Goal: Information Seeking & Learning: Learn about a topic

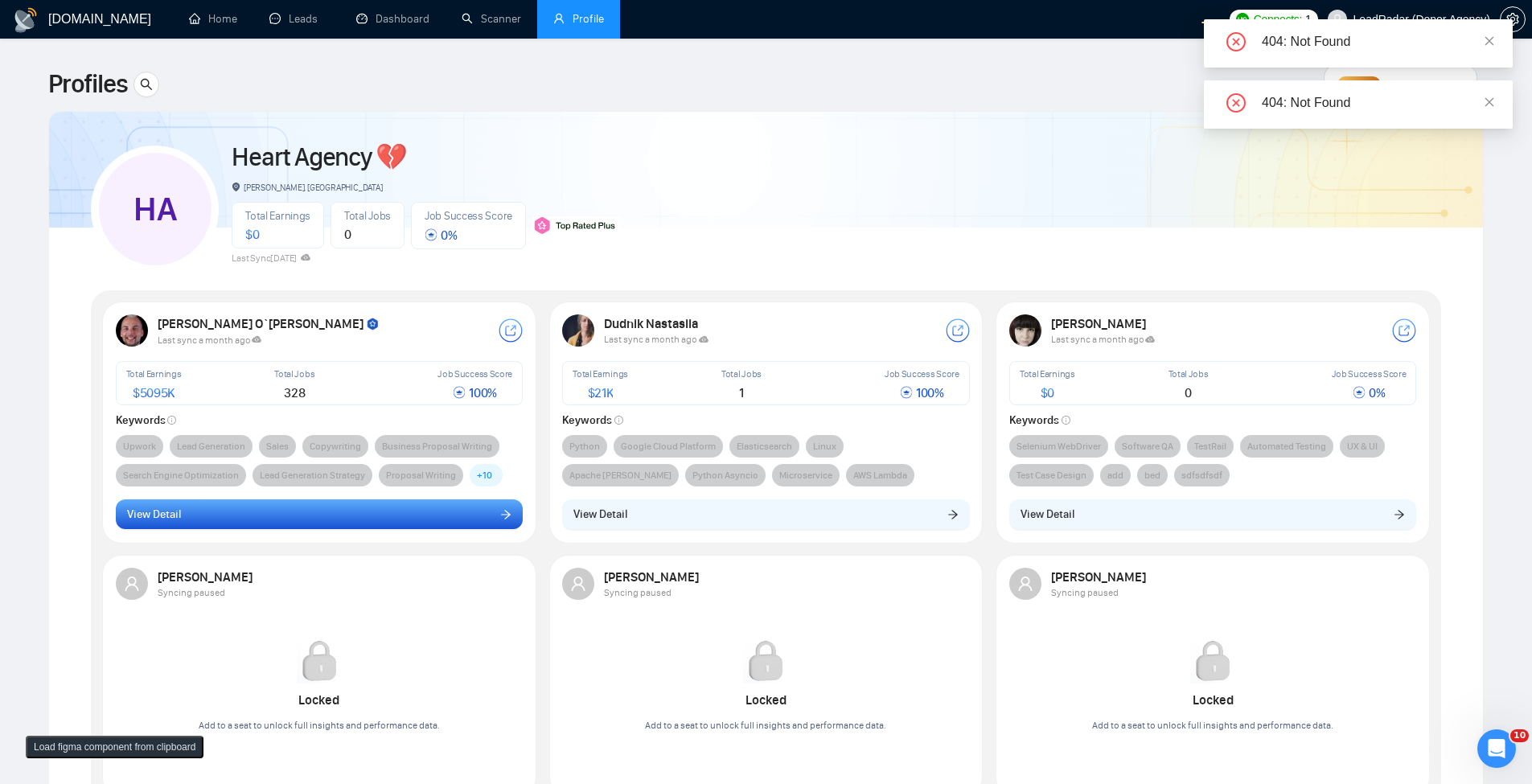
click at [250, 523] on button "View Detail" at bounding box center [319, 514] width 408 height 30
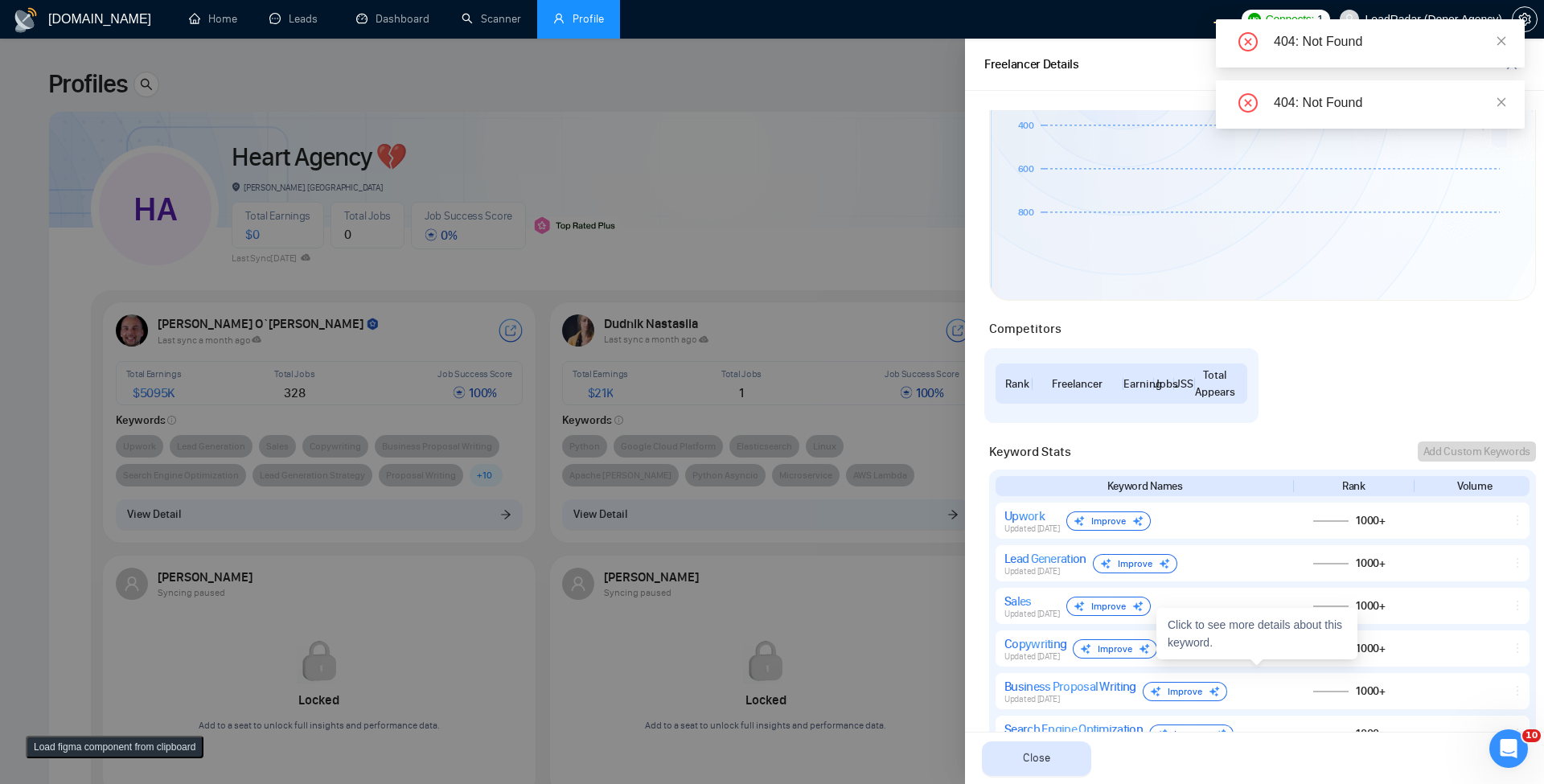
scroll to position [386, 0]
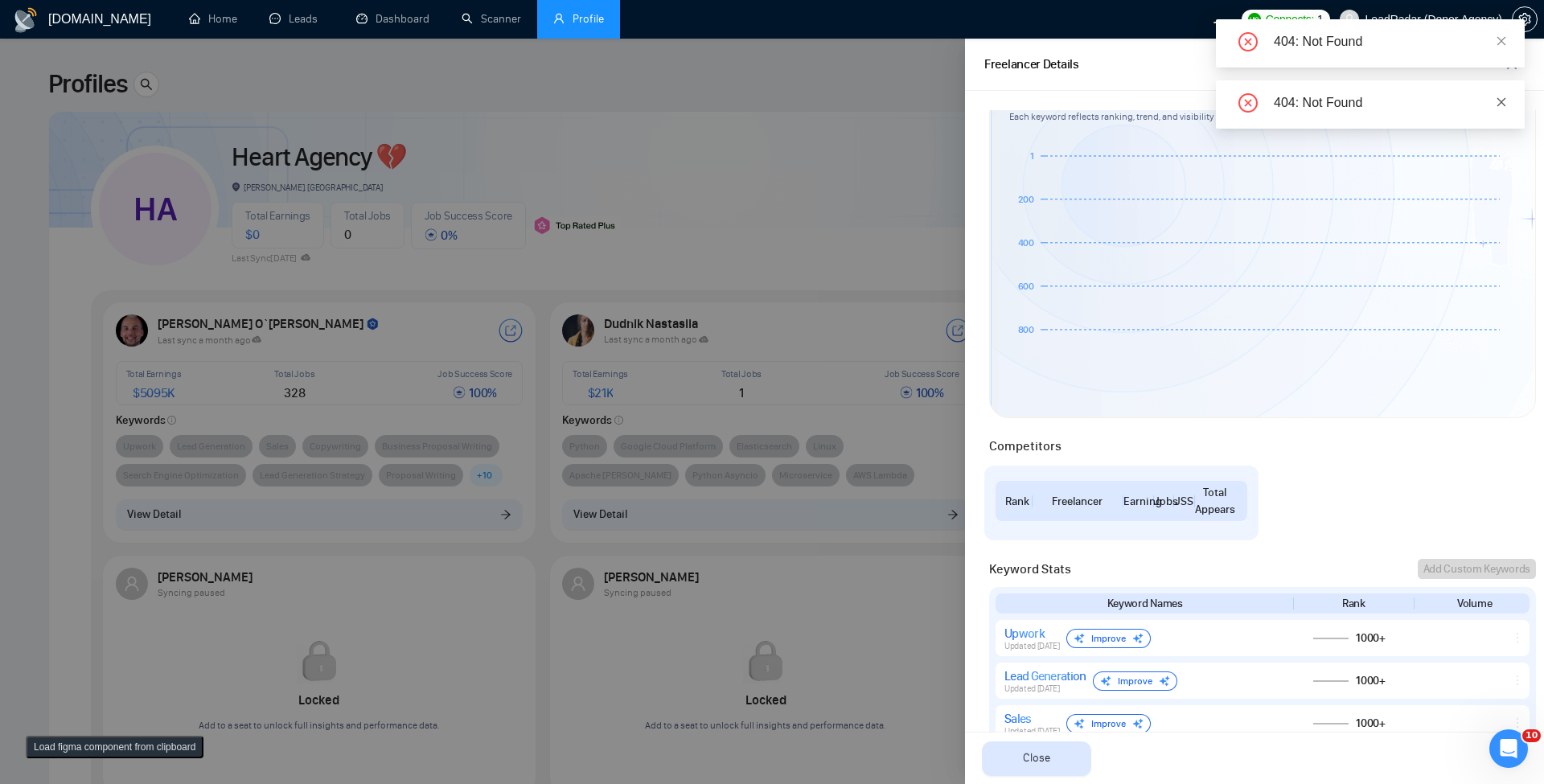
click at [1503, 97] on icon "close" at bounding box center [1501, 102] width 11 height 11
click at [1505, 39] on icon "close" at bounding box center [1501, 40] width 11 height 11
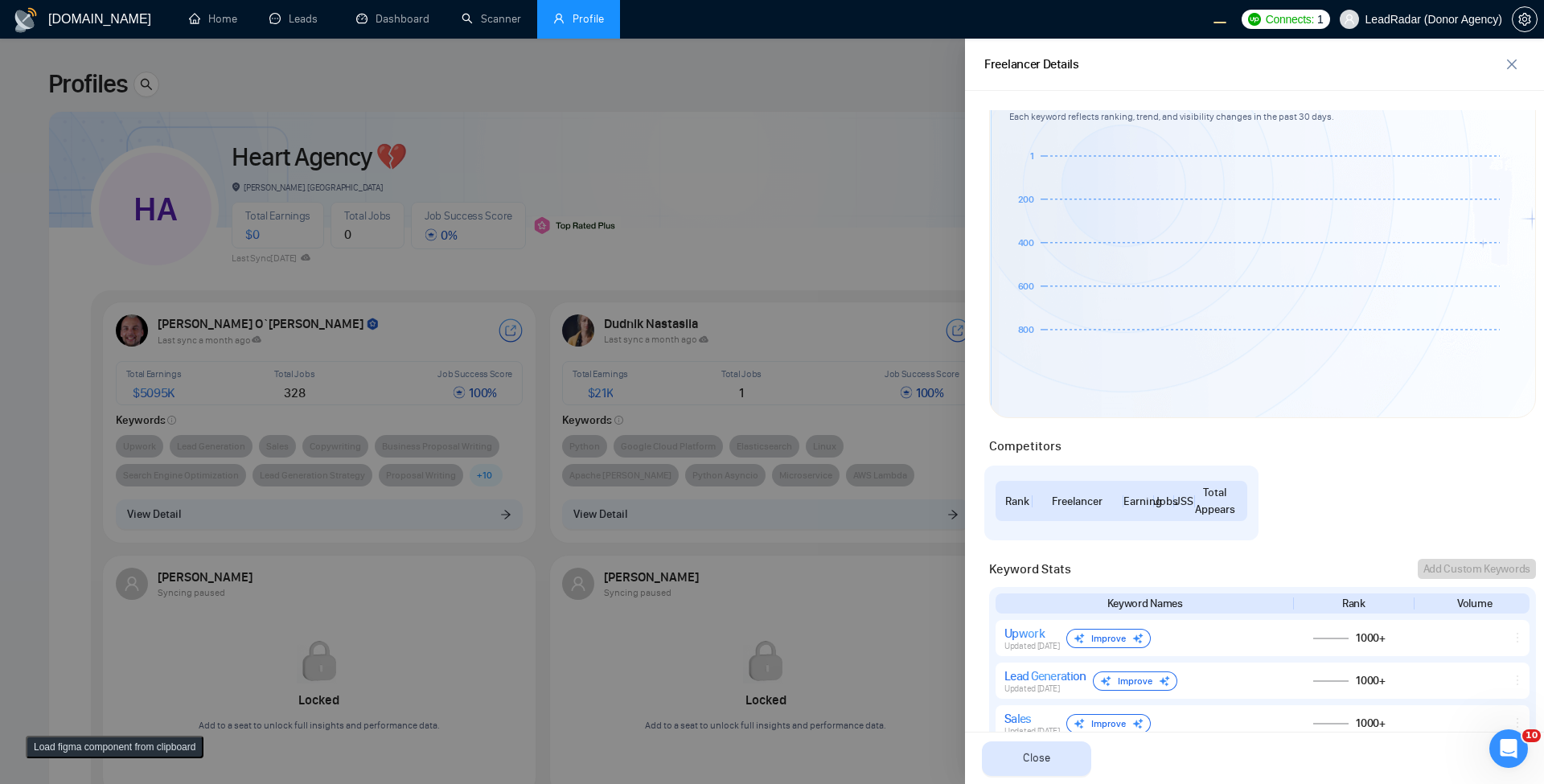
click at [524, 308] on div at bounding box center [772, 411] width 1544 height 745
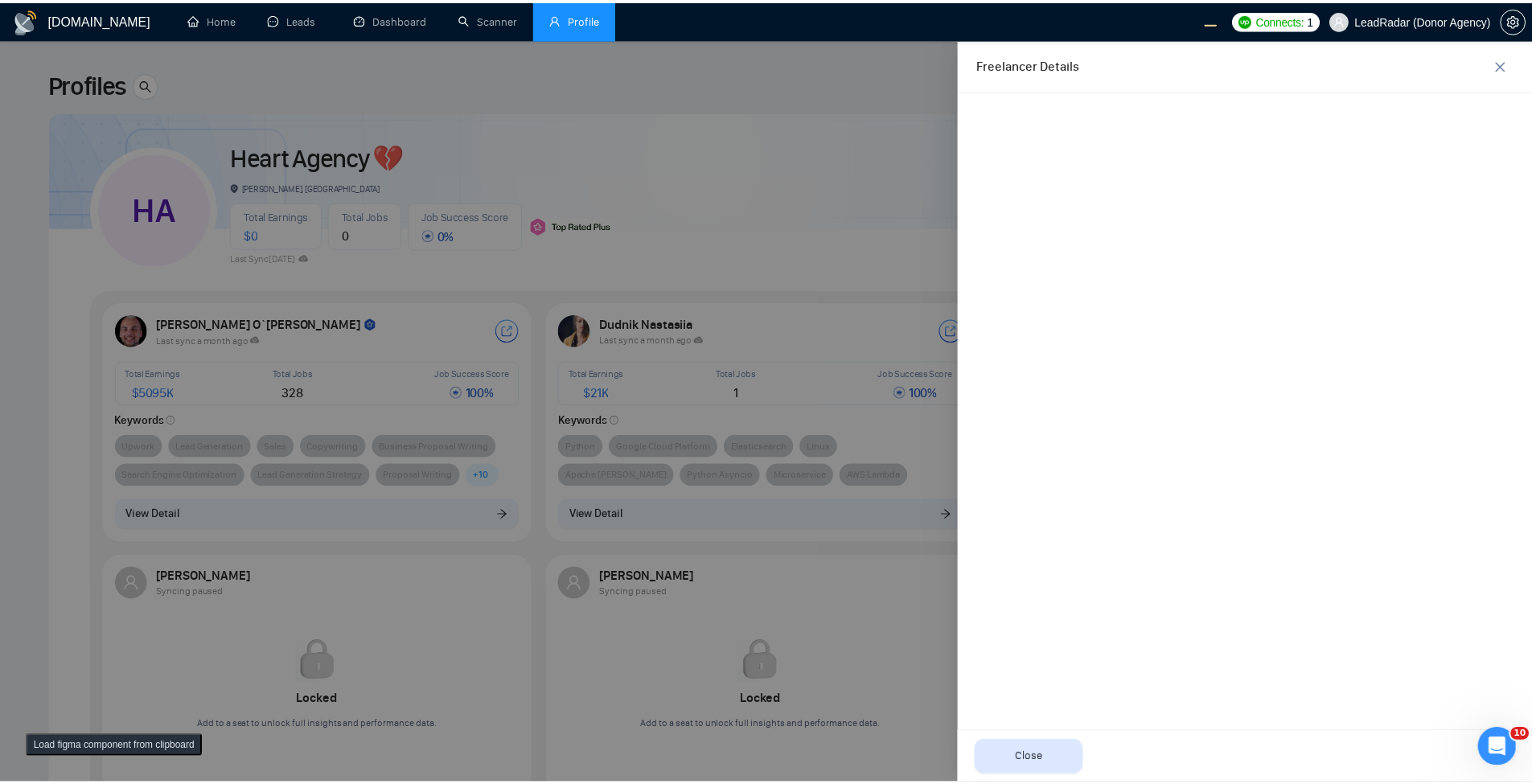
scroll to position [0, 0]
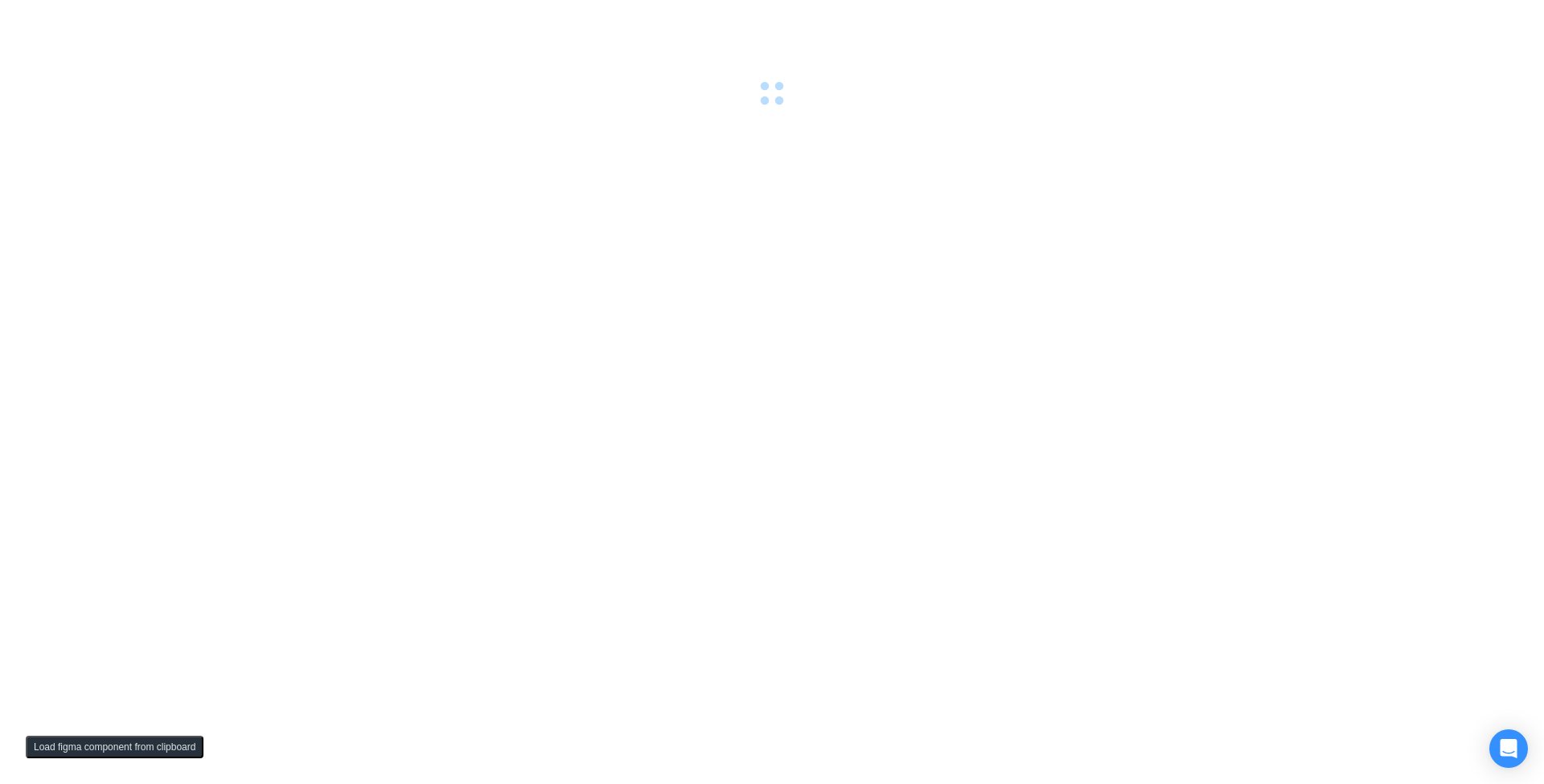
click at [616, 406] on div at bounding box center [772, 392] width 1544 height 784
click at [444, 217] on div at bounding box center [772, 392] width 1544 height 784
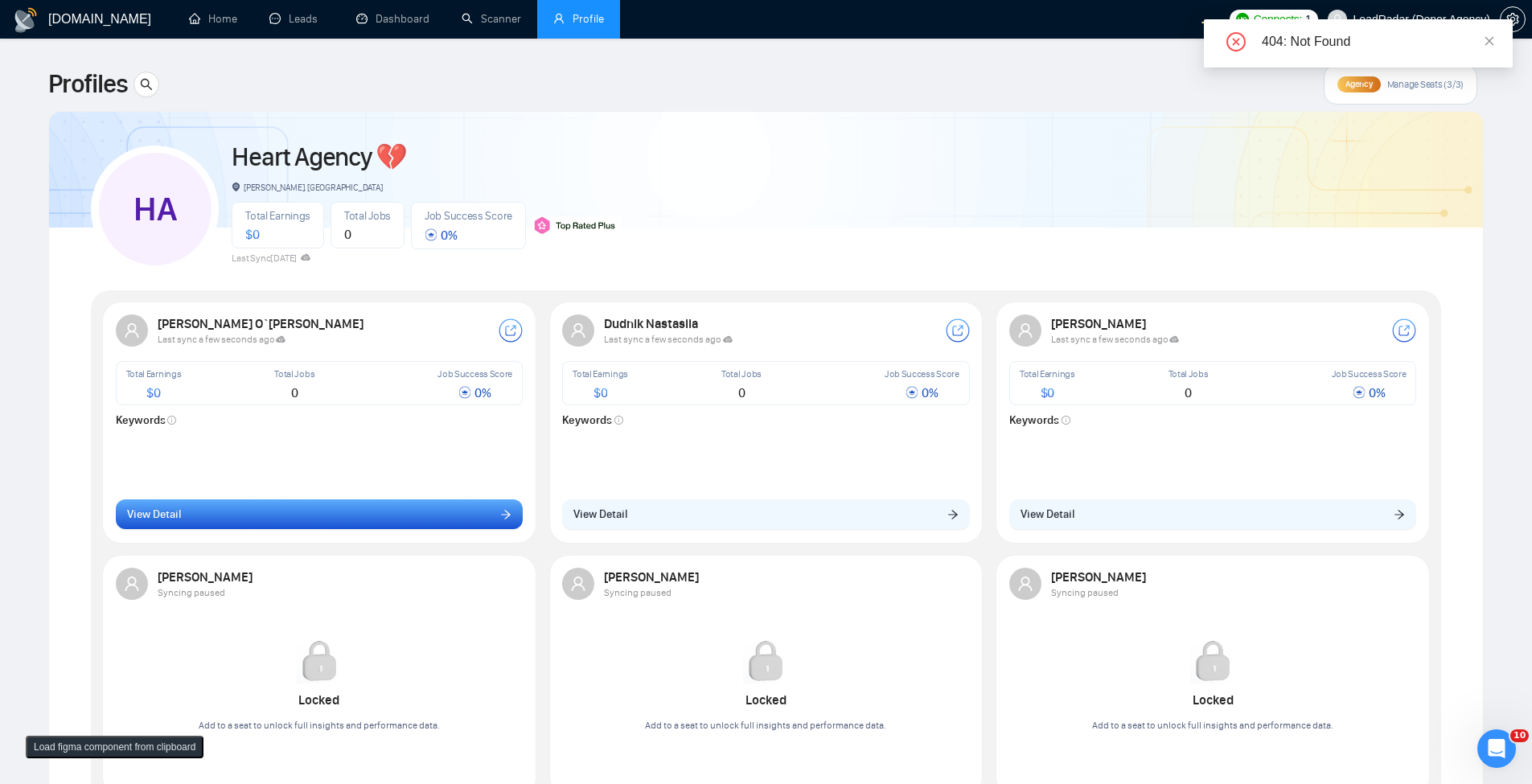
click at [288, 520] on button "View Detail" at bounding box center [319, 514] width 408 height 30
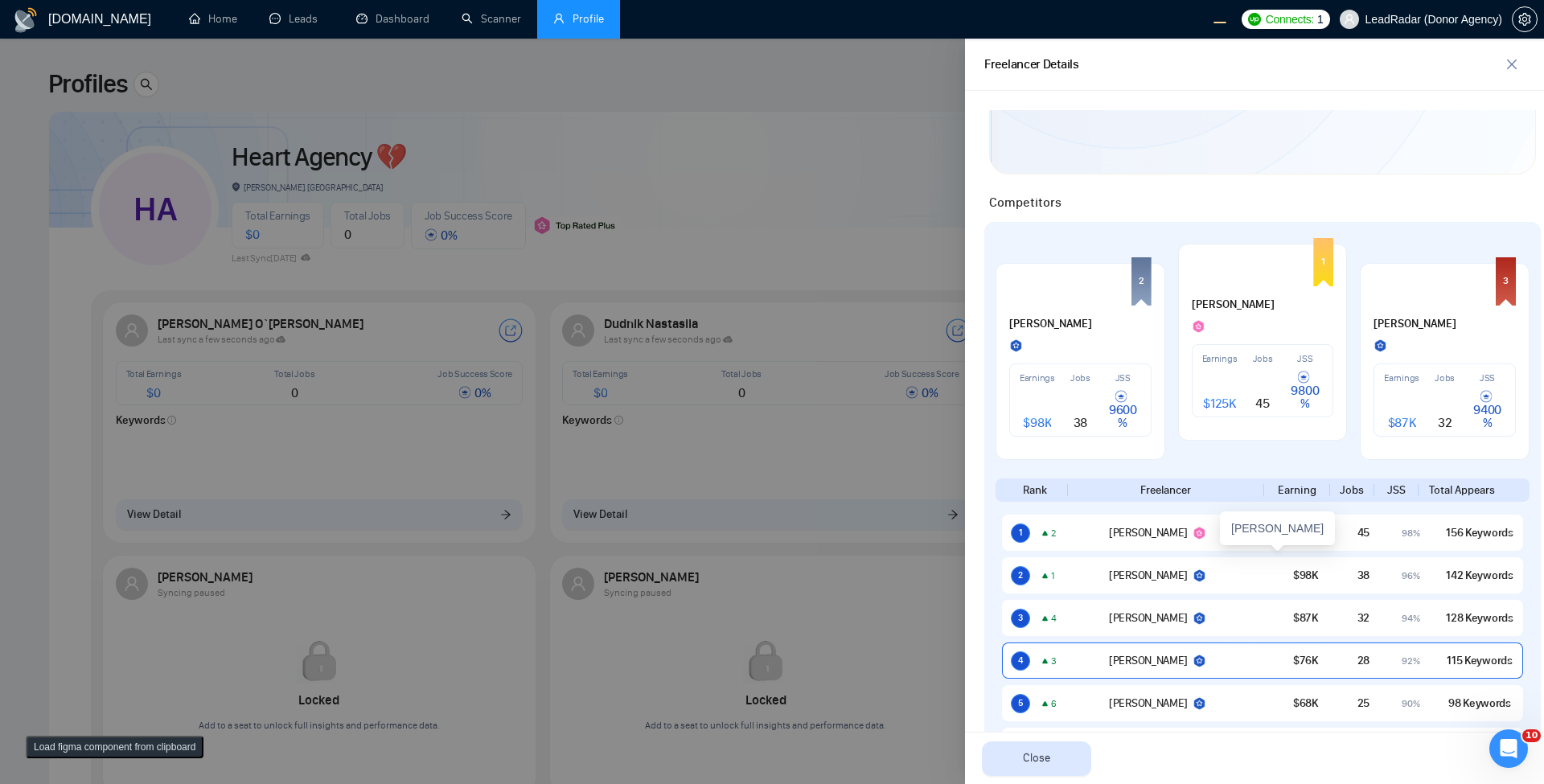
scroll to position [482, 0]
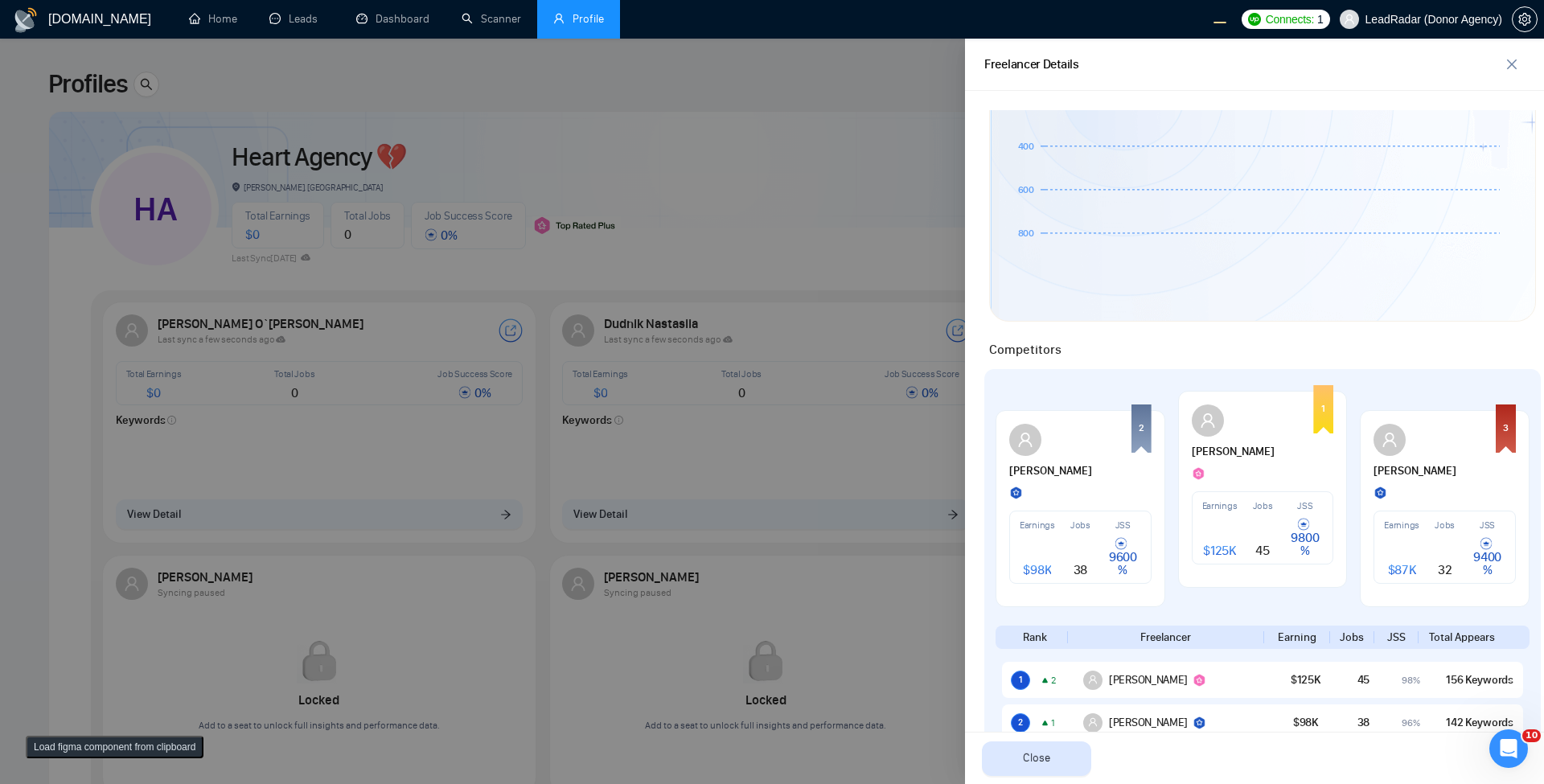
click at [566, 213] on div at bounding box center [772, 411] width 1544 height 745
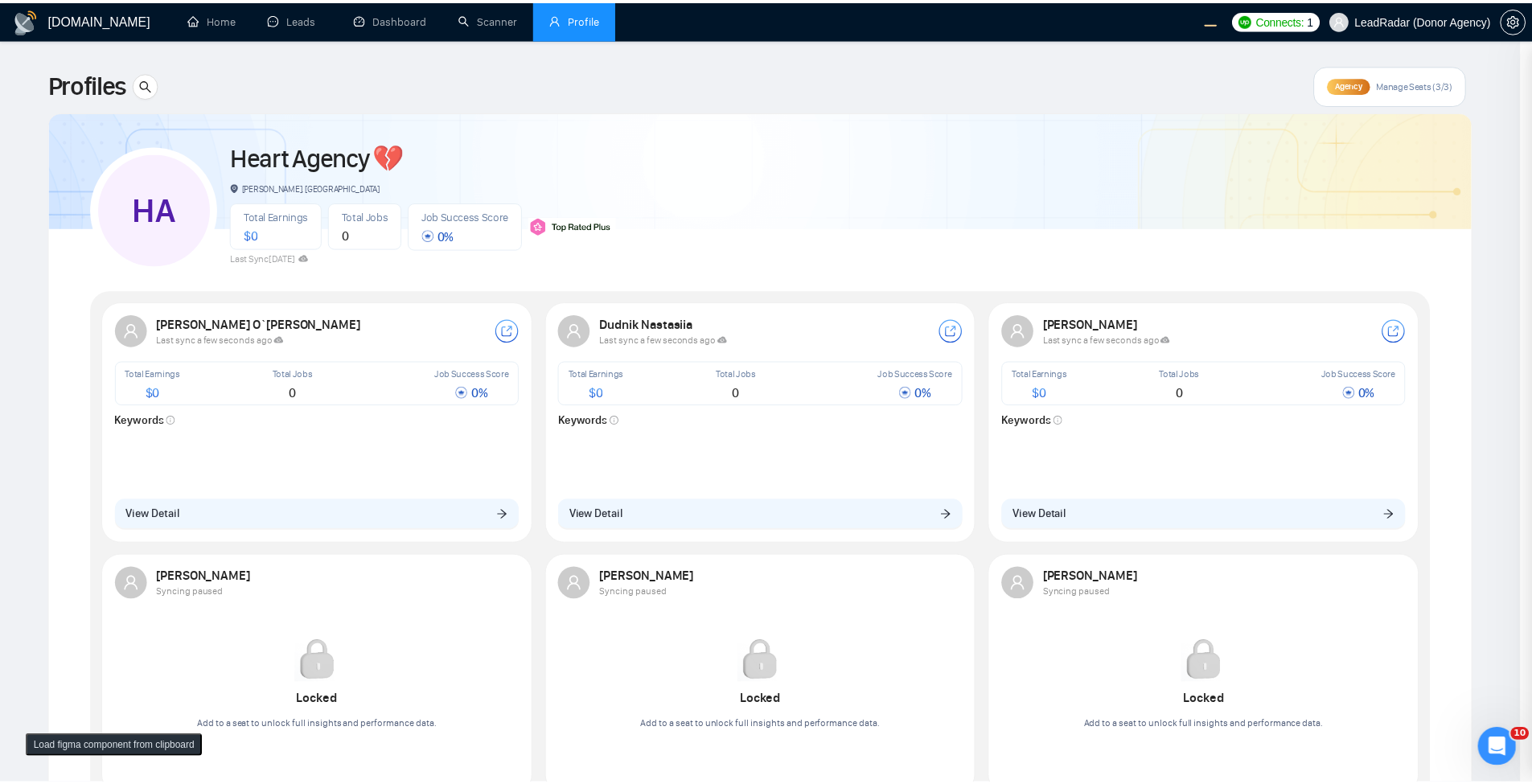
scroll to position [0, 0]
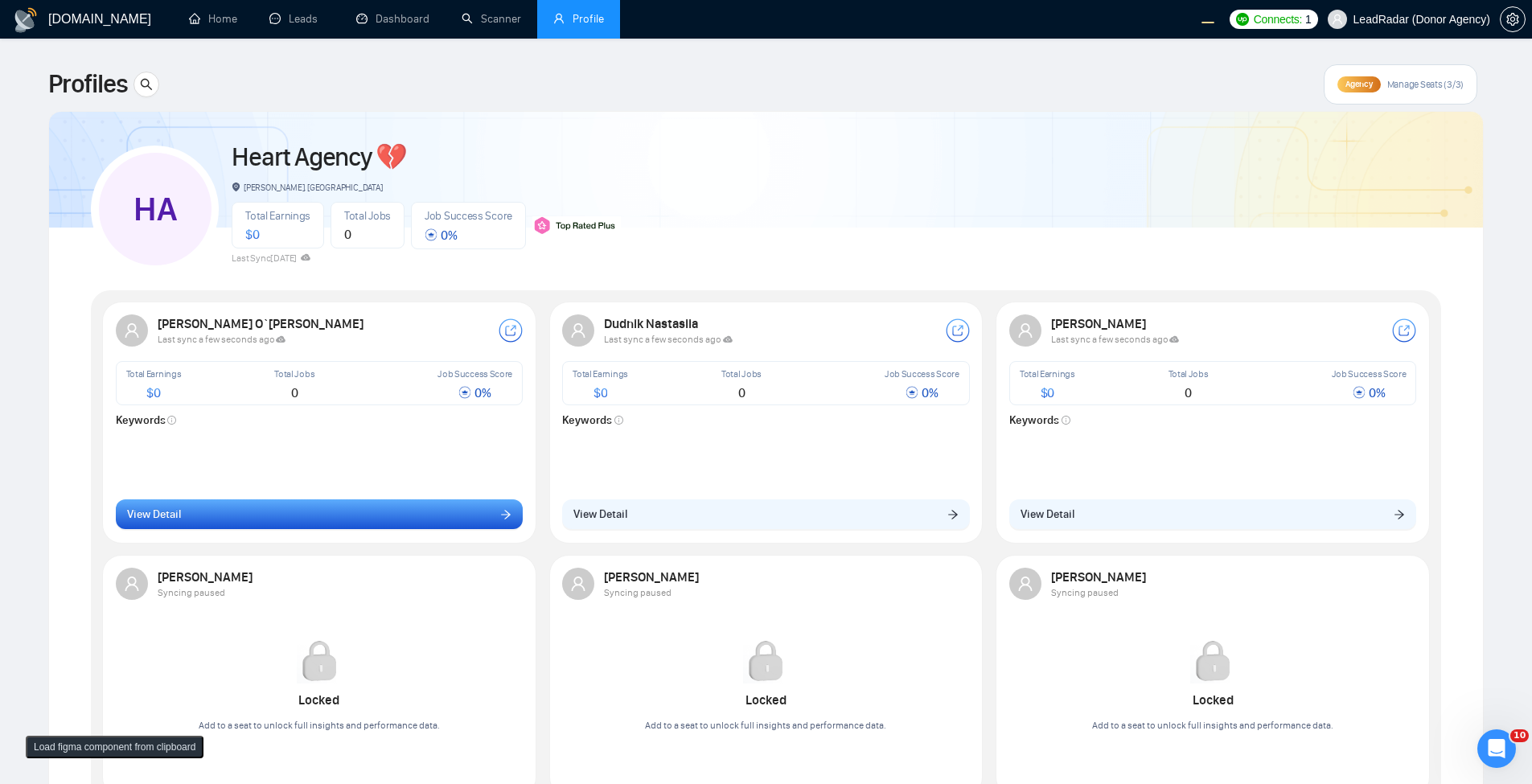
click at [405, 509] on button "View Detail" at bounding box center [319, 514] width 408 height 30
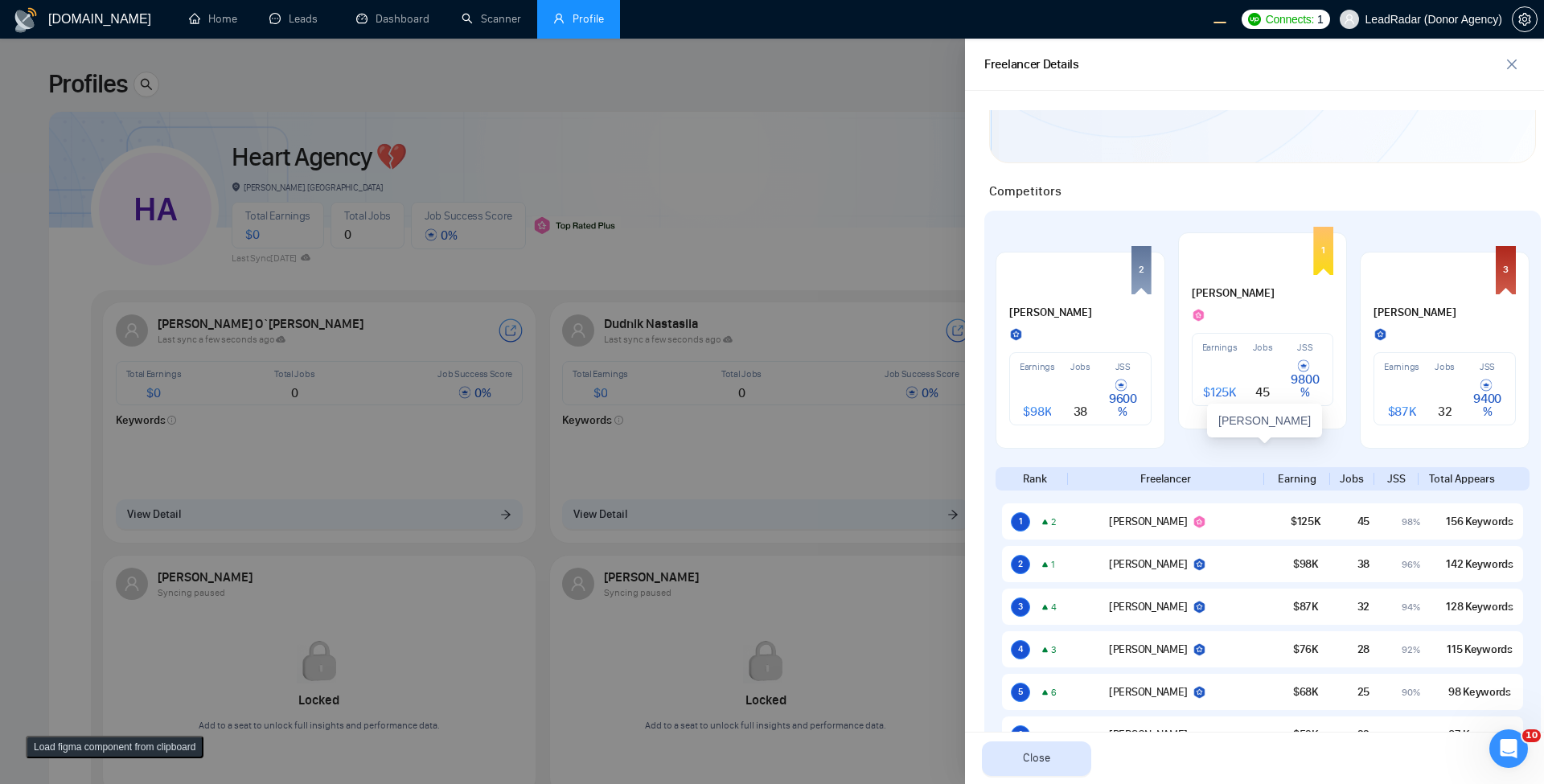
scroll to position [482, 0]
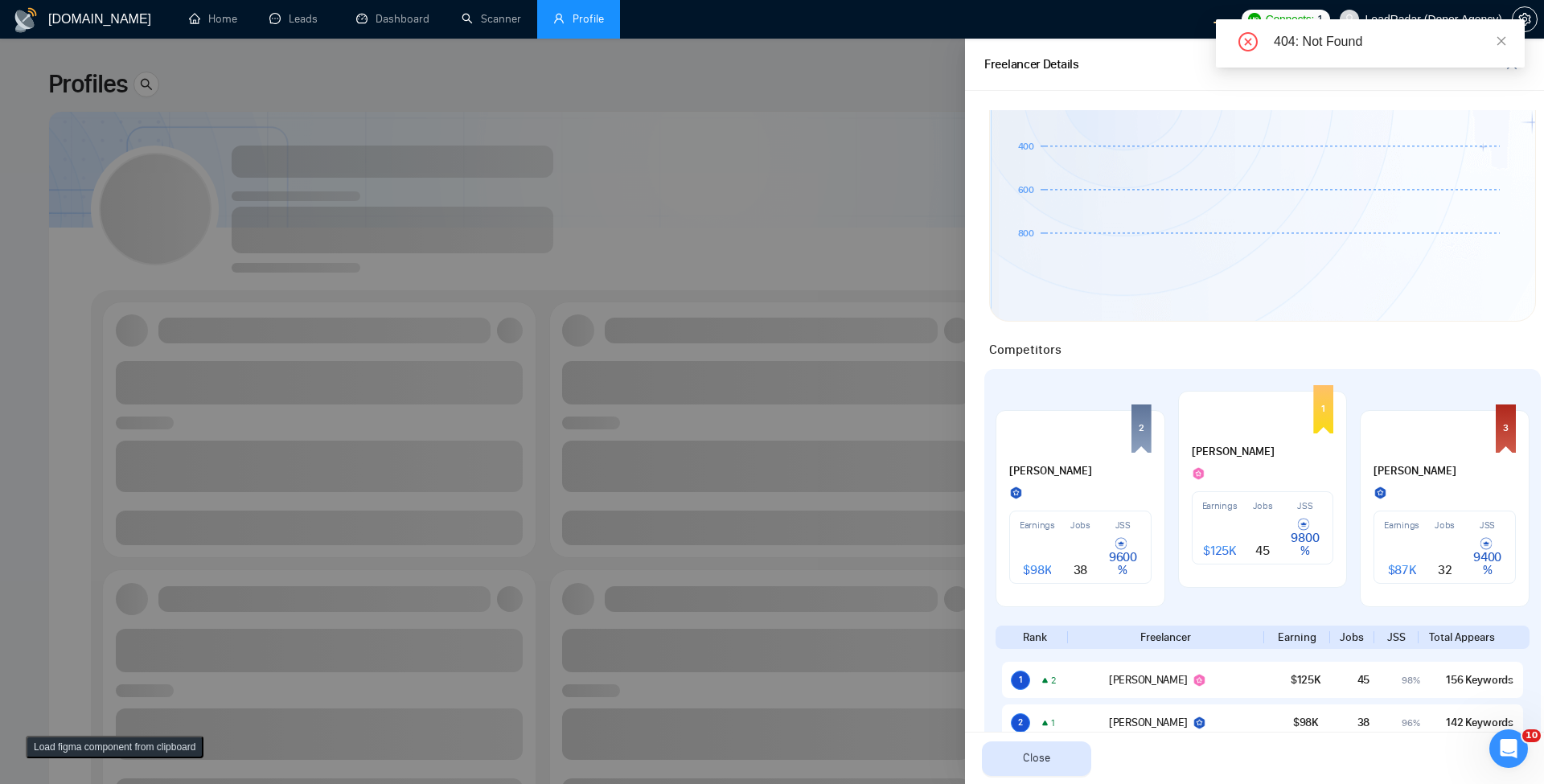
click at [758, 287] on div at bounding box center [772, 411] width 1544 height 745
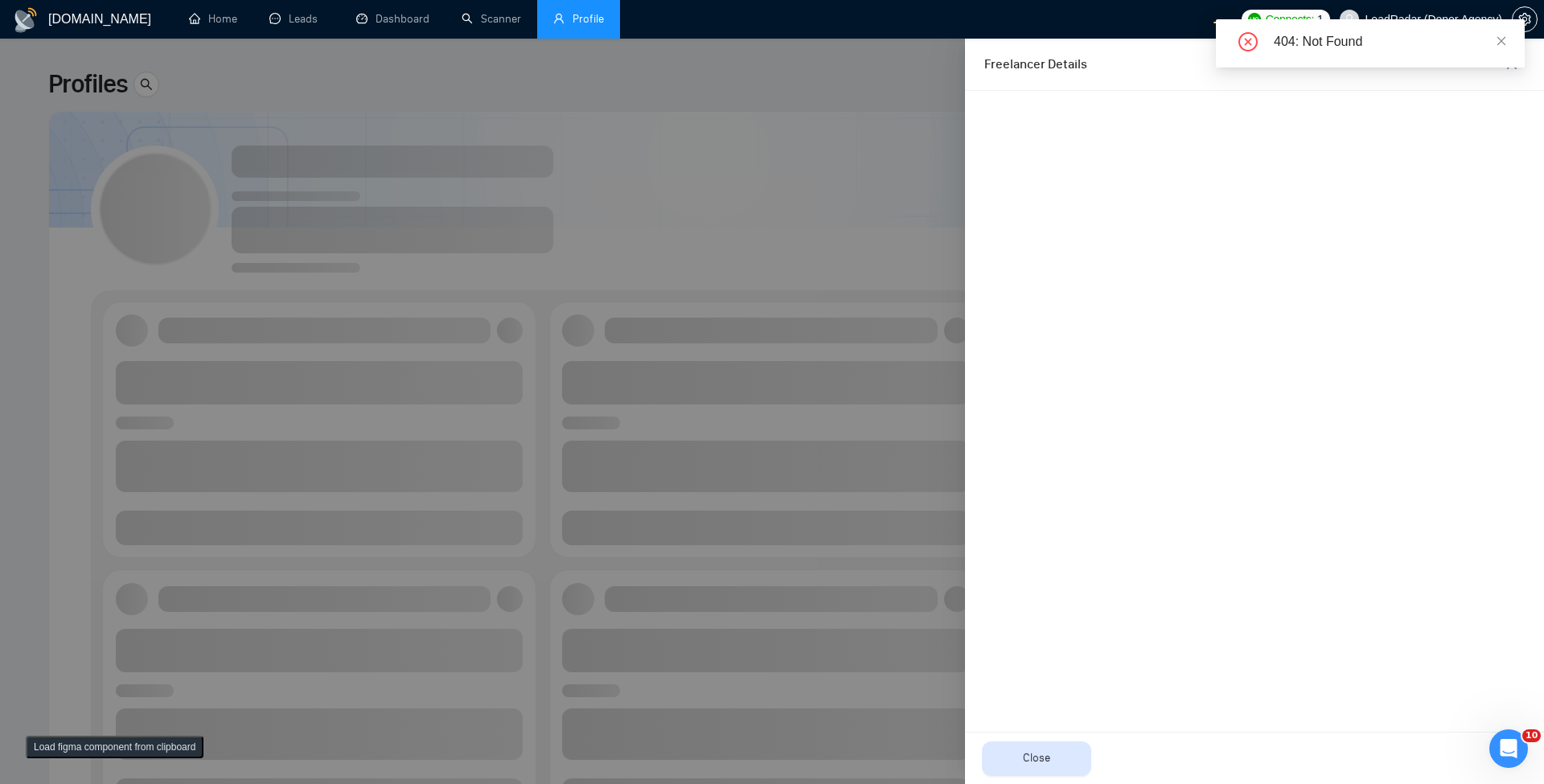
scroll to position [0, 0]
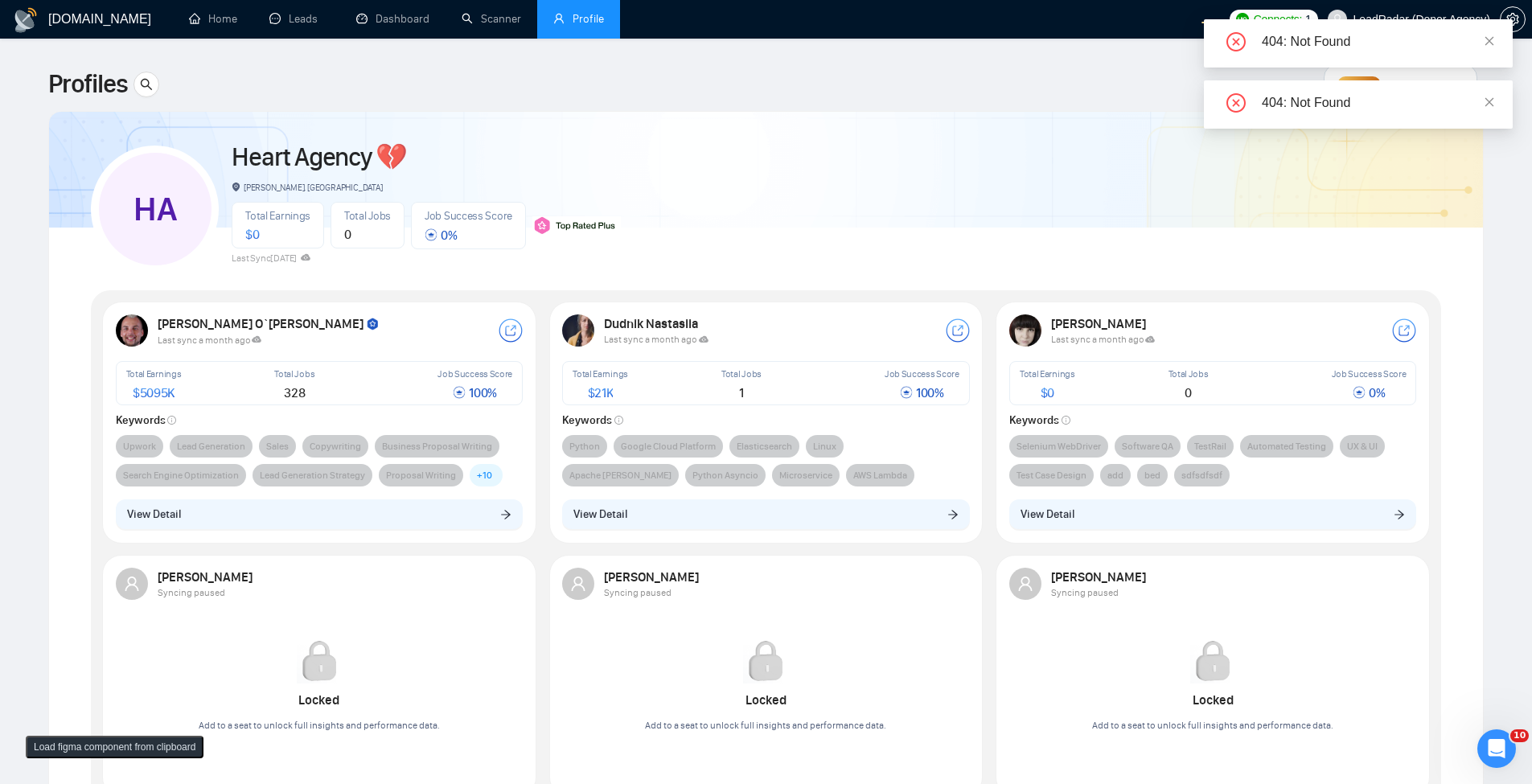
click at [386, 542] on div "Robert O`kruk Last sync a month ago Total Earnings $ 5095K Total Jobs 328 Job S…" at bounding box center [319, 423] width 434 height 242
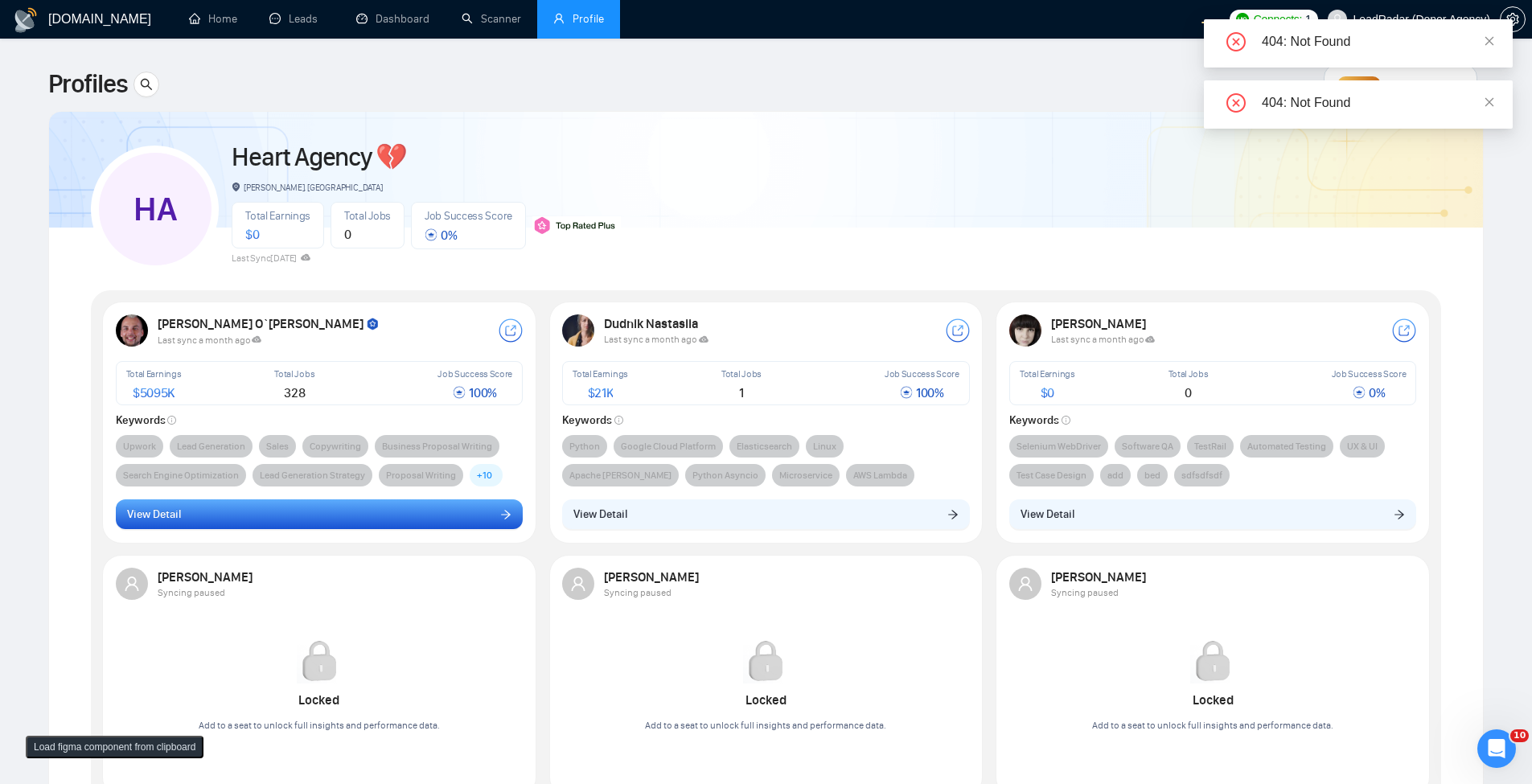
click at [403, 520] on button "View Detail" at bounding box center [319, 514] width 408 height 30
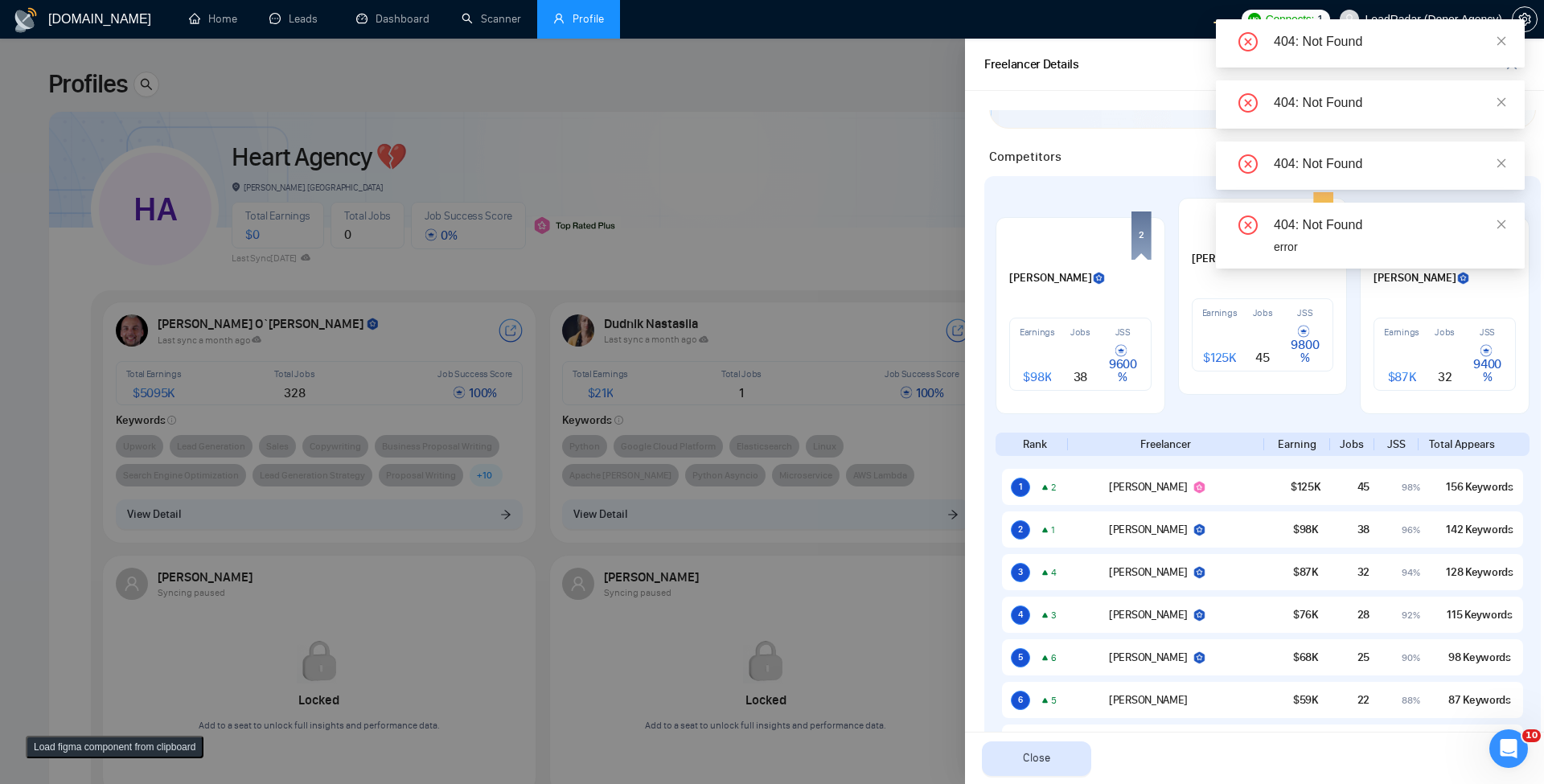
scroll to position [482, 0]
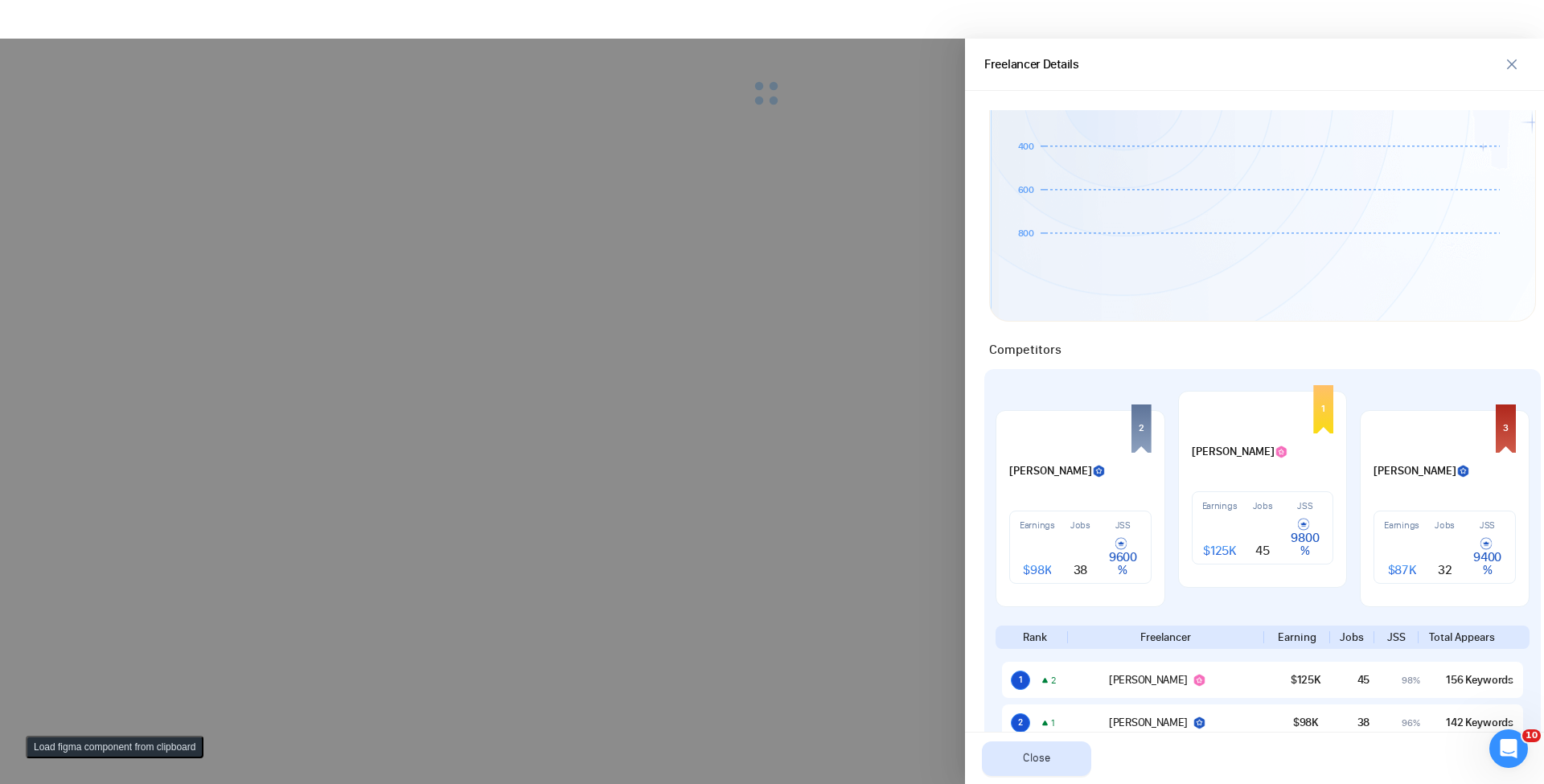
drag, startPoint x: 943, startPoint y: 221, endPoint x: 837, endPoint y: 308, distance: 137.1
click at [943, 219] on div at bounding box center [772, 411] width 1544 height 745
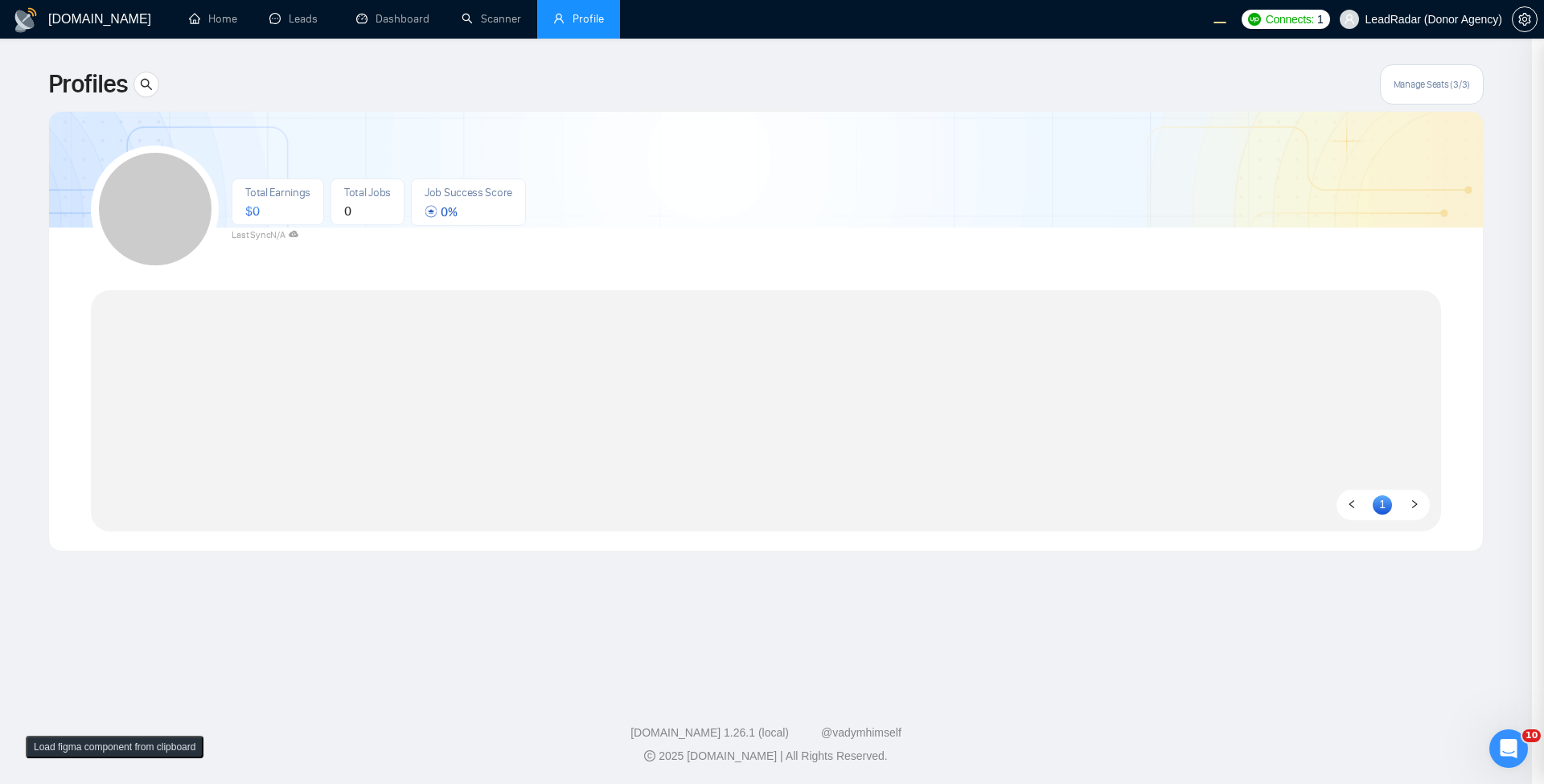
scroll to position [0, 0]
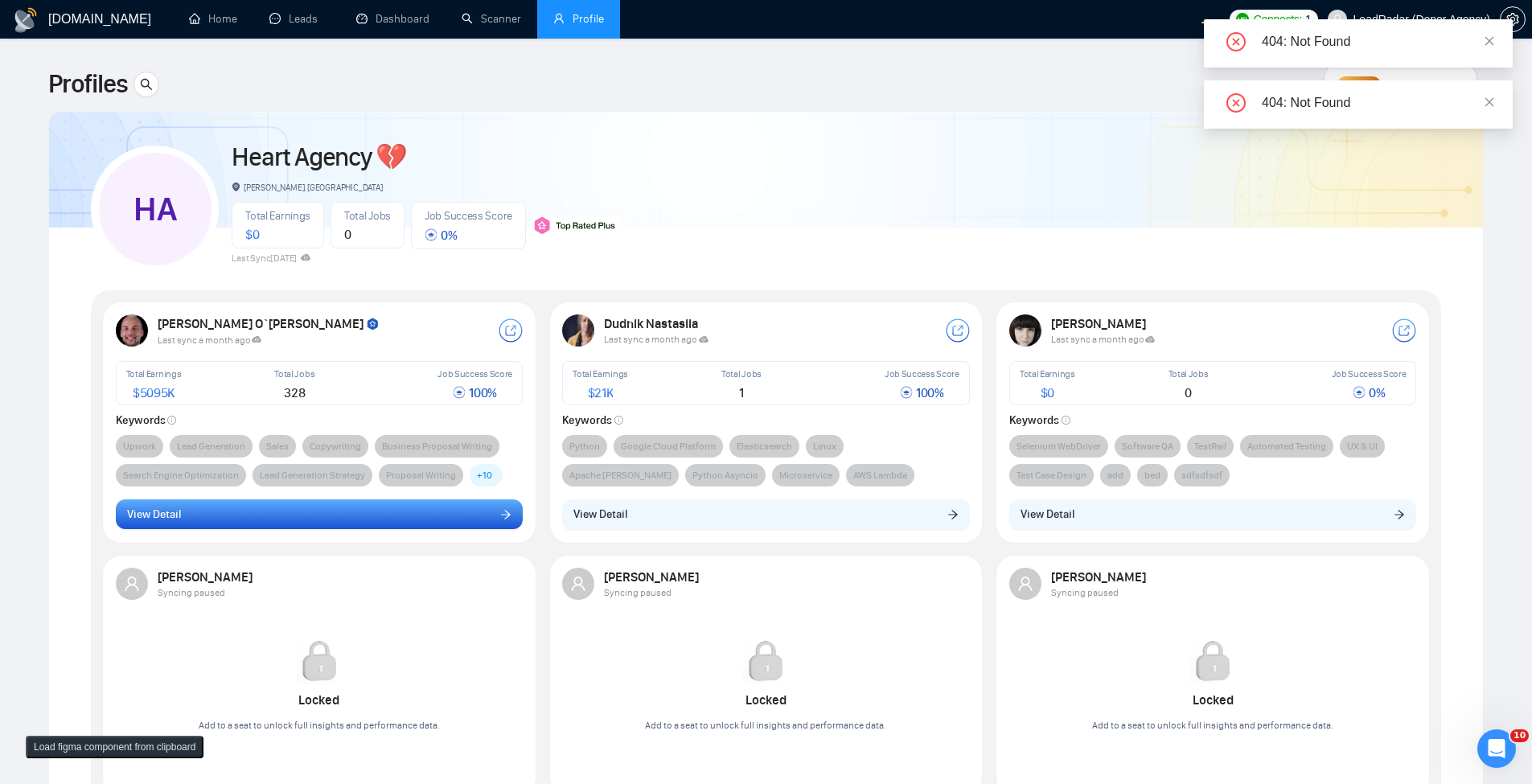
click at [406, 510] on button "View Detail" at bounding box center [319, 514] width 408 height 30
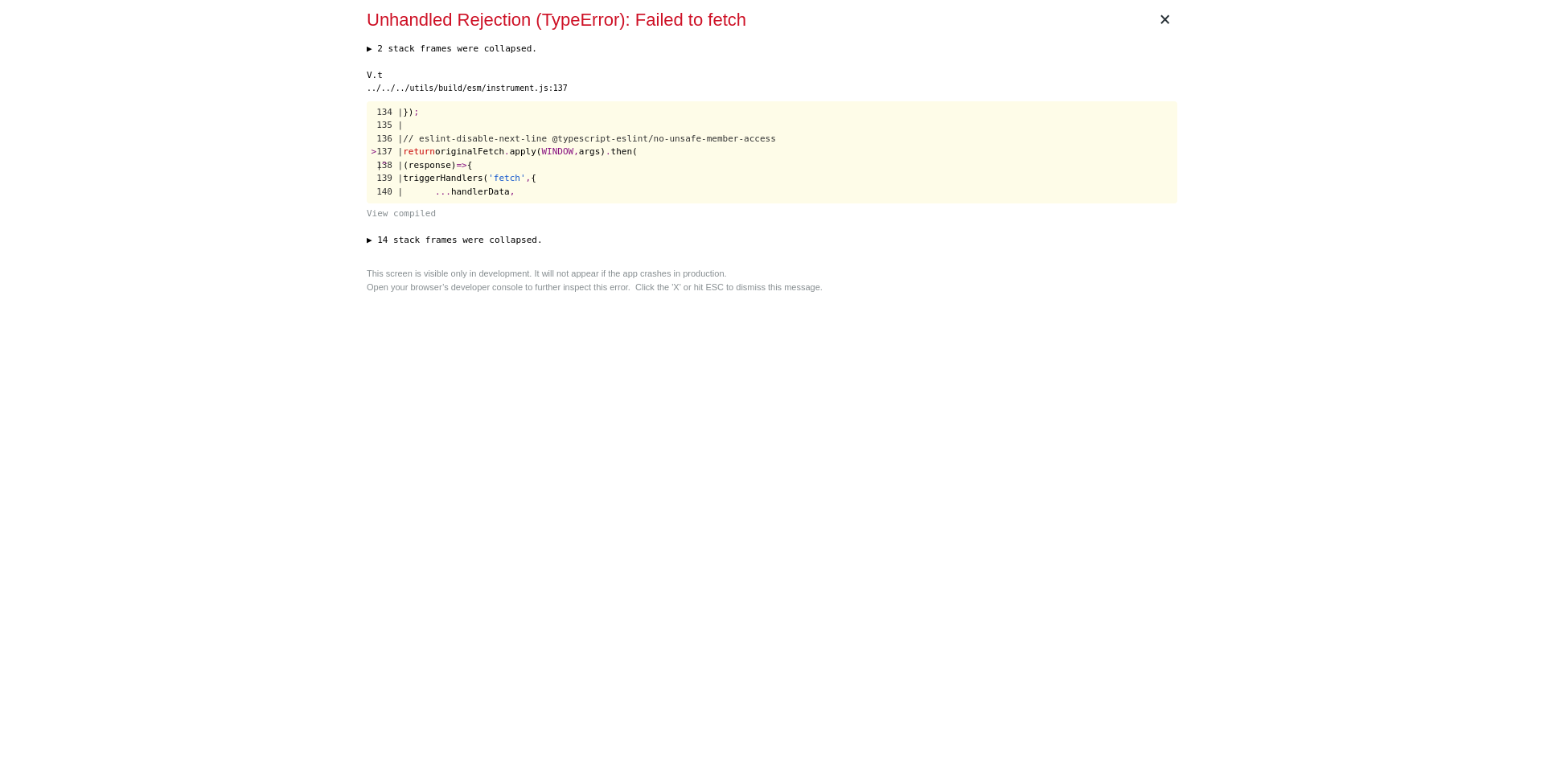
click at [249, 218] on div "× Unhandled Rejection (TypeError): Failed to fetch ▶ 2 stack frames were collap…" at bounding box center [772, 392] width 1544 height 784
click at [266, 218] on div "× Unhandled Rejection (TypeError): Failed to fetch ▶ 2 stack frames were collap…" at bounding box center [772, 392] width 1544 height 784
click at [540, 289] on div "This screen is visible only in development. It will not appear if the app crash…" at bounding box center [767, 281] width 810 height 27
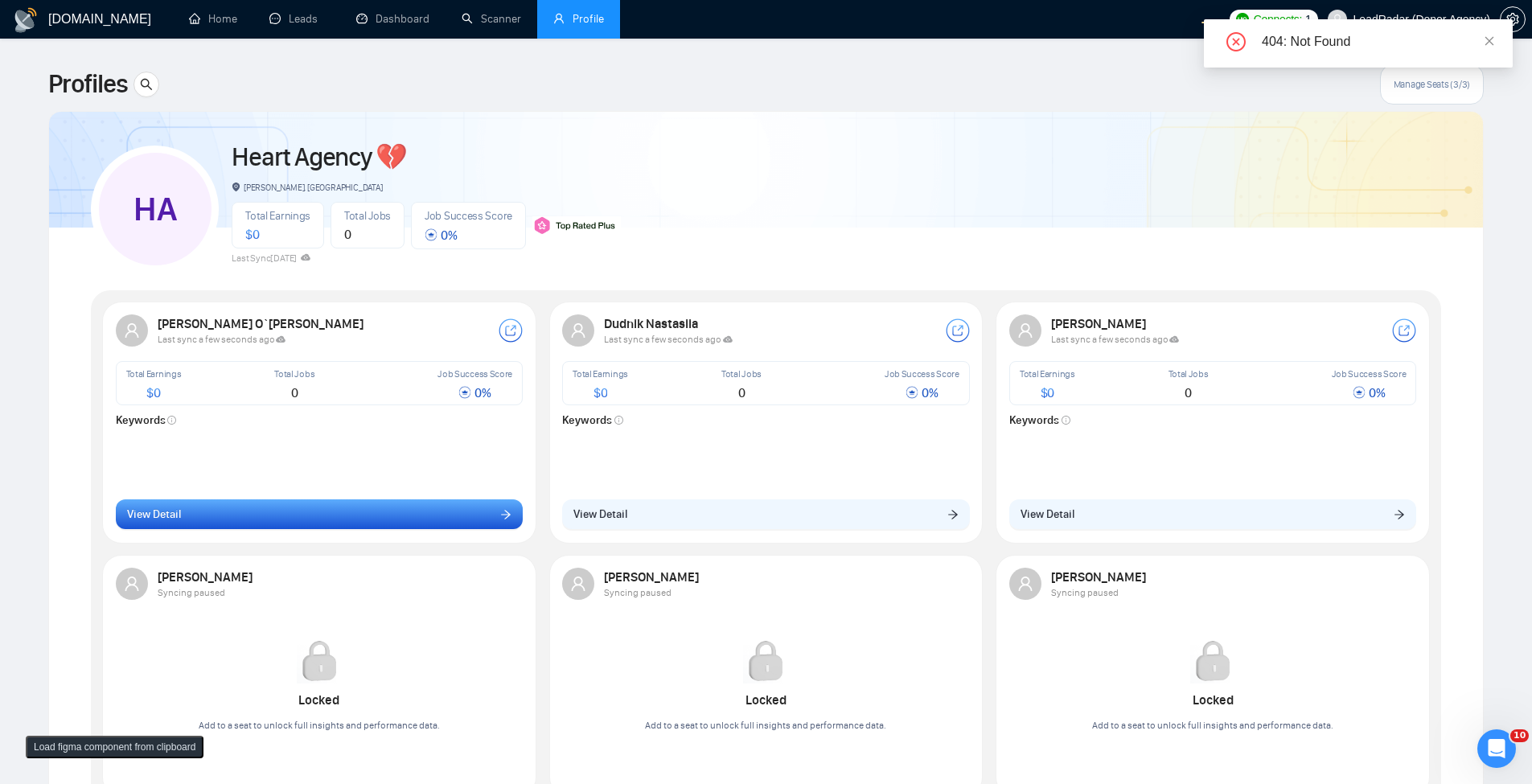
click at [385, 508] on button "View Detail" at bounding box center [319, 514] width 408 height 30
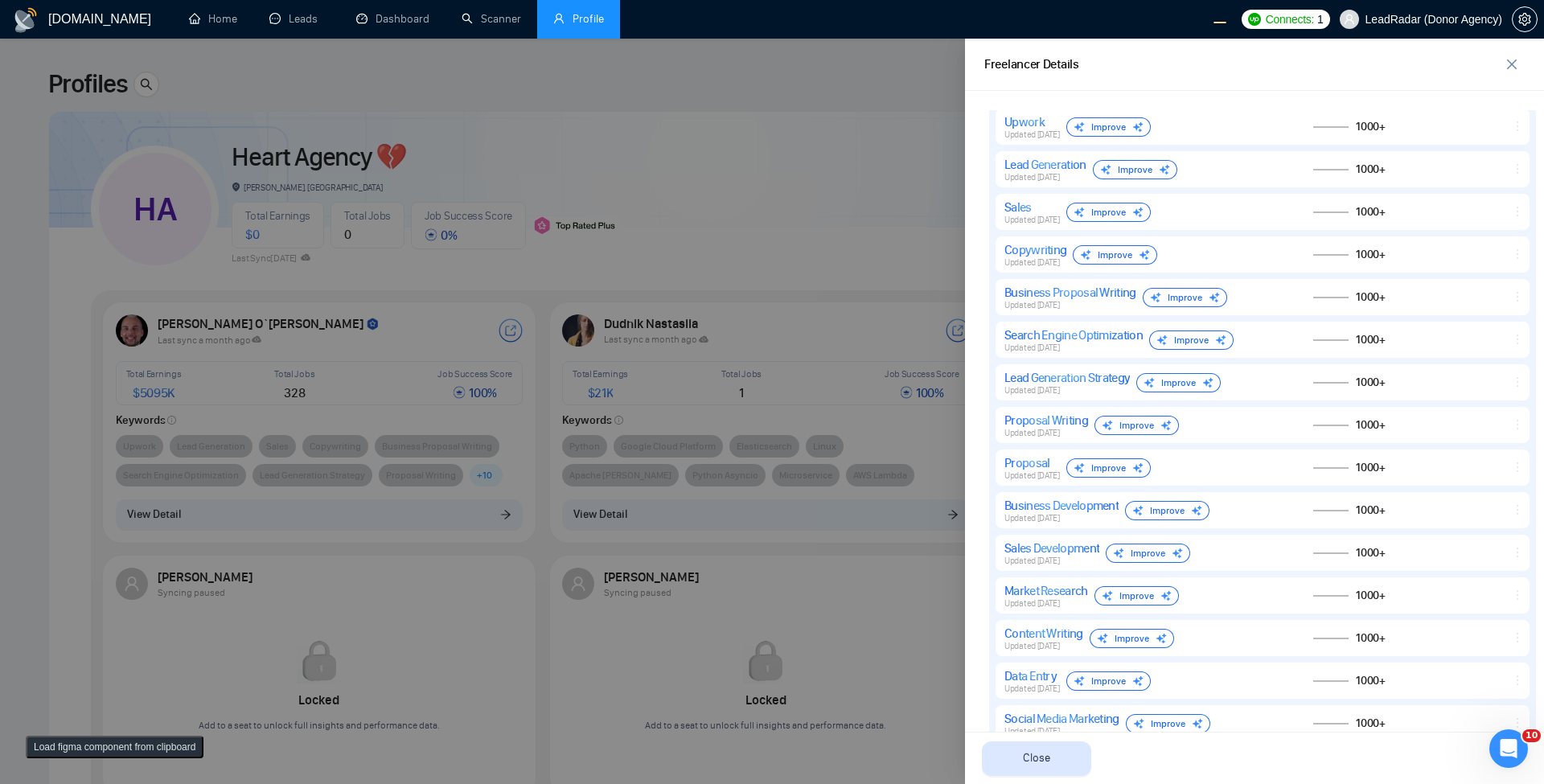
scroll to position [1453, 0]
click at [826, 241] on div at bounding box center [772, 411] width 1544 height 745
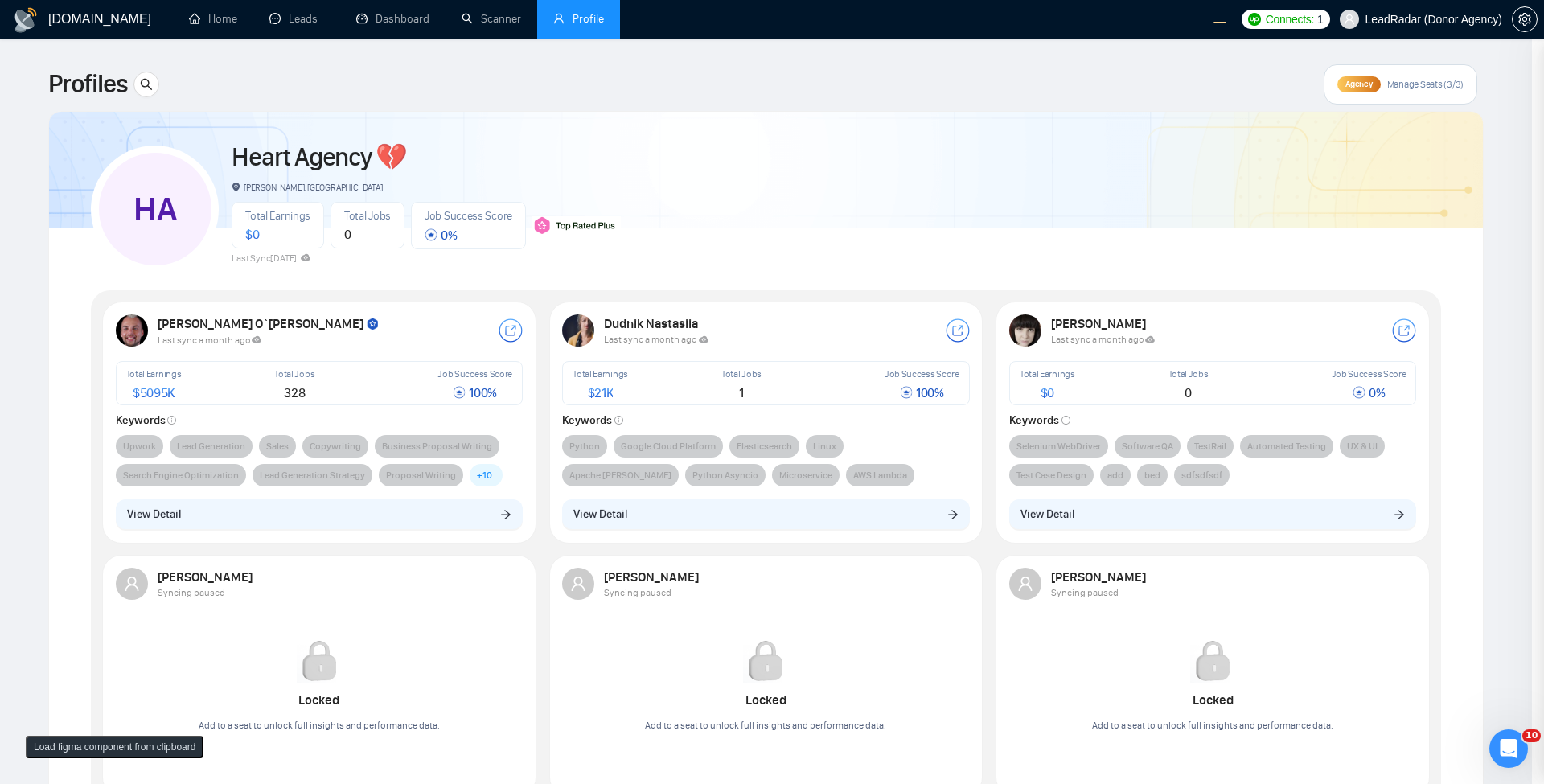
scroll to position [0, 0]
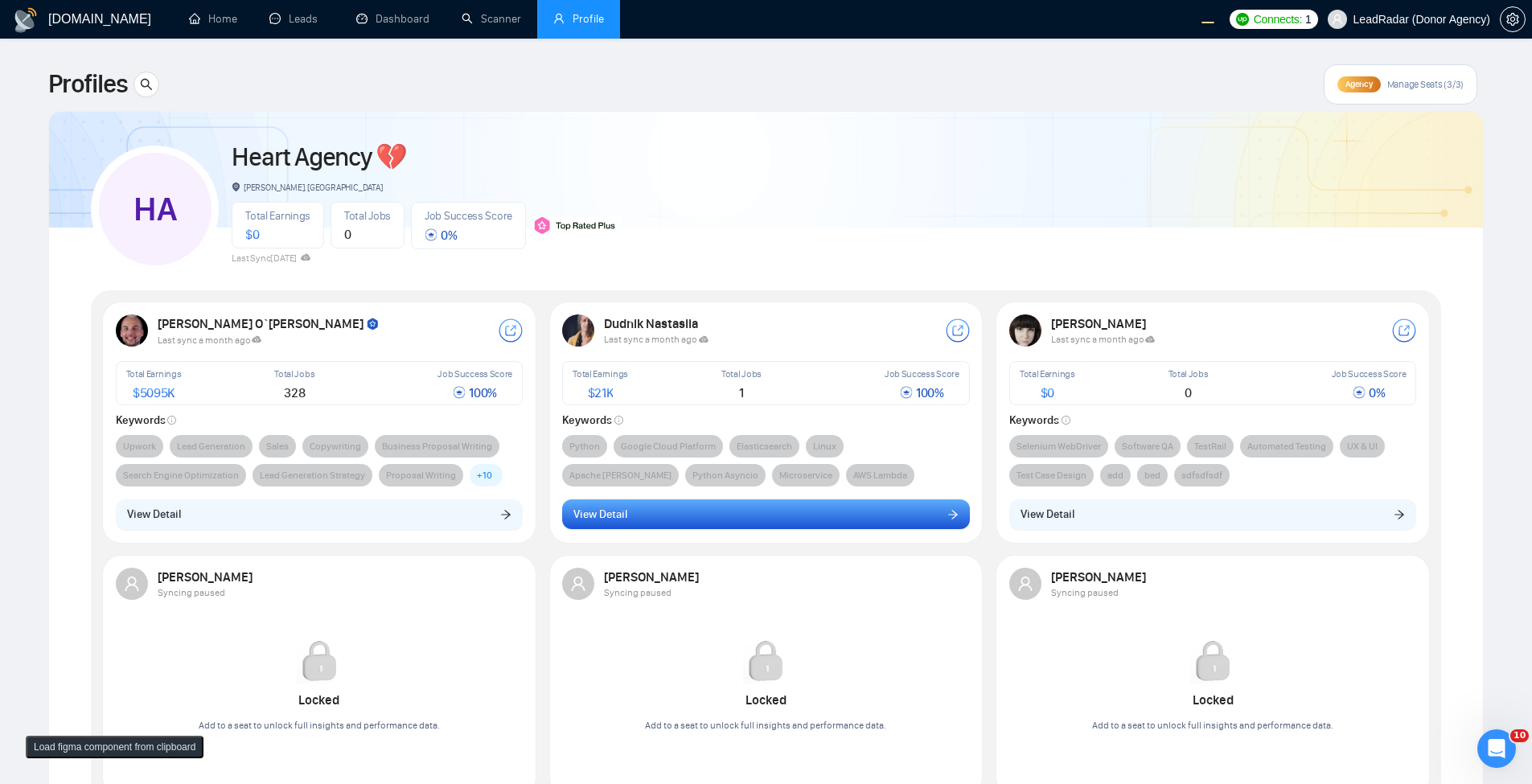
click at [608, 499] on button "View Detail" at bounding box center [766, 514] width 408 height 30
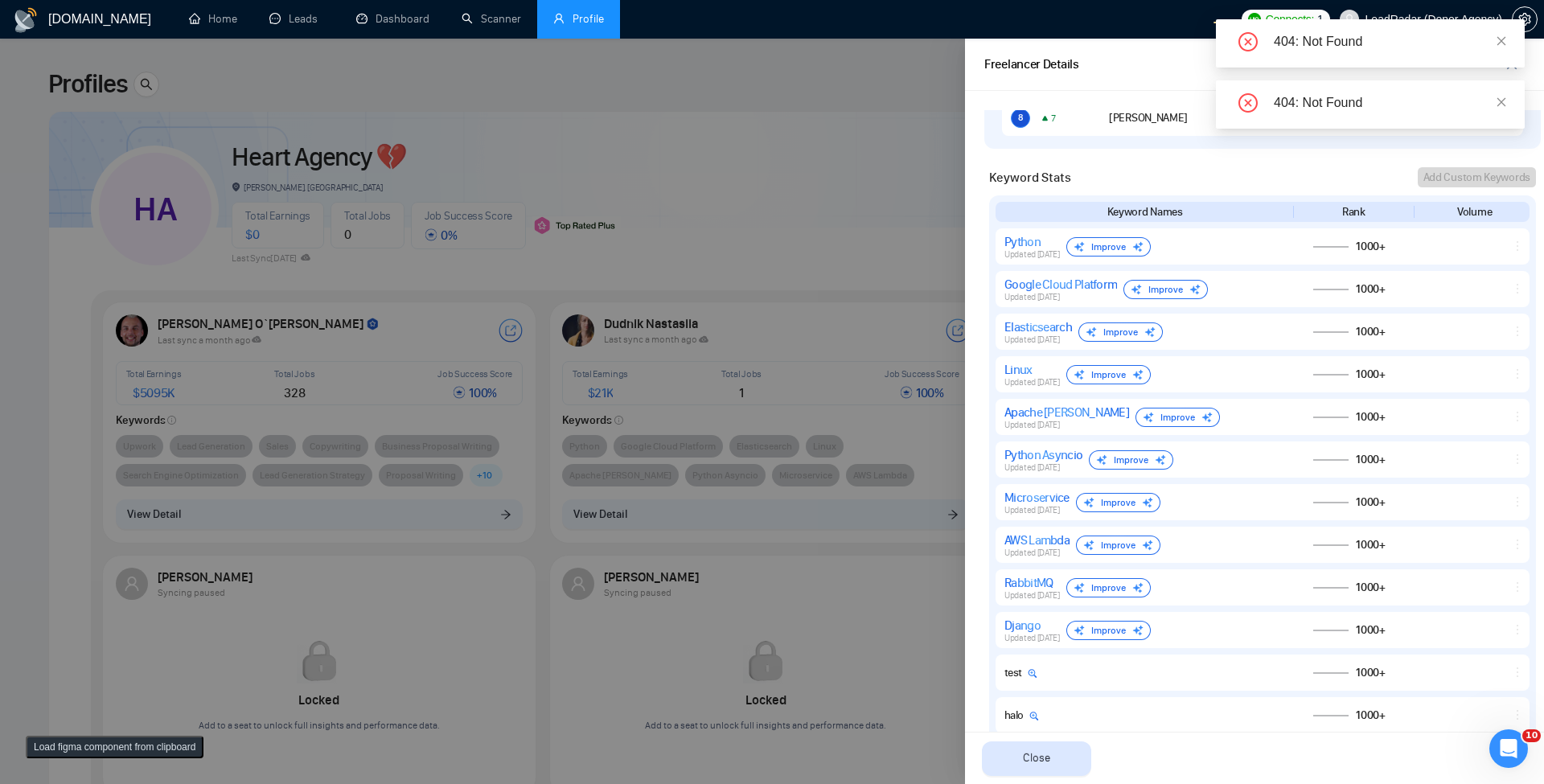
scroll to position [1310, 0]
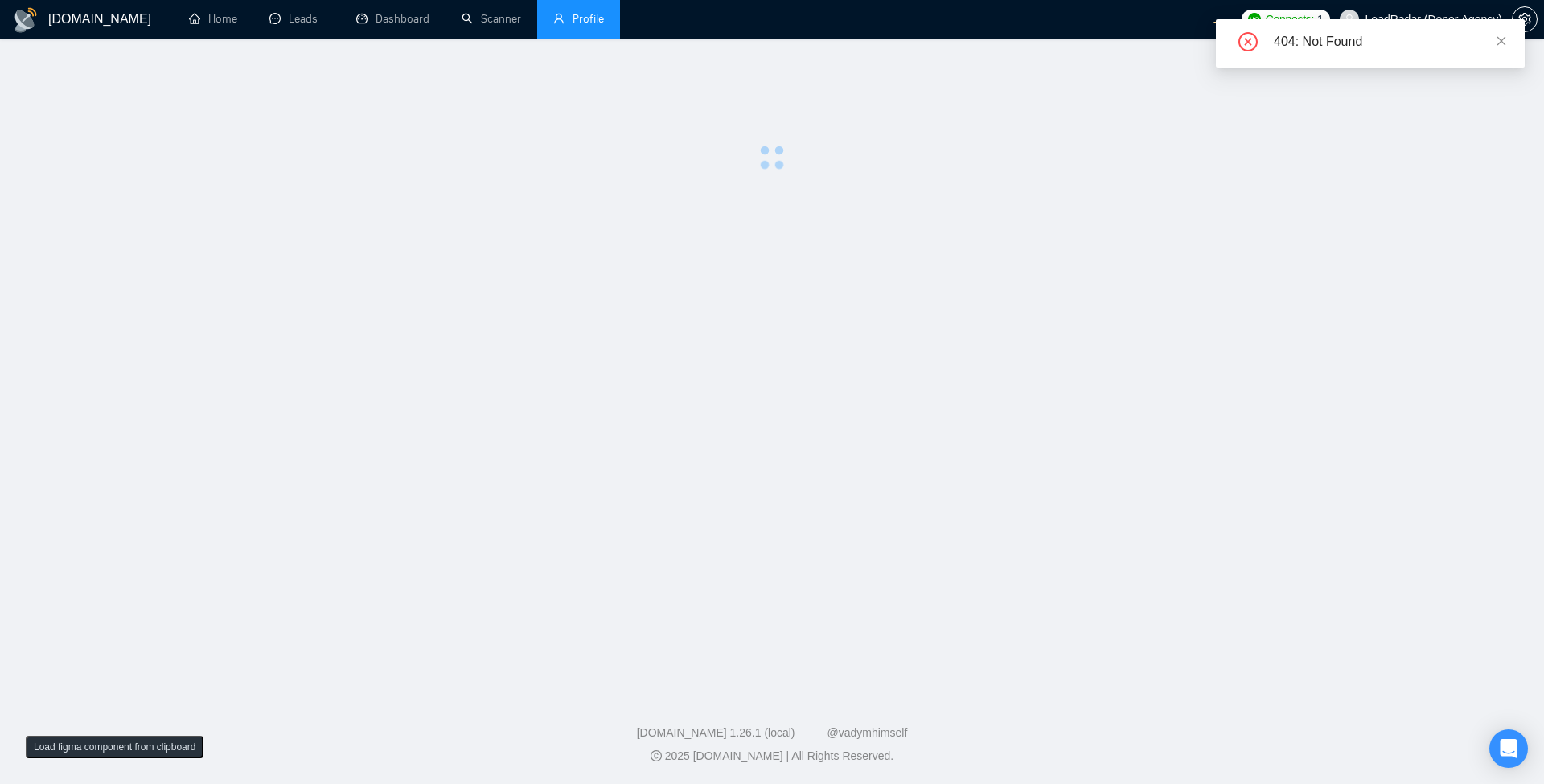
click at [1509, 41] on div "404: Not Found" at bounding box center [1370, 43] width 308 height 48
click at [1507, 40] on div "404: Not Found" at bounding box center [1370, 43] width 308 height 48
click at [1498, 44] on icon "close" at bounding box center [1501, 40] width 9 height 9
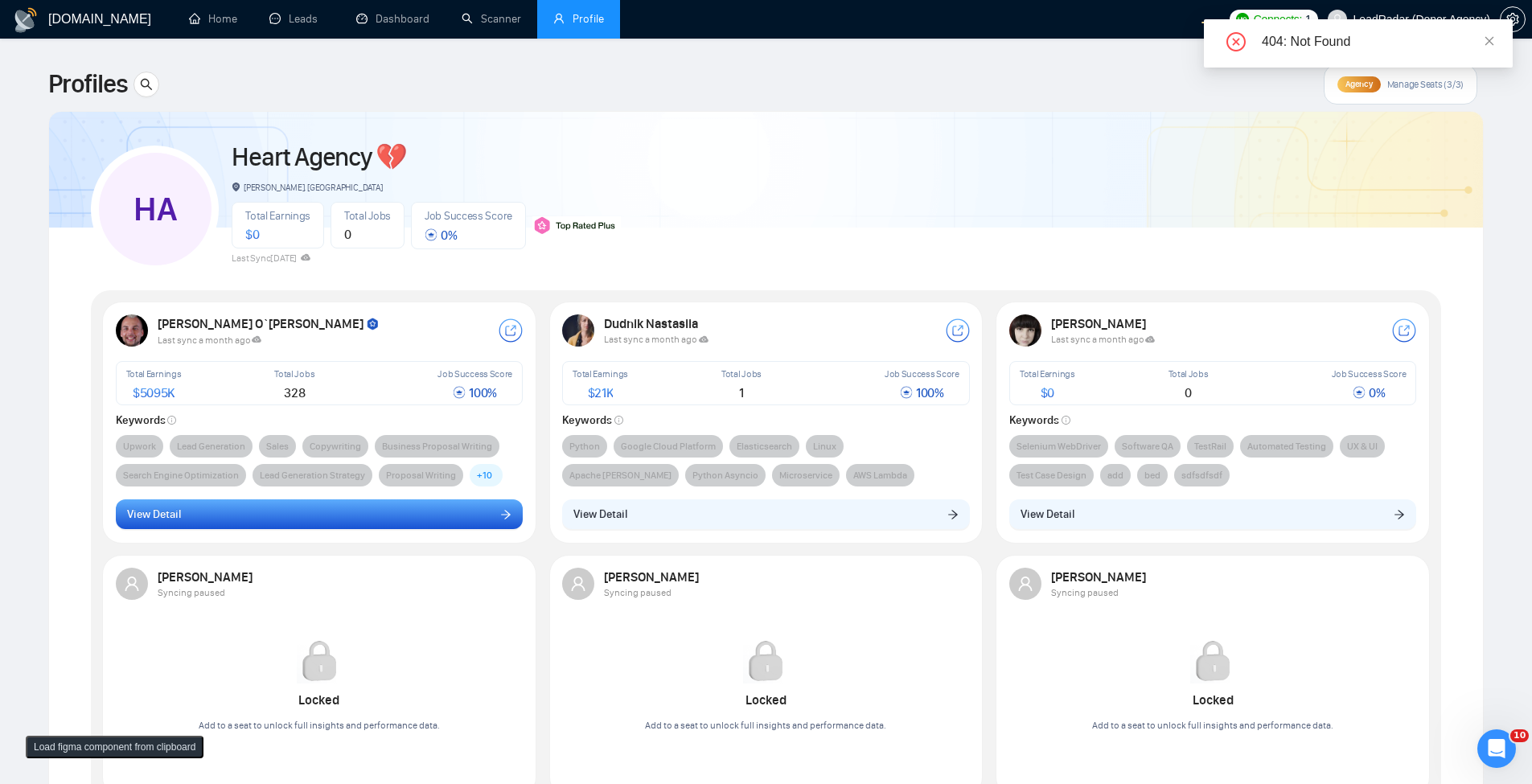
click at [417, 514] on button "View Detail" at bounding box center [319, 514] width 408 height 30
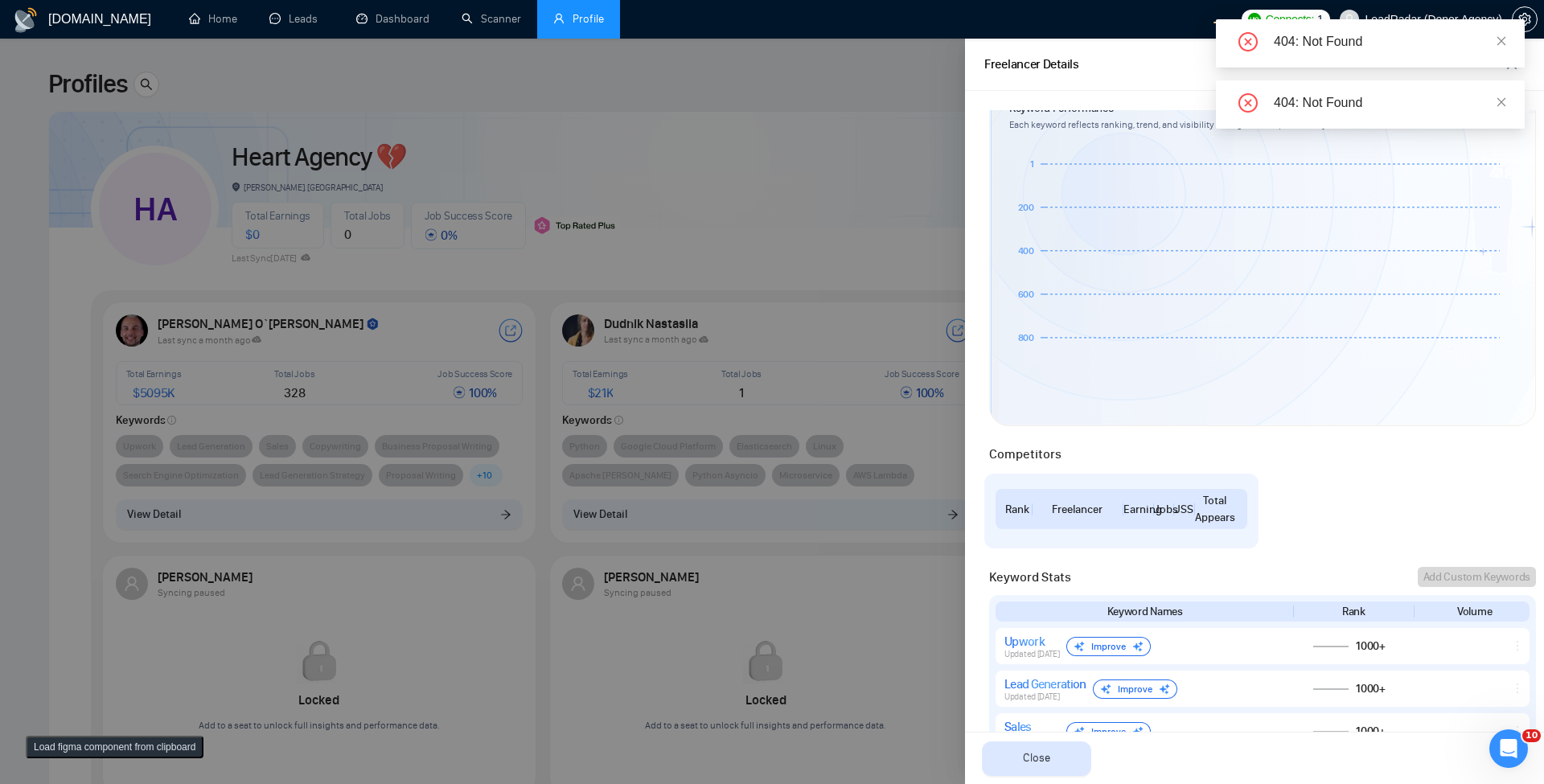
scroll to position [482, 0]
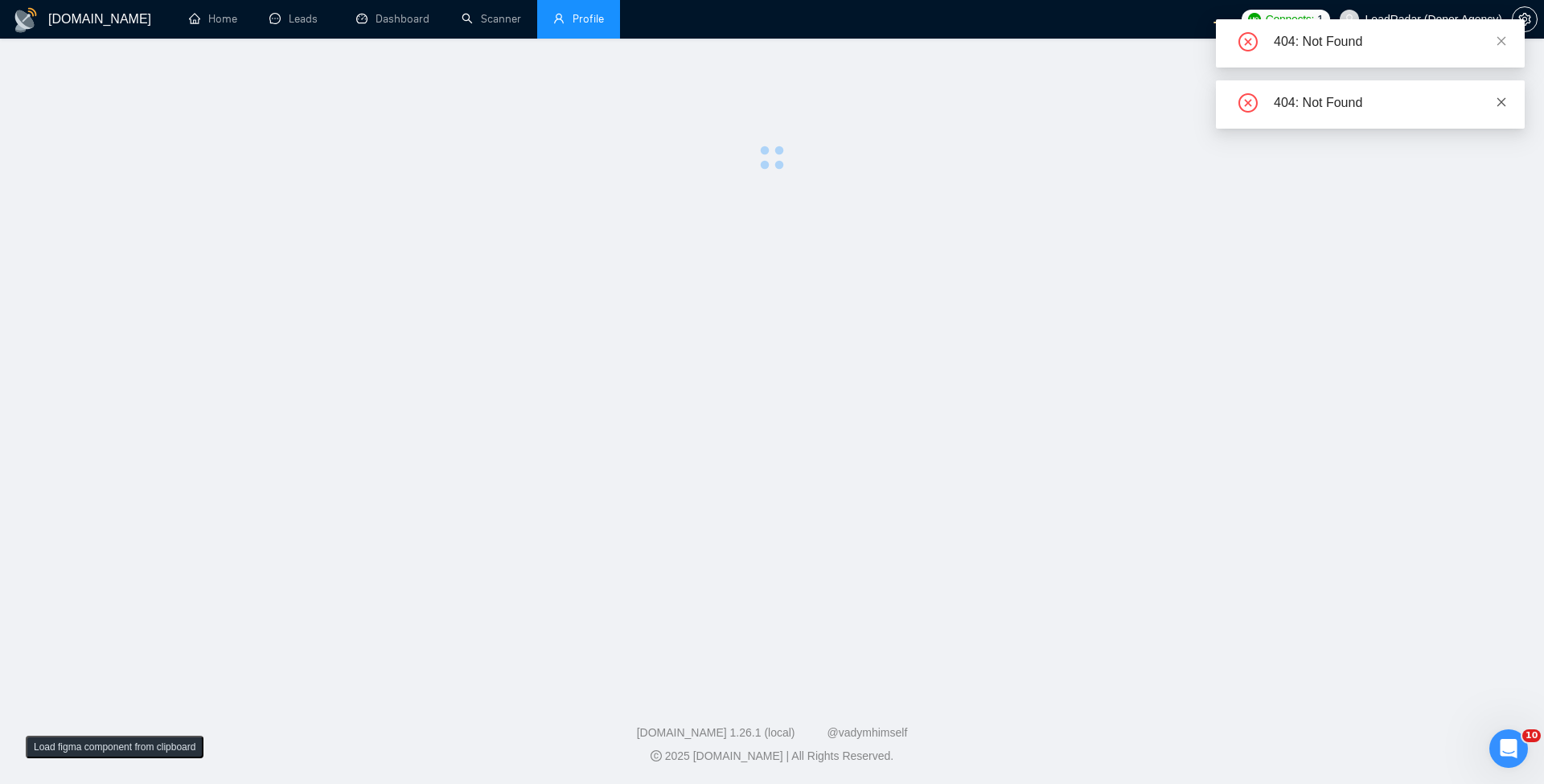
click at [1505, 94] on div "404: Not Found" at bounding box center [1370, 104] width 308 height 48
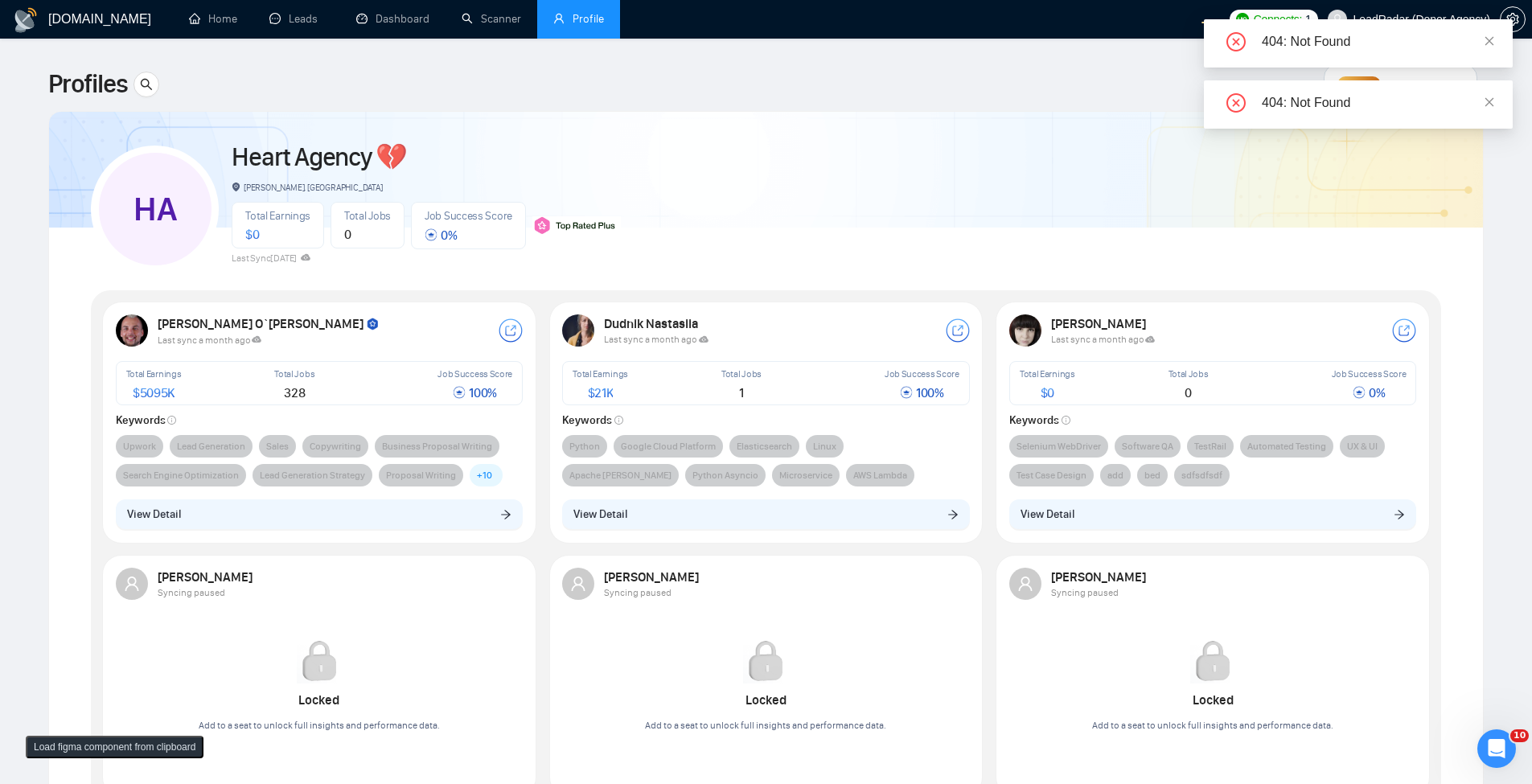
click at [1497, 34] on div "404: Not Found" at bounding box center [1357, 43] width 308 height 48
click at [1493, 37] on icon "close" at bounding box center [1489, 40] width 9 height 9
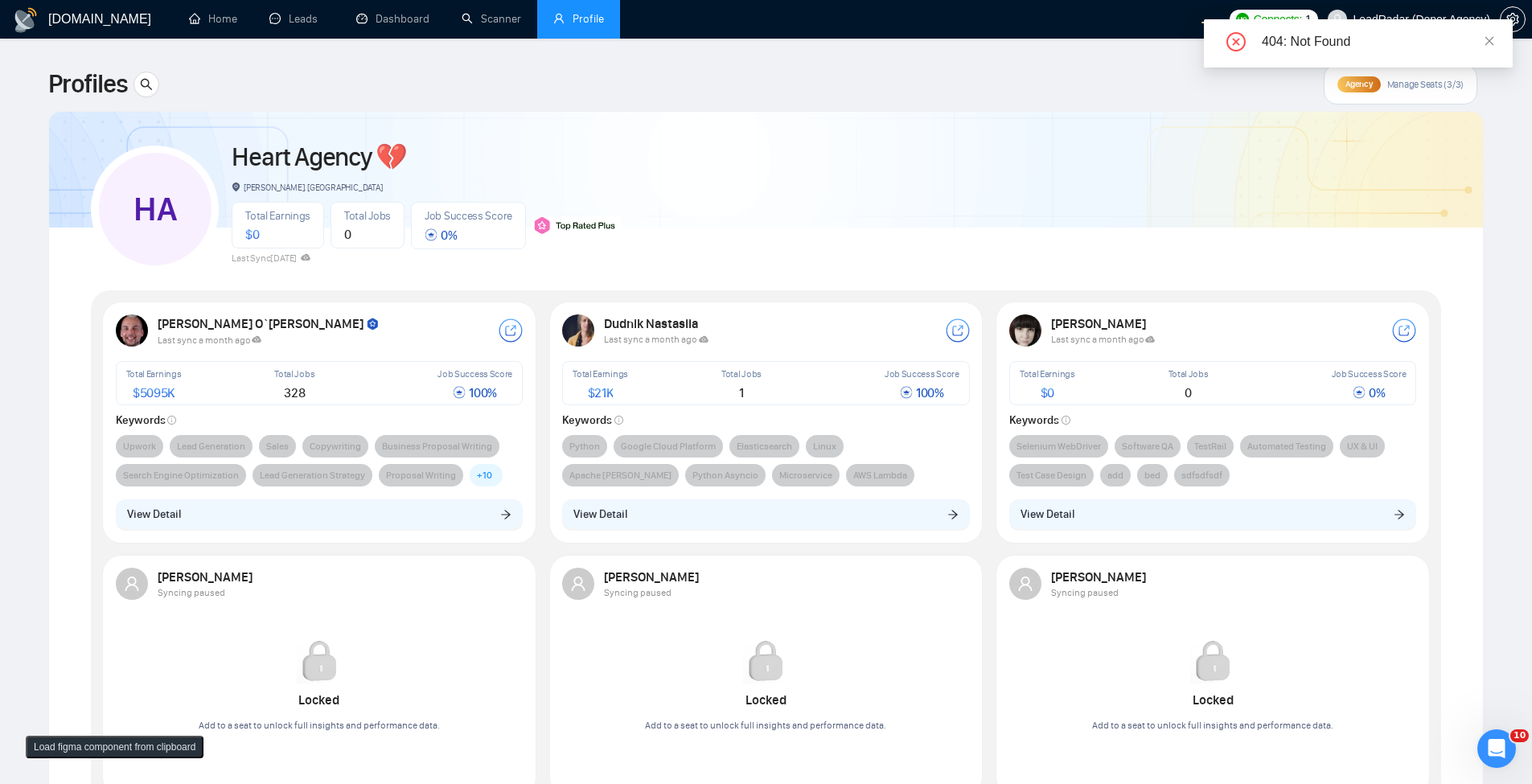
click at [1495, 43] on div "404: Not Found" at bounding box center [1357, 43] width 308 height 48
click at [1486, 41] on icon "close" at bounding box center [1488, 40] width 11 height 11
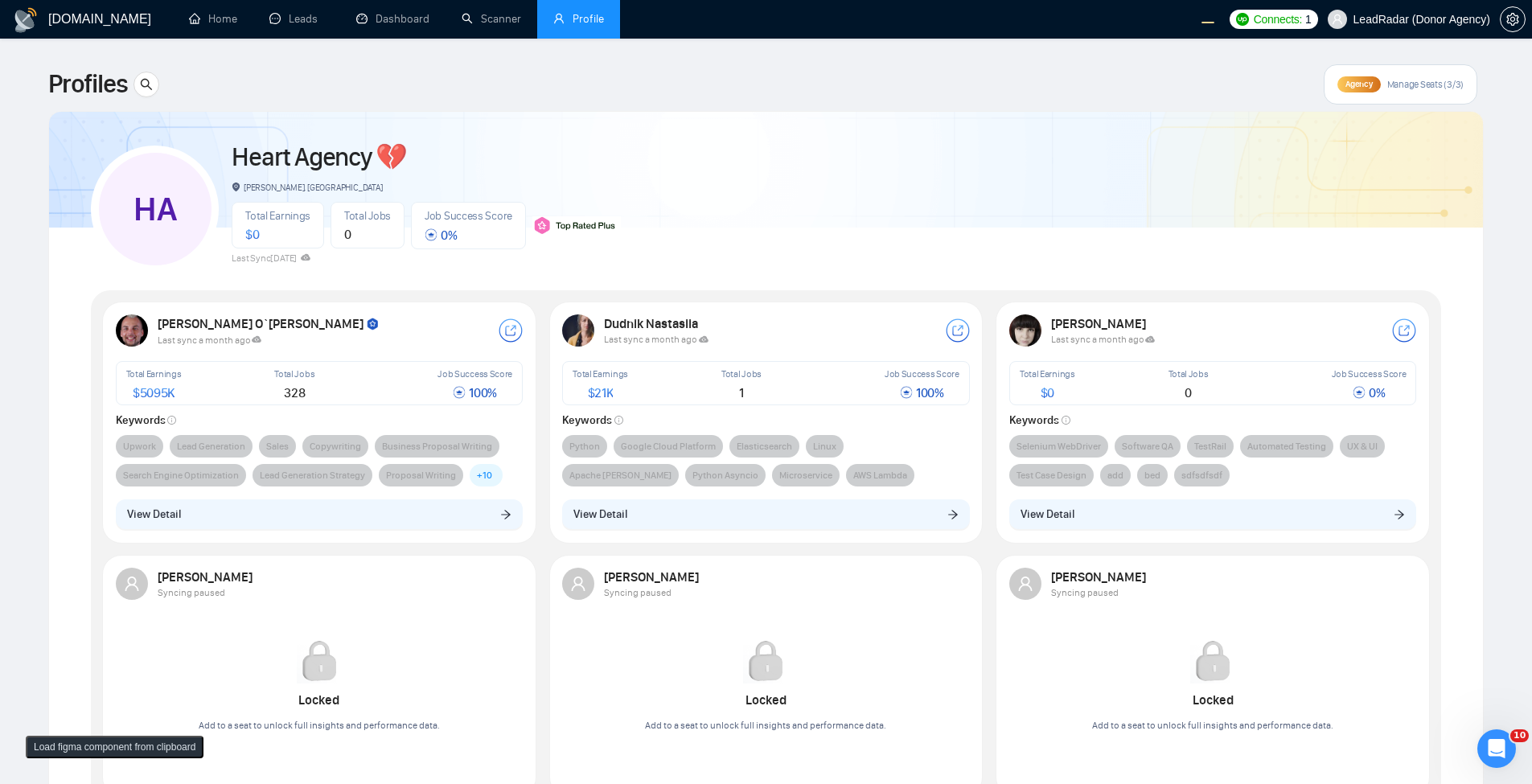
click at [400, 493] on div "Robert O`kruk Last sync a month ago Total Earnings $ 5095K Total Jobs 328 Job S…" at bounding box center [319, 422] width 427 height 234
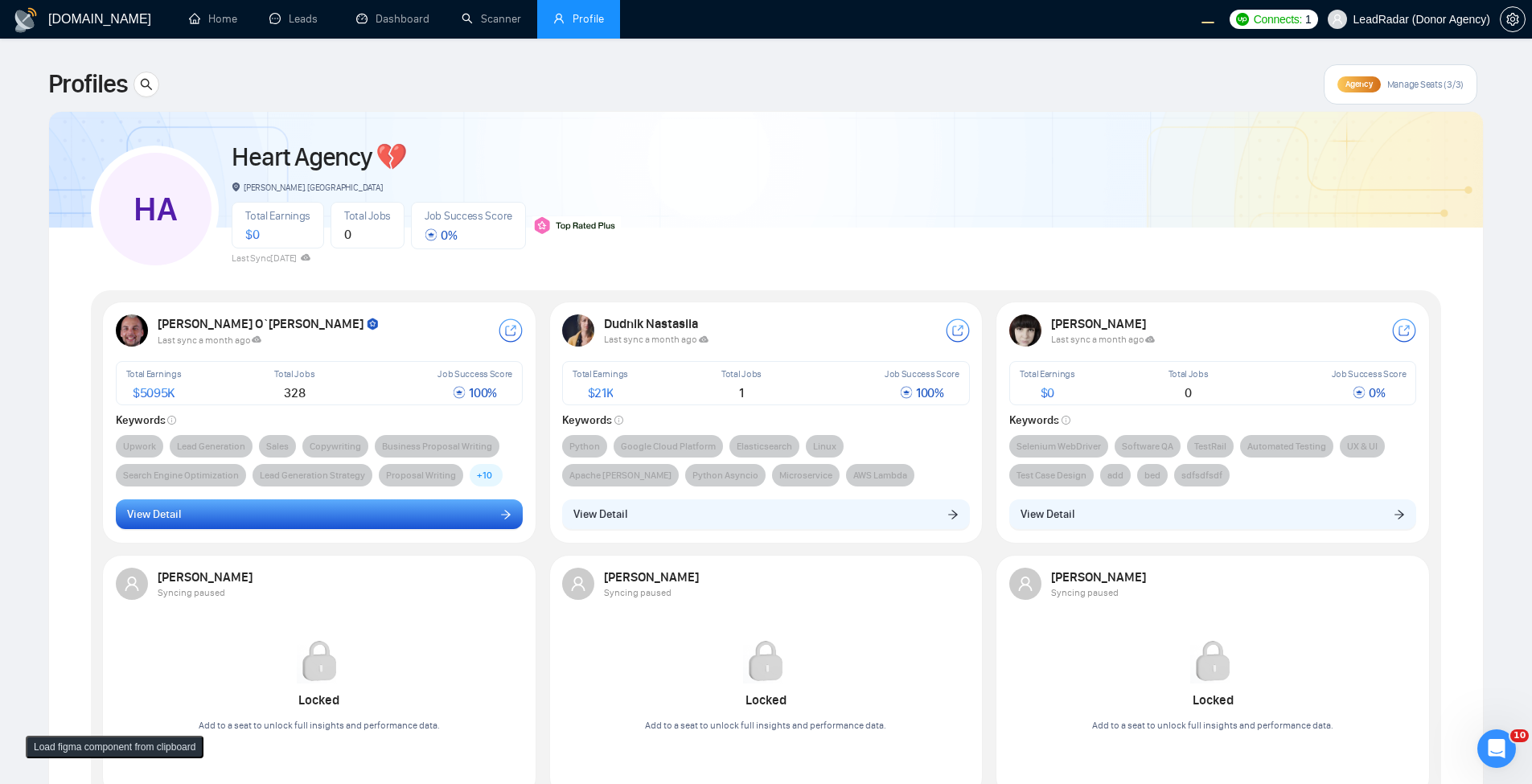
click at [384, 518] on button "View Detail" at bounding box center [319, 514] width 408 height 30
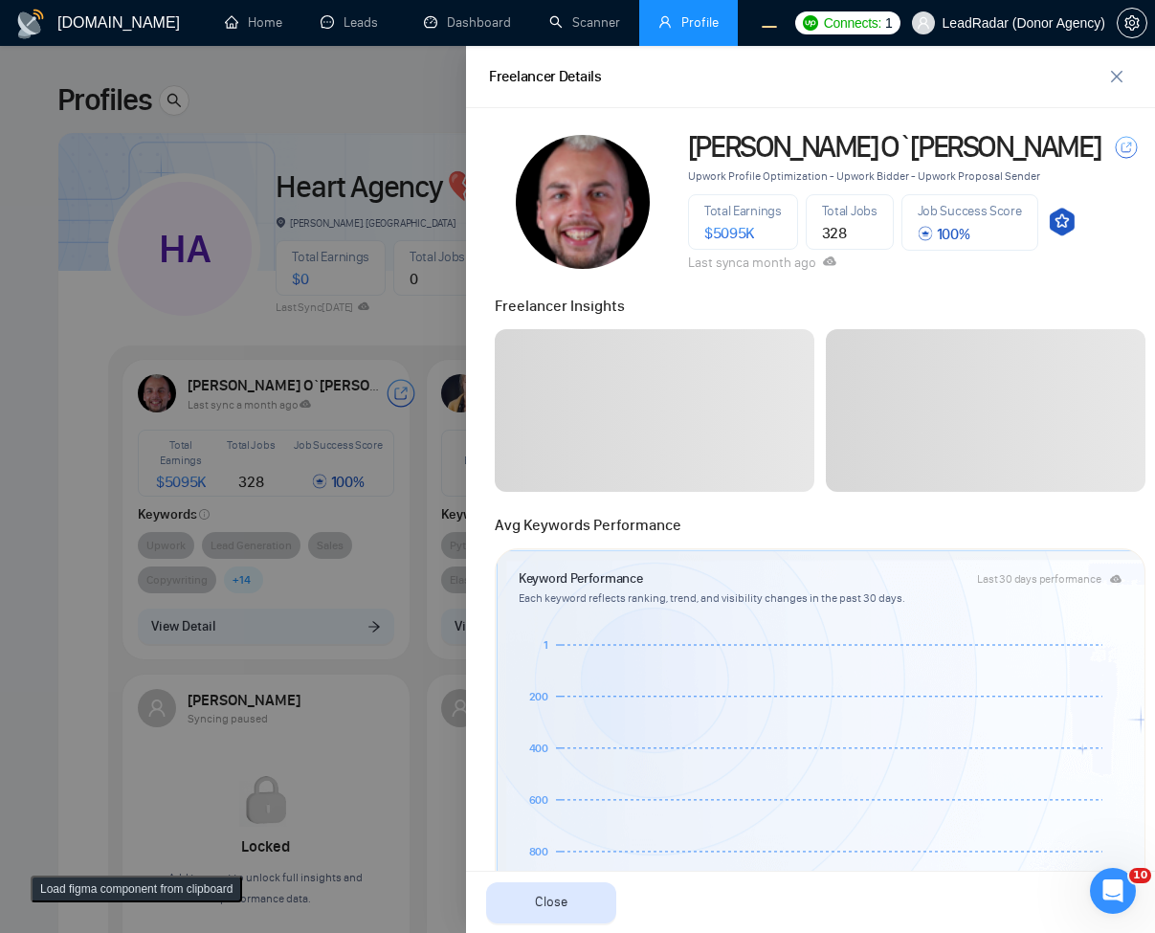
click at [387, 163] on div at bounding box center [577, 489] width 1155 height 887
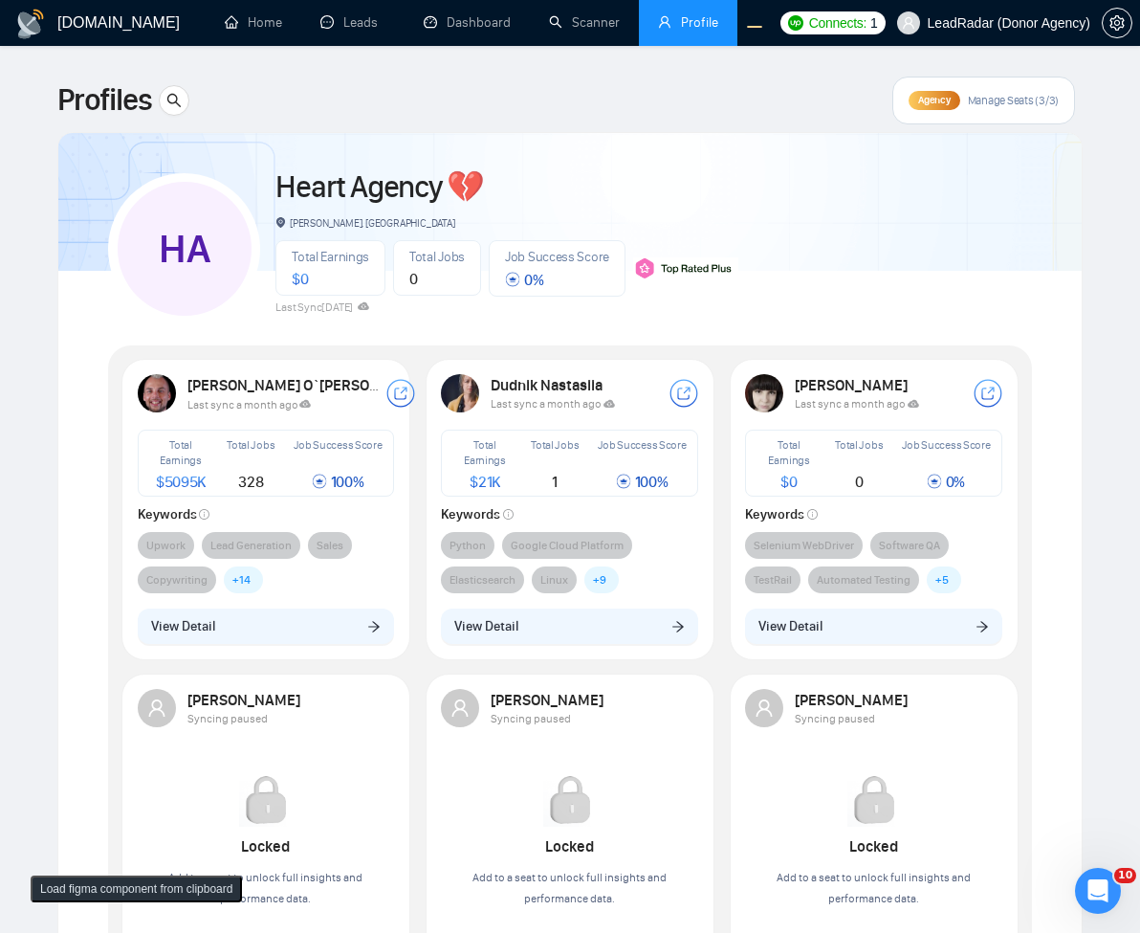
click at [304, 596] on div "Robert O`kruk Last sync a month ago Total Earnings $ 5095K Total Jobs 328 Job S…" at bounding box center [266, 509] width 280 height 293
click at [296, 623] on button "View Detail" at bounding box center [266, 627] width 257 height 36
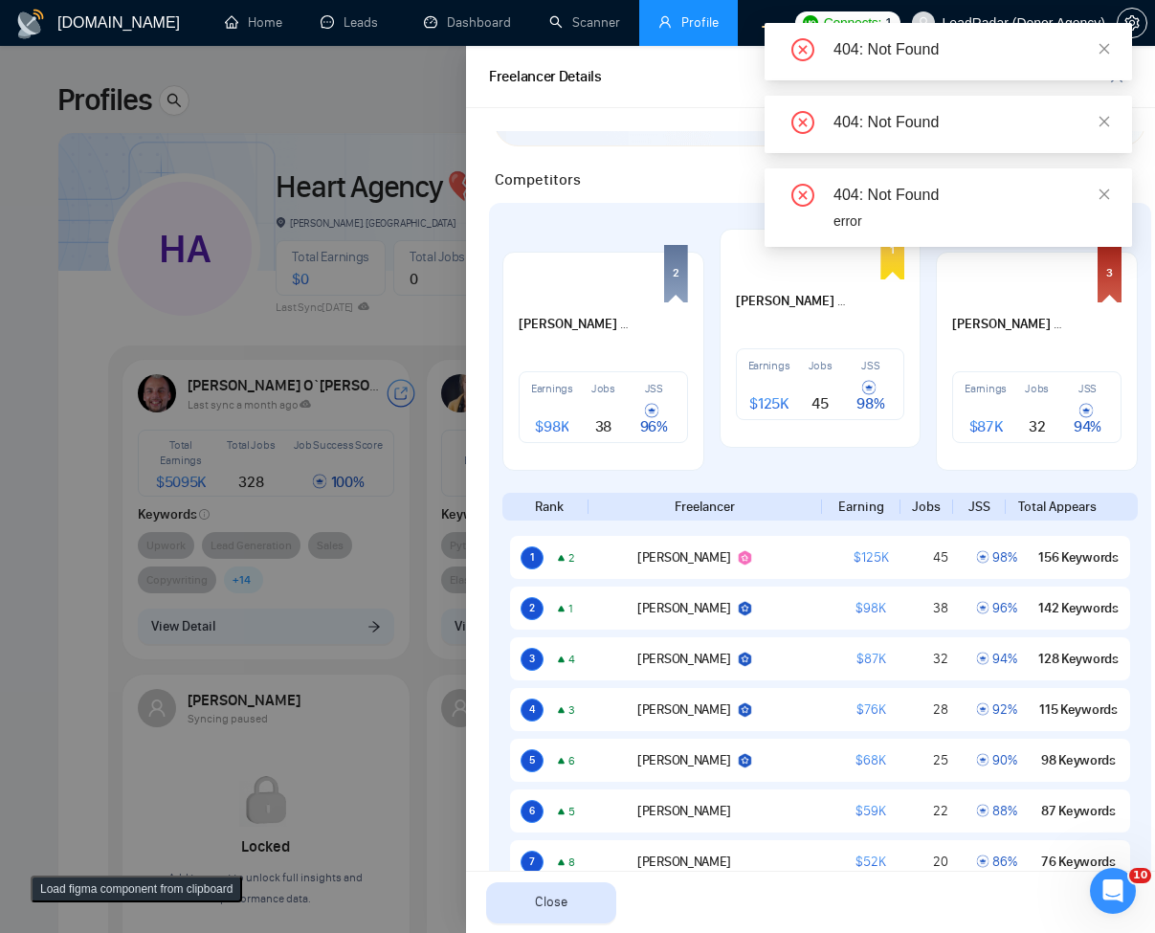
scroll to position [1033, 0]
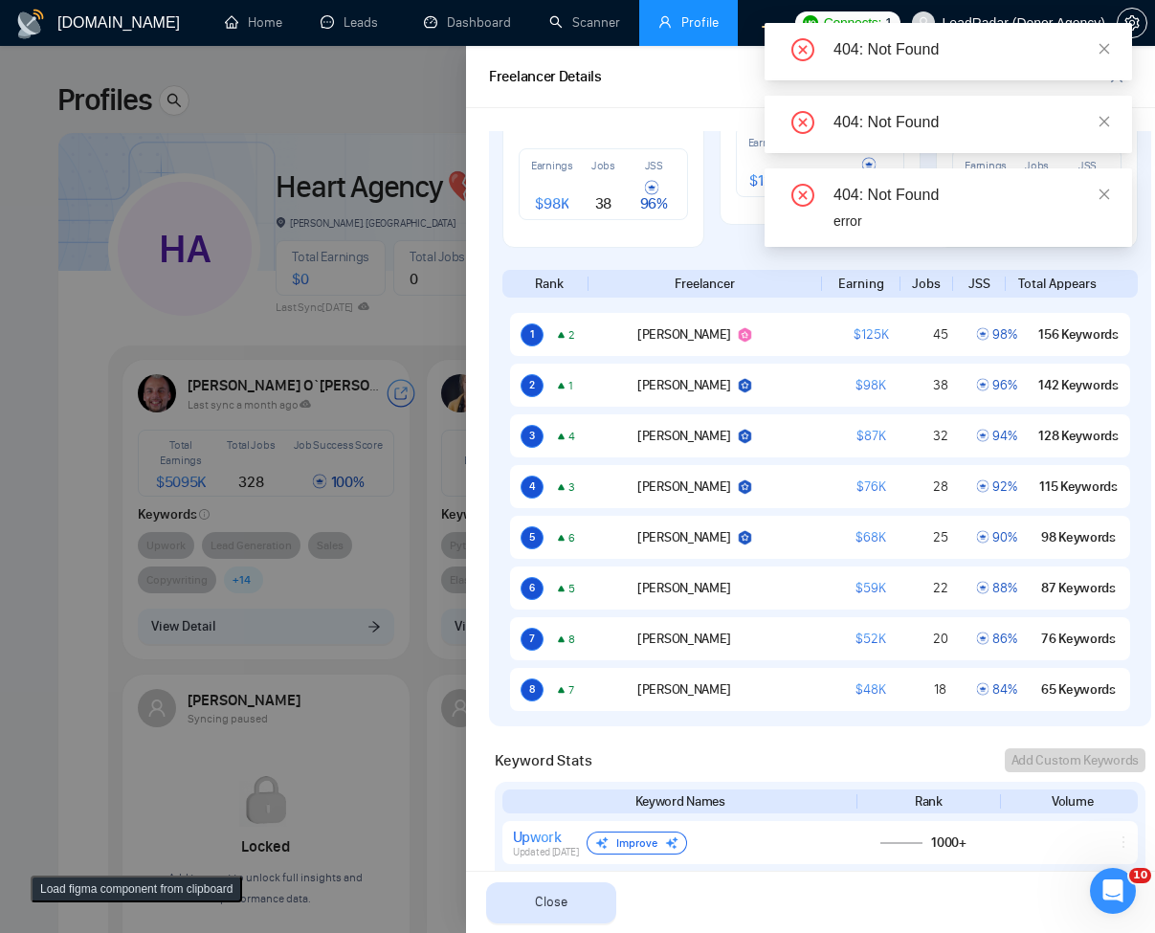
drag, startPoint x: 323, startPoint y: 330, endPoint x: 340, endPoint y: 669, distance: 339.1
click at [323, 331] on div at bounding box center [577, 489] width 1155 height 887
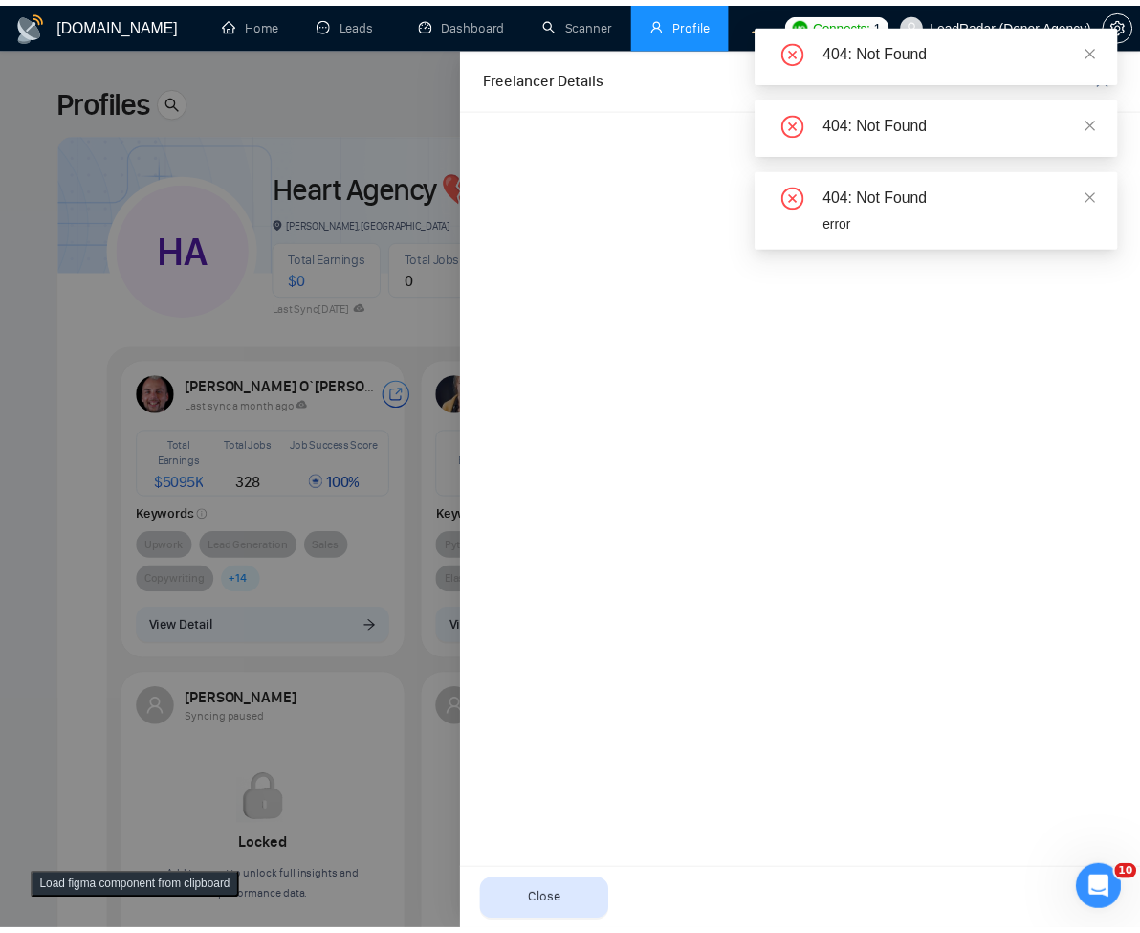
scroll to position [0, 0]
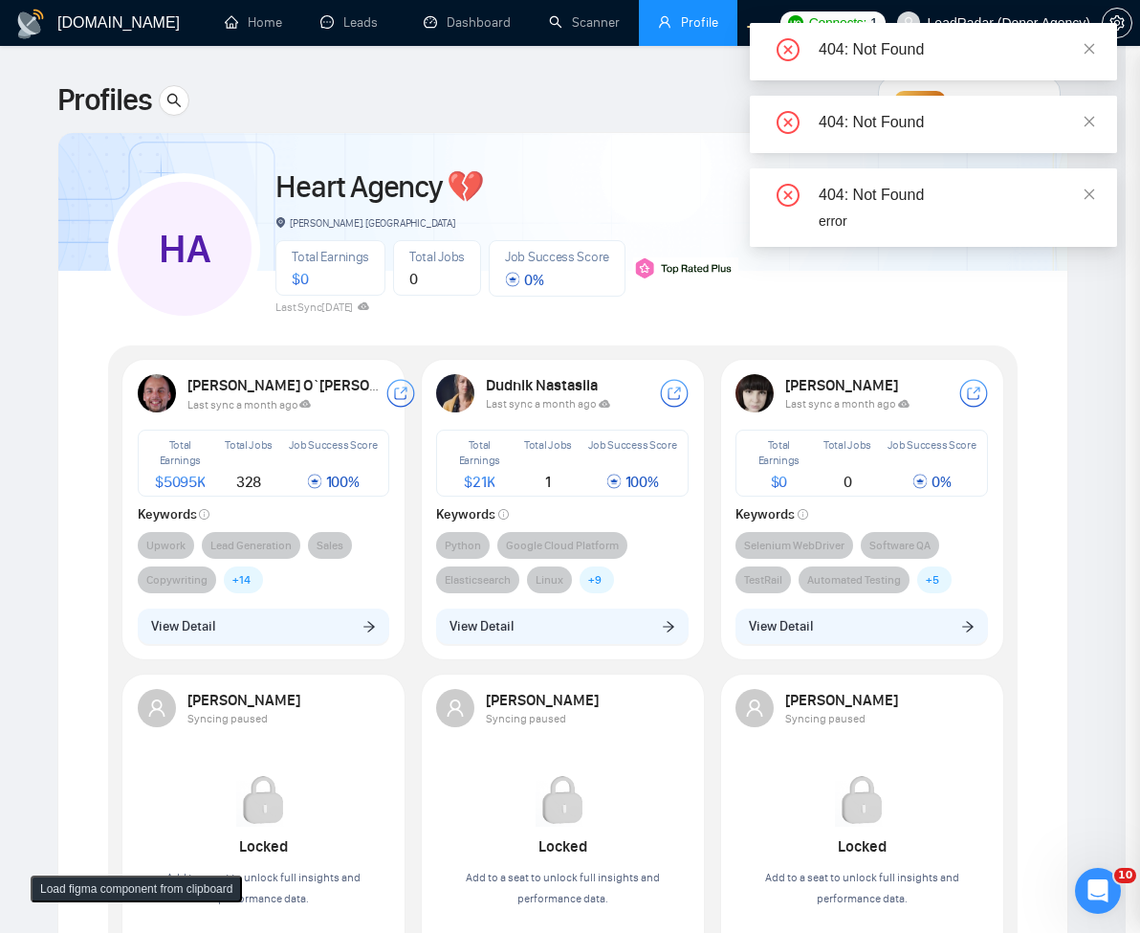
click at [322, 634] on button "View Detail" at bounding box center [264, 627] width 253 height 36
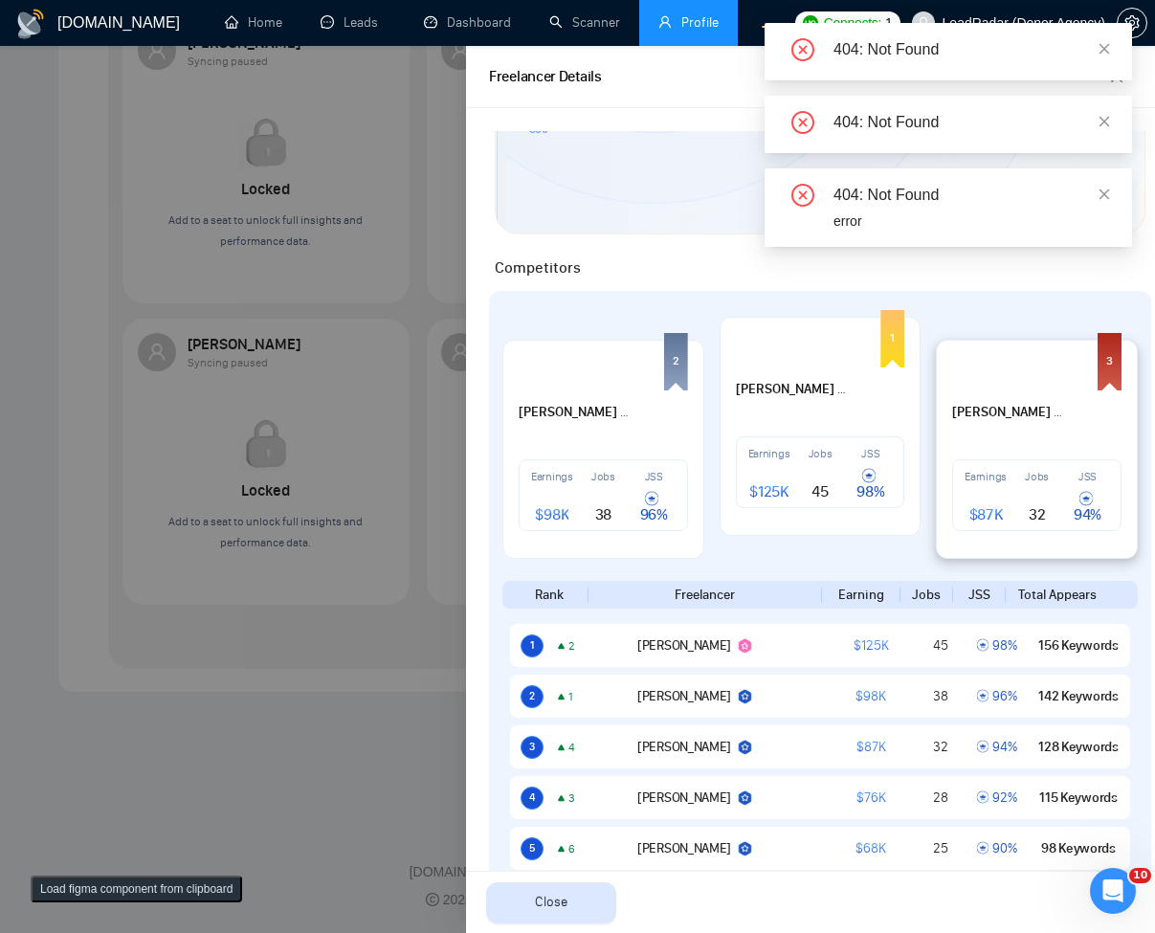
scroll to position [804, 0]
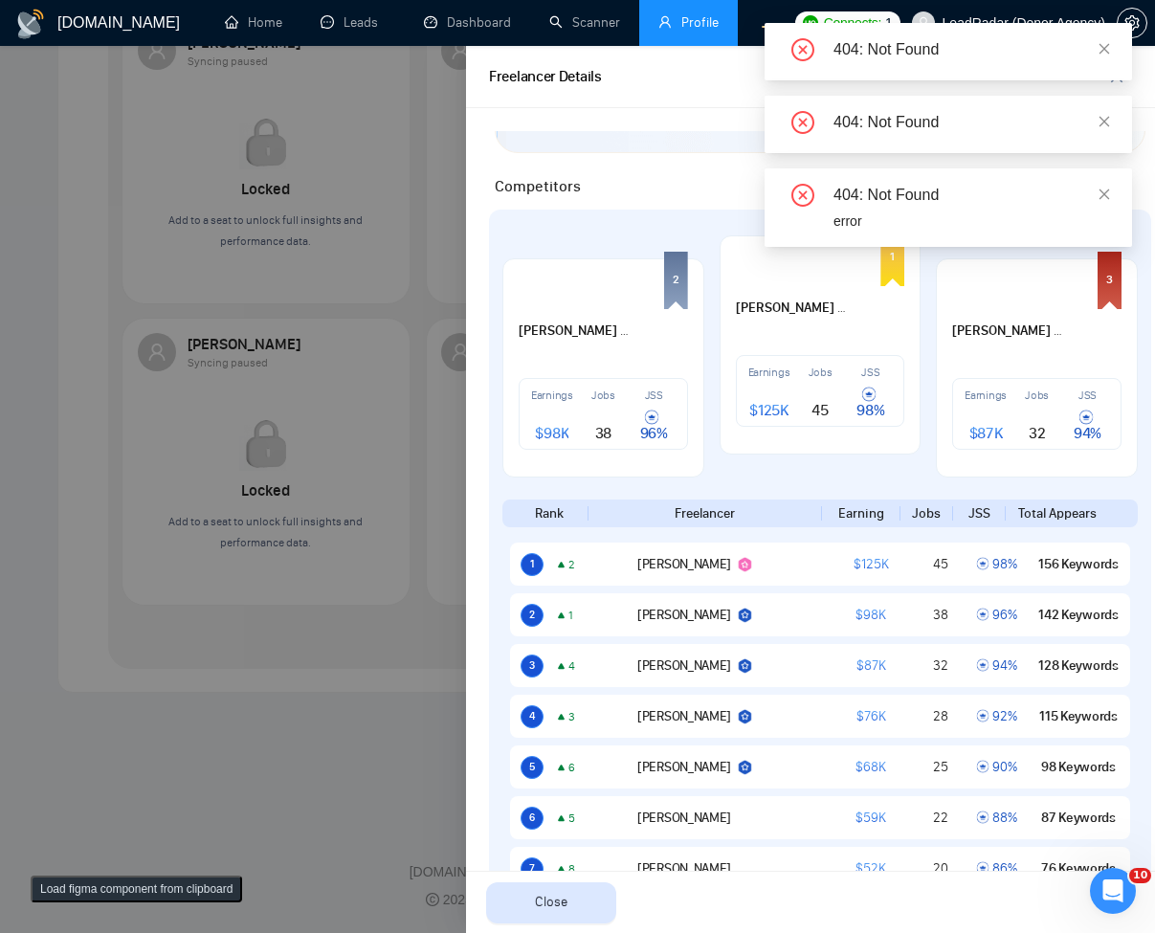
click at [220, 218] on div at bounding box center [577, 489] width 1155 height 887
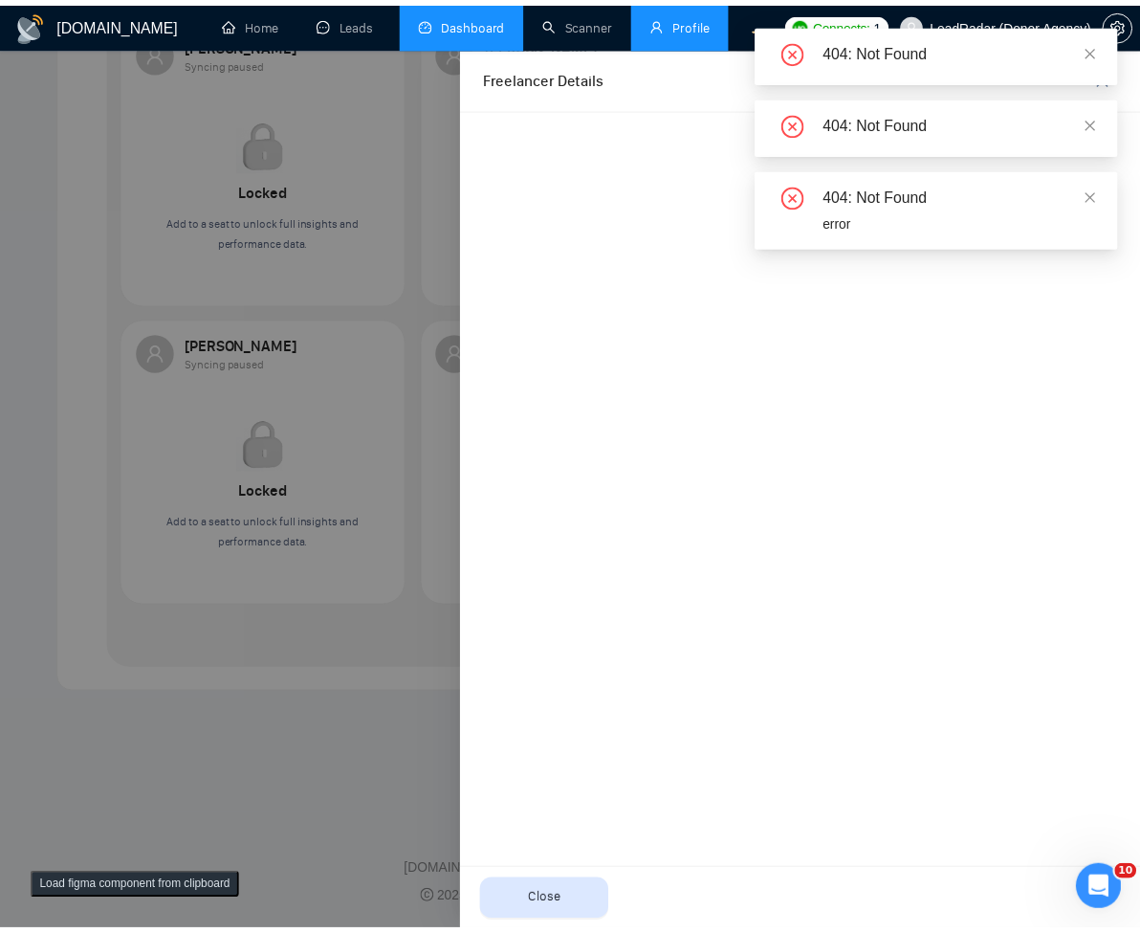
scroll to position [0, 0]
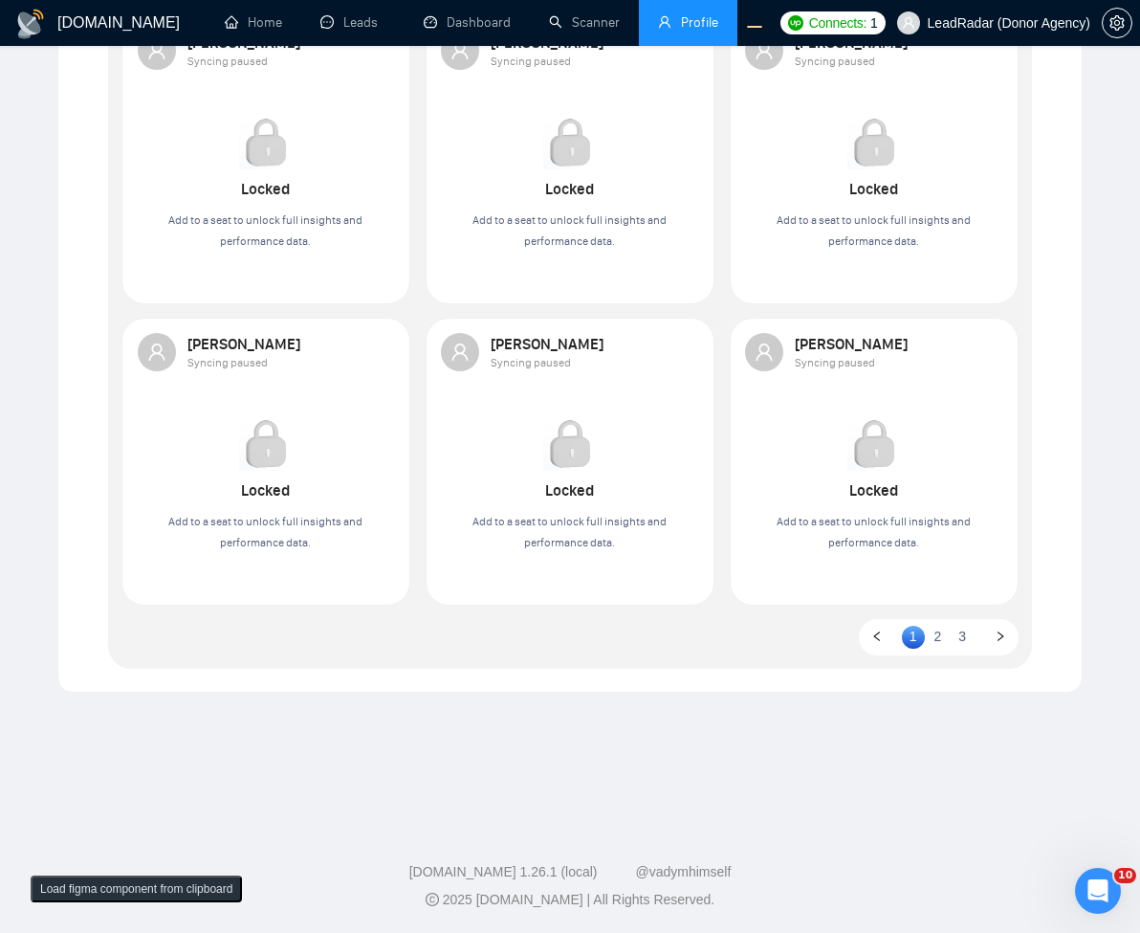
drag, startPoint x: 455, startPoint y: 805, endPoint x: 454, endPoint y: 815, distance: 10.7
click at [454, 813] on div "GigRadar.io Home Leads Dashboard Scanner Profile Connects: 1 LeadRadar (Donor A…" at bounding box center [570, 138] width 1140 height 1590
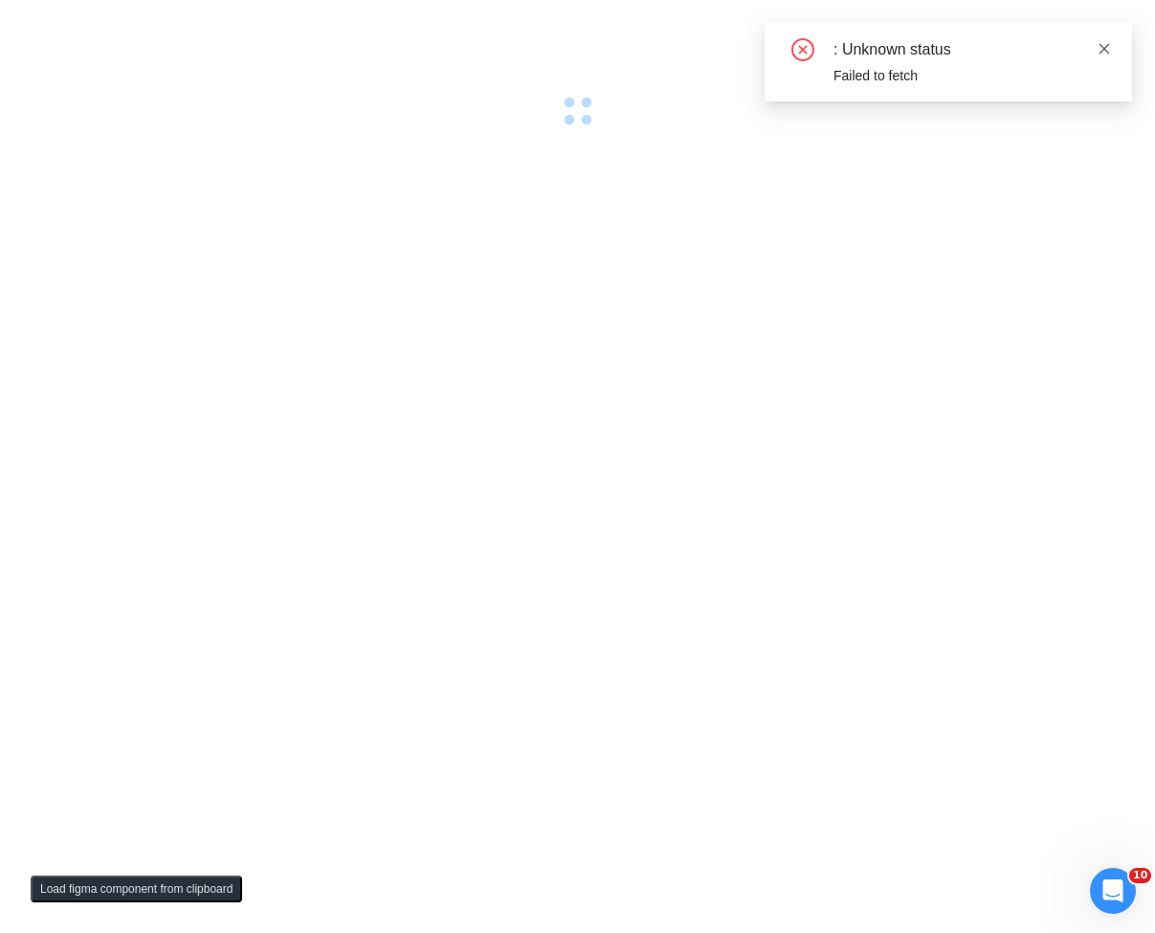
click at [1109, 48] on icon "close" at bounding box center [1103, 48] width 13 height 13
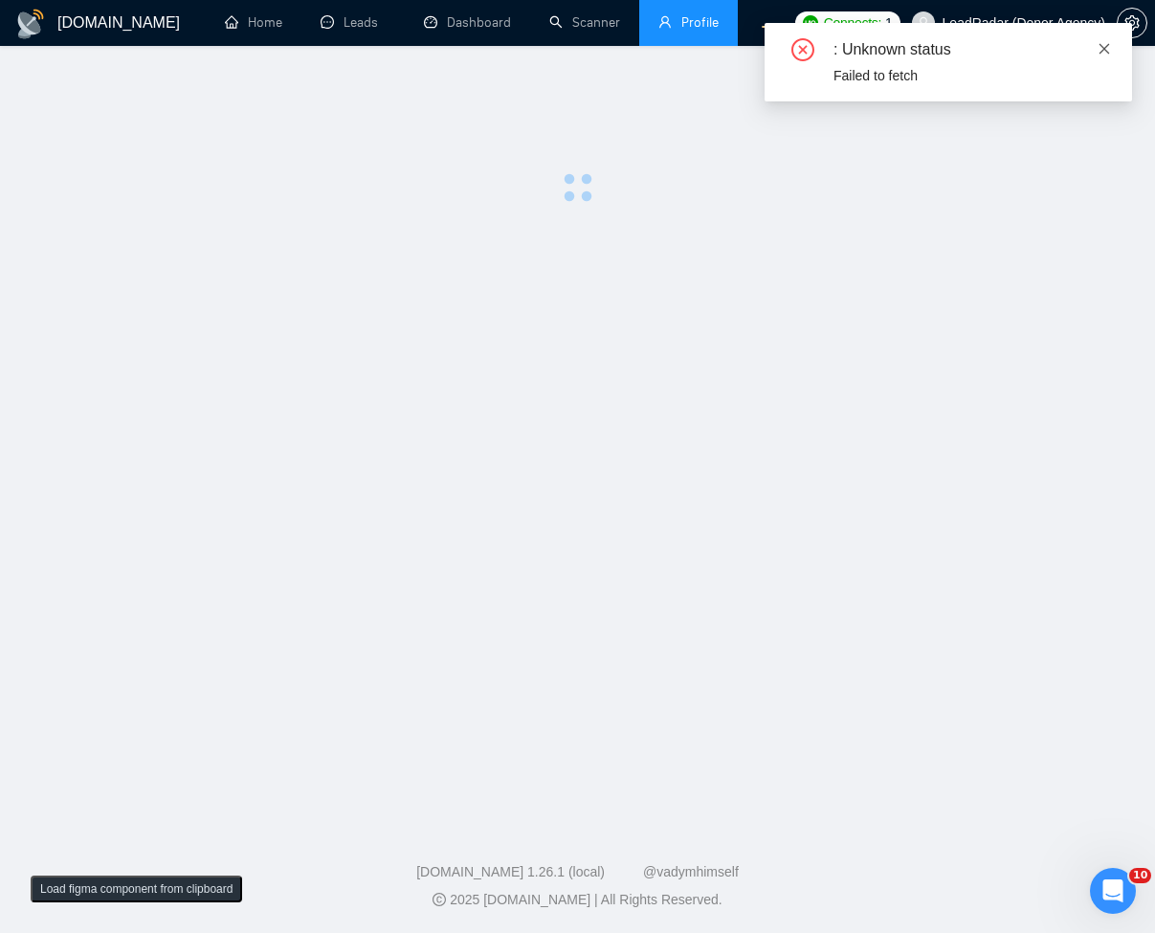
click at [1108, 51] on icon "close" at bounding box center [1103, 48] width 13 height 13
click at [1114, 52] on div "404: Not Found" at bounding box center [947, 51] width 367 height 57
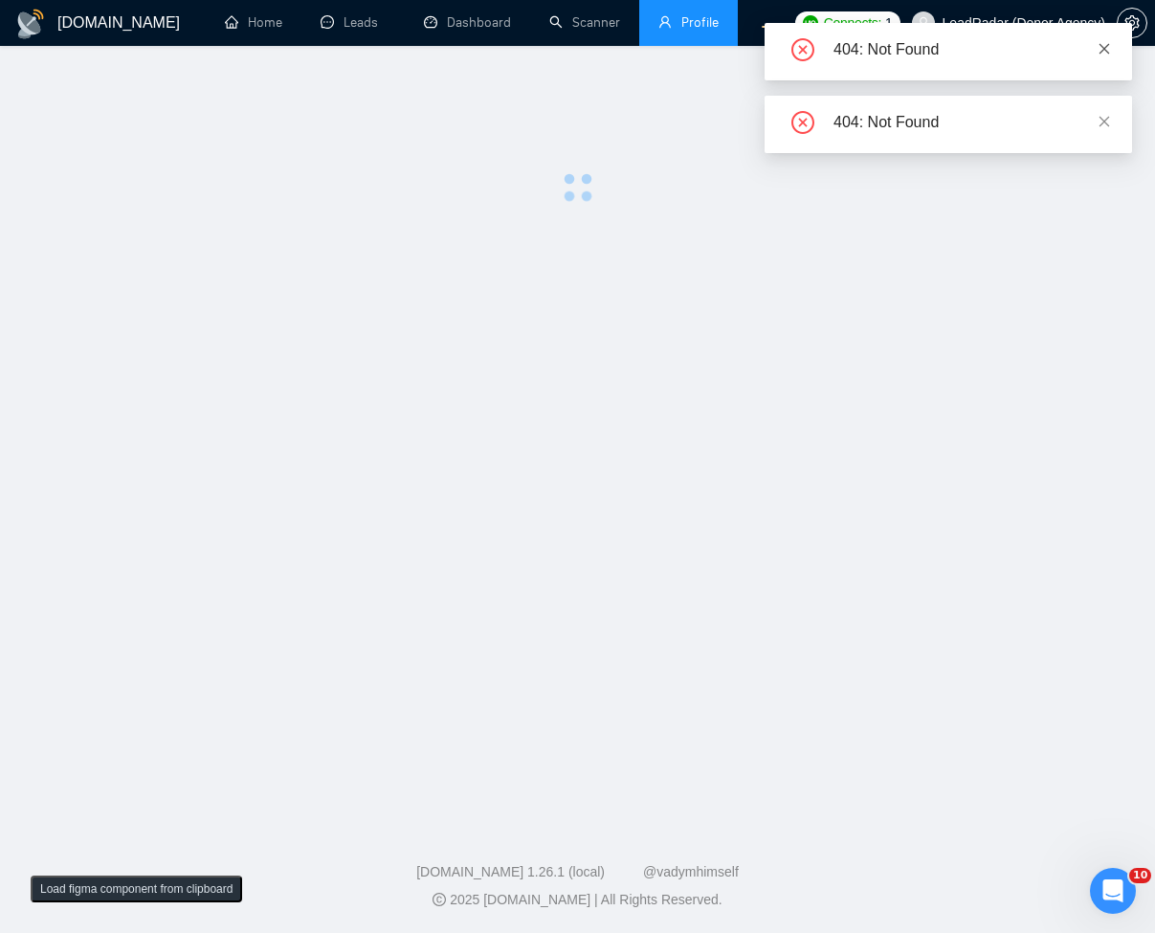
click at [1101, 42] on icon "close" at bounding box center [1103, 48] width 13 height 13
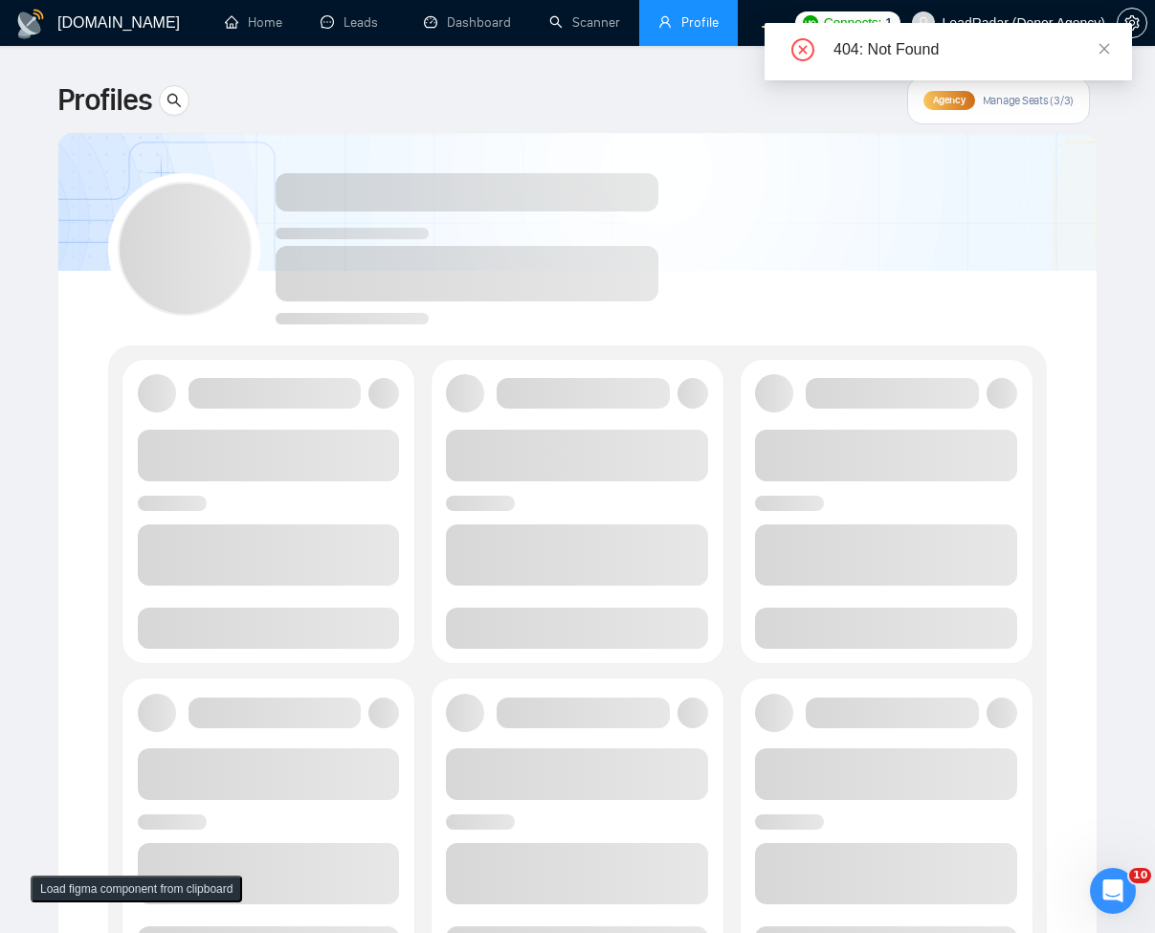
click at [1103, 45] on div "404: Not Found" at bounding box center [947, 51] width 367 height 57
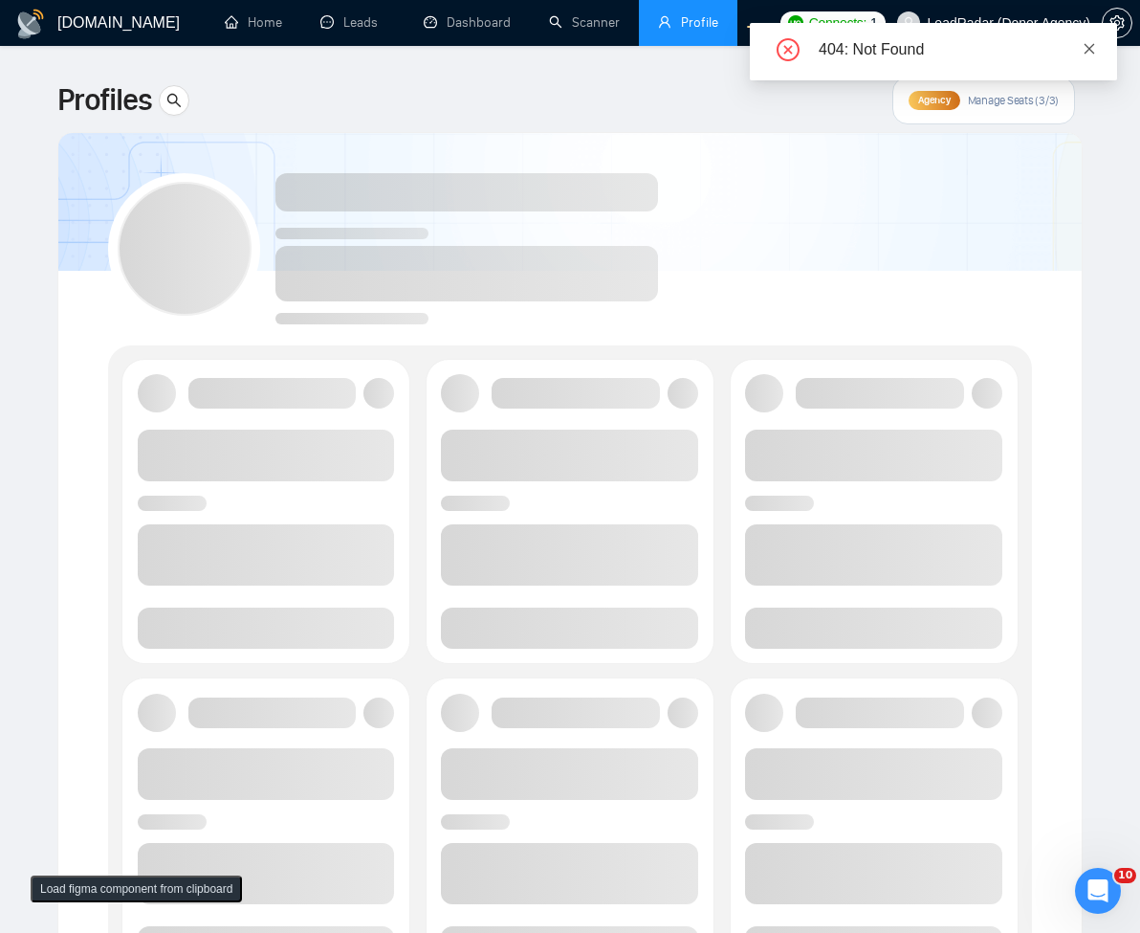
click at [1094, 48] on icon "close" at bounding box center [1089, 48] width 13 height 13
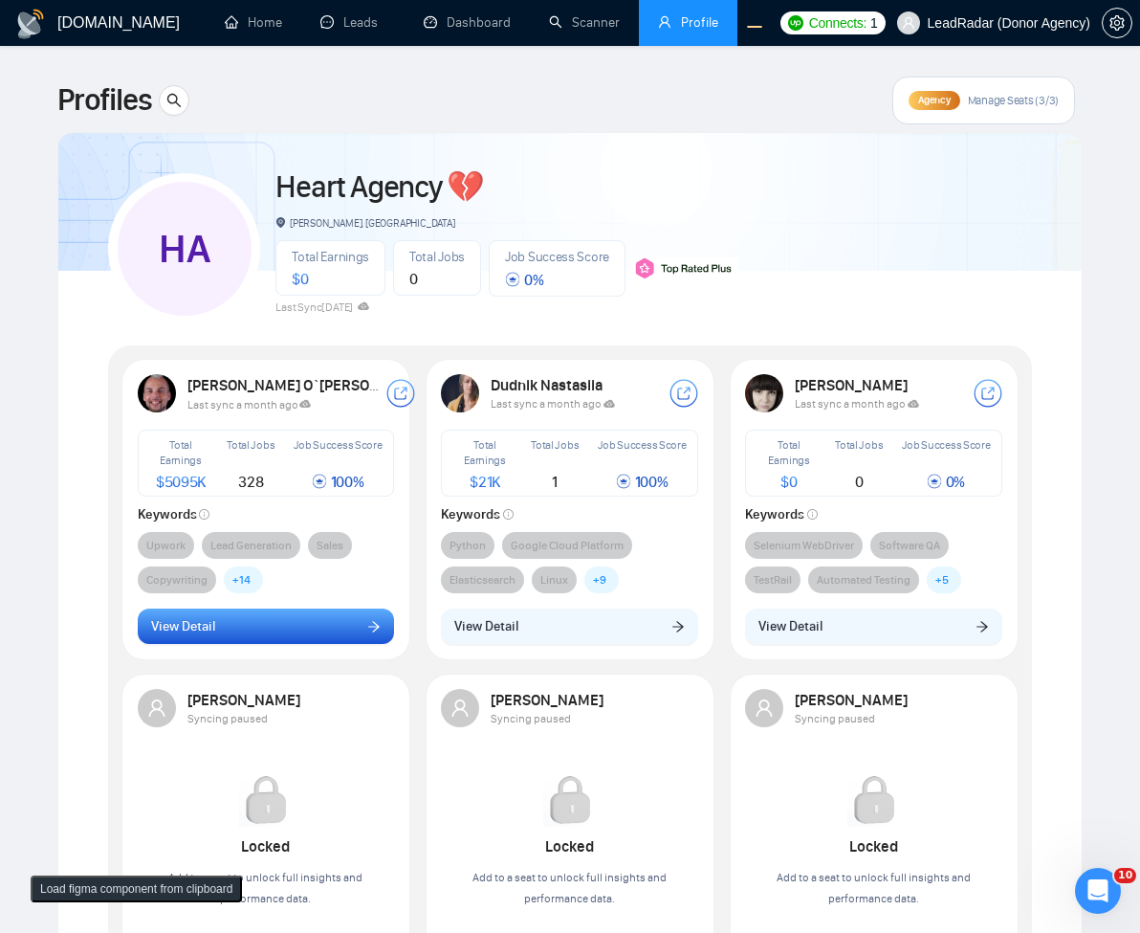
click at [285, 631] on button "View Detail" at bounding box center [266, 627] width 257 height 36
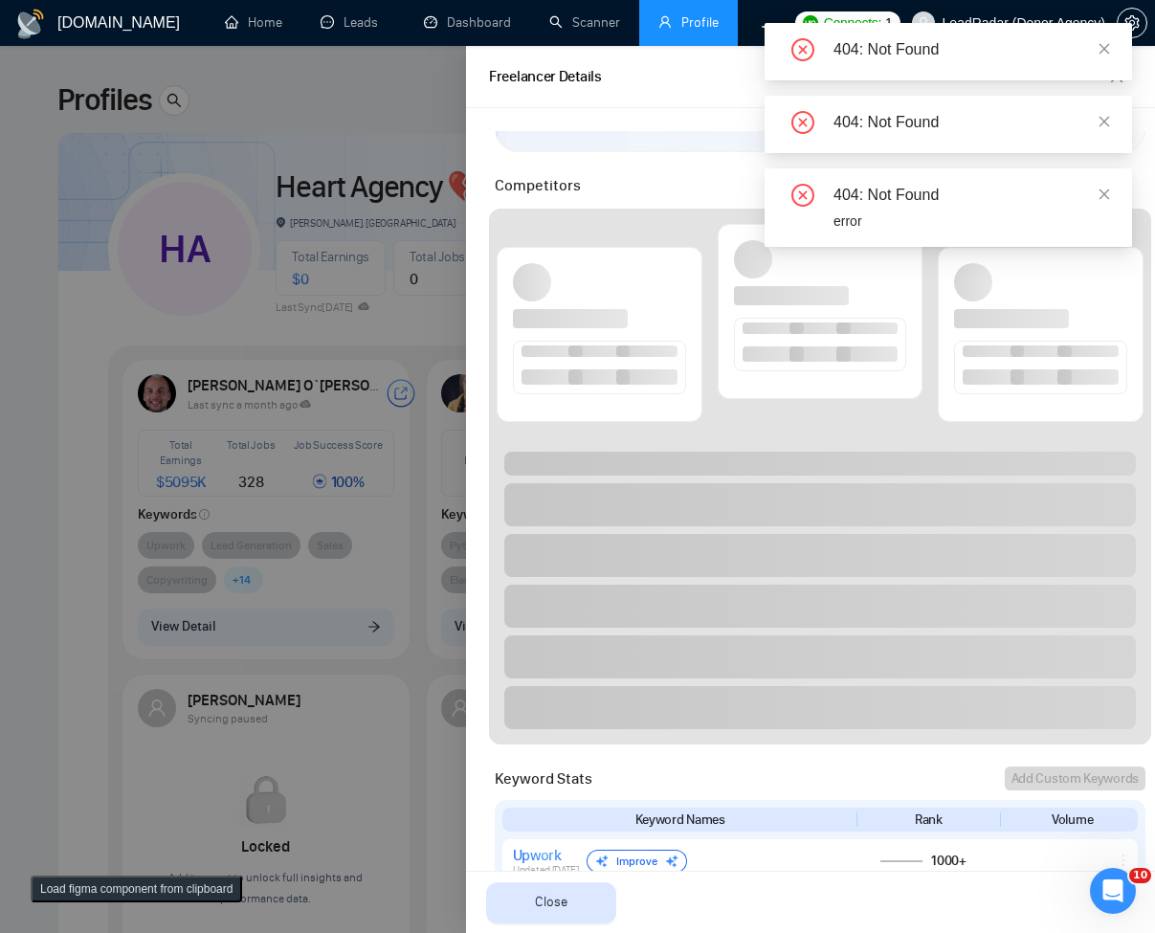
scroll to position [689, 0]
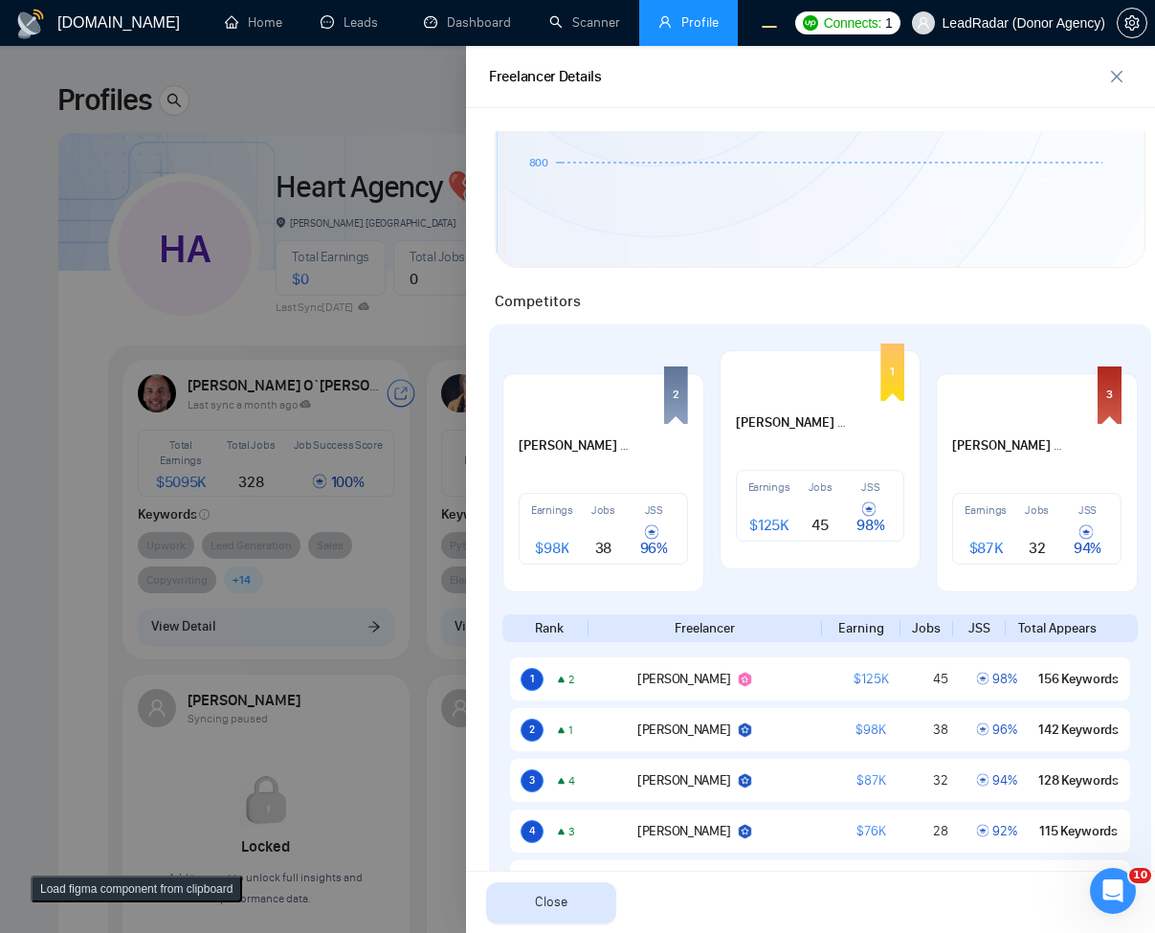
click at [293, 299] on div at bounding box center [577, 489] width 1155 height 887
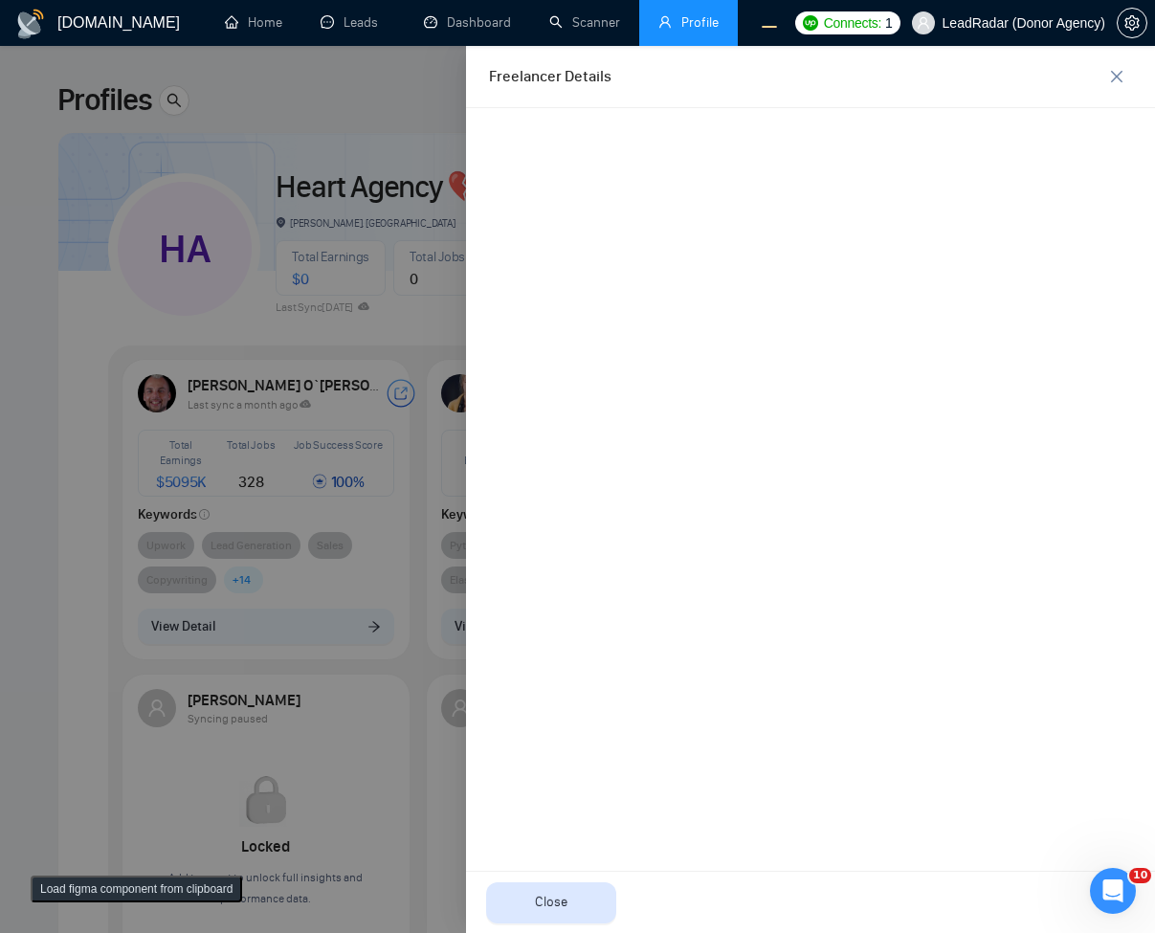
scroll to position [0, 0]
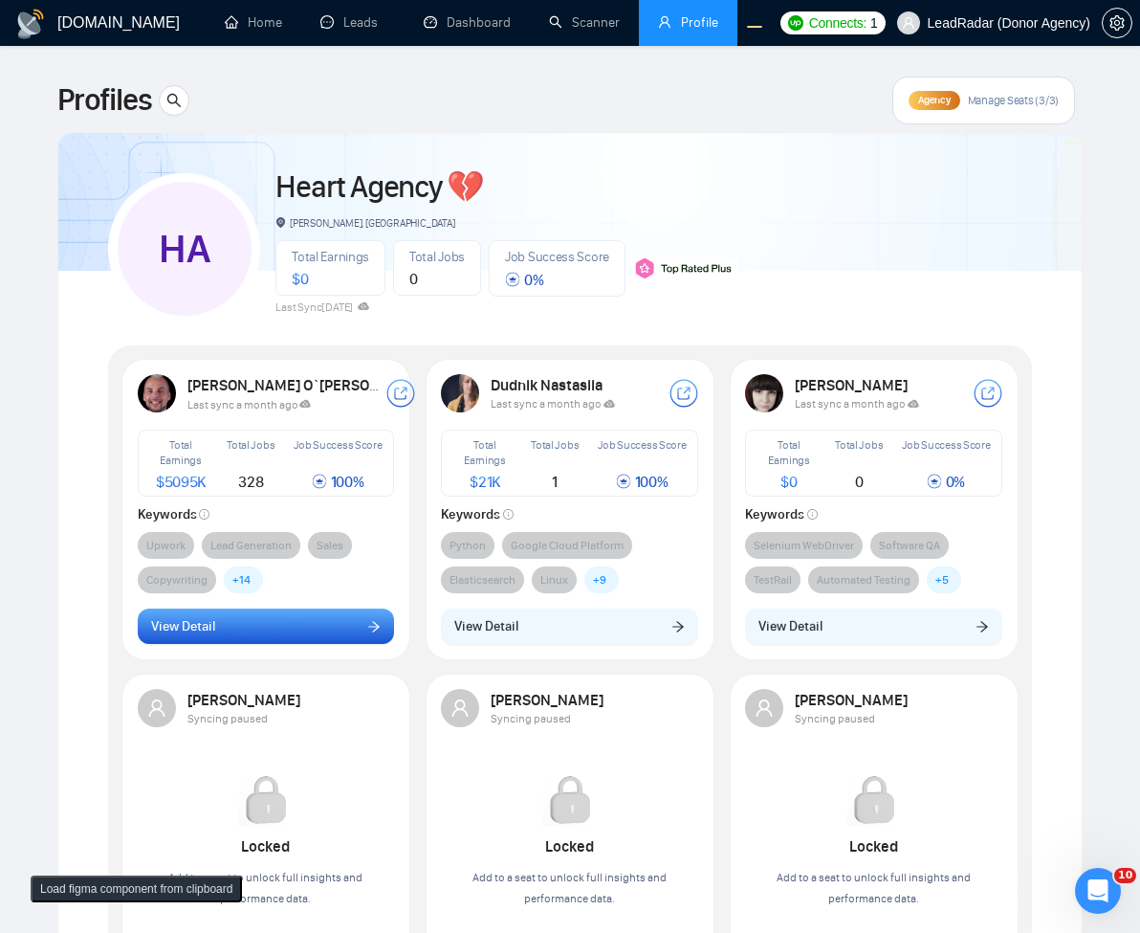
click at [326, 639] on button "View Detail" at bounding box center [266, 627] width 257 height 36
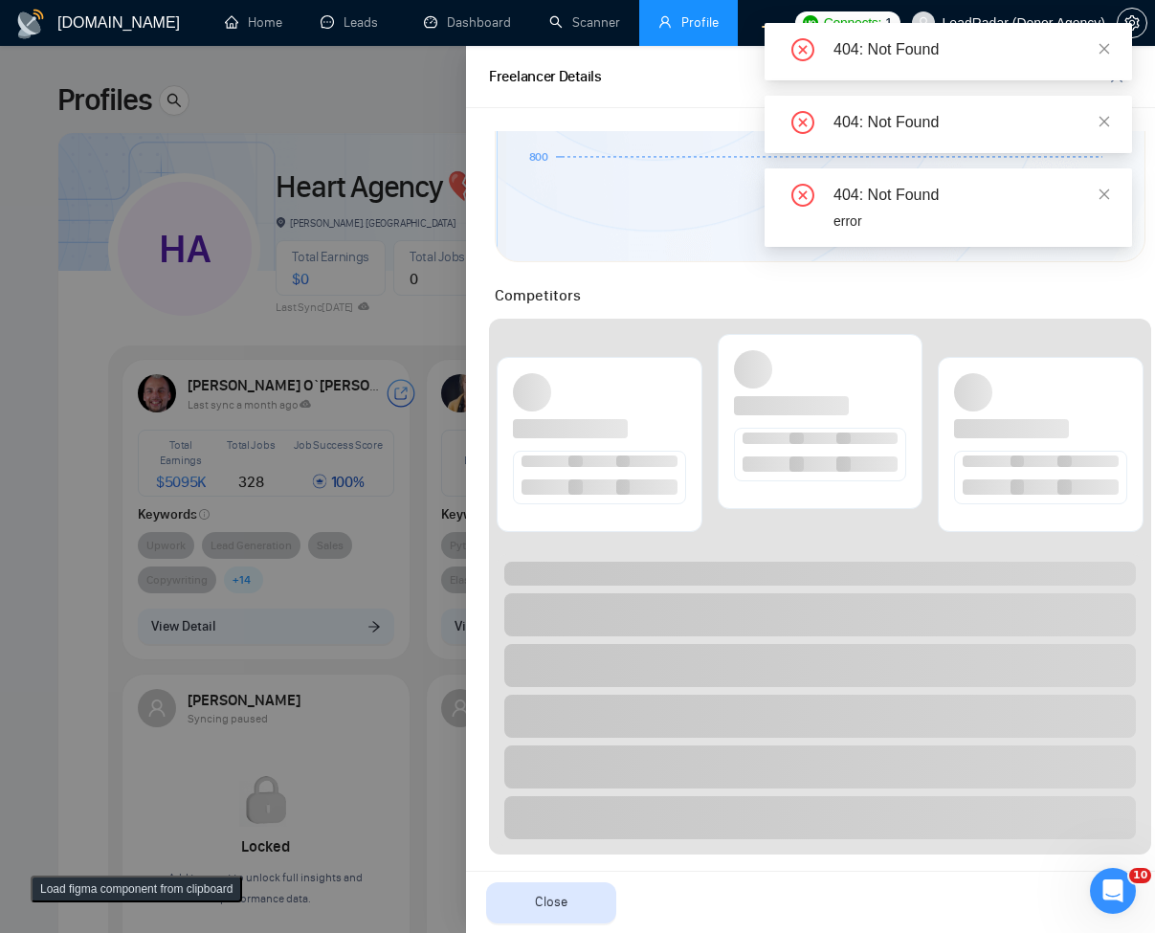
scroll to position [804, 0]
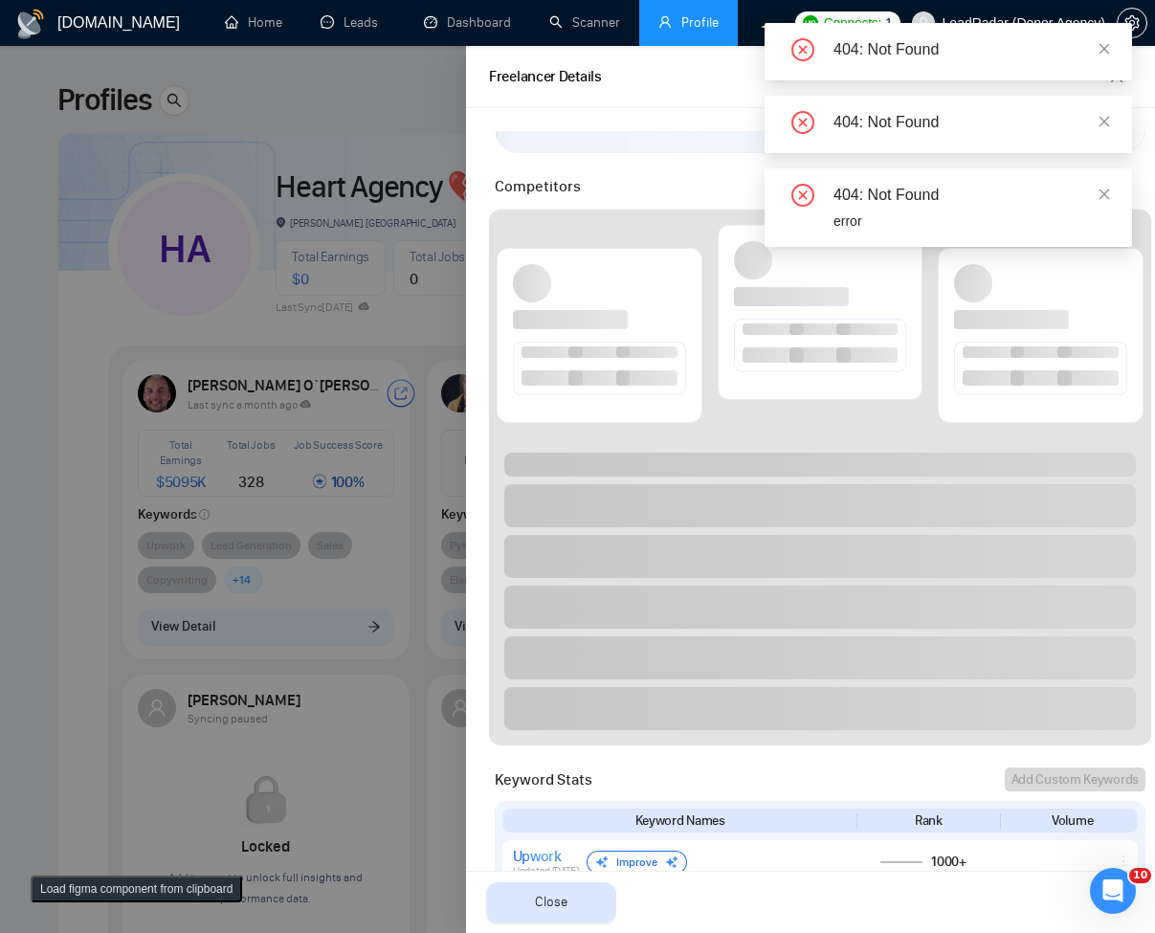
click at [126, 282] on div at bounding box center [577, 489] width 1155 height 887
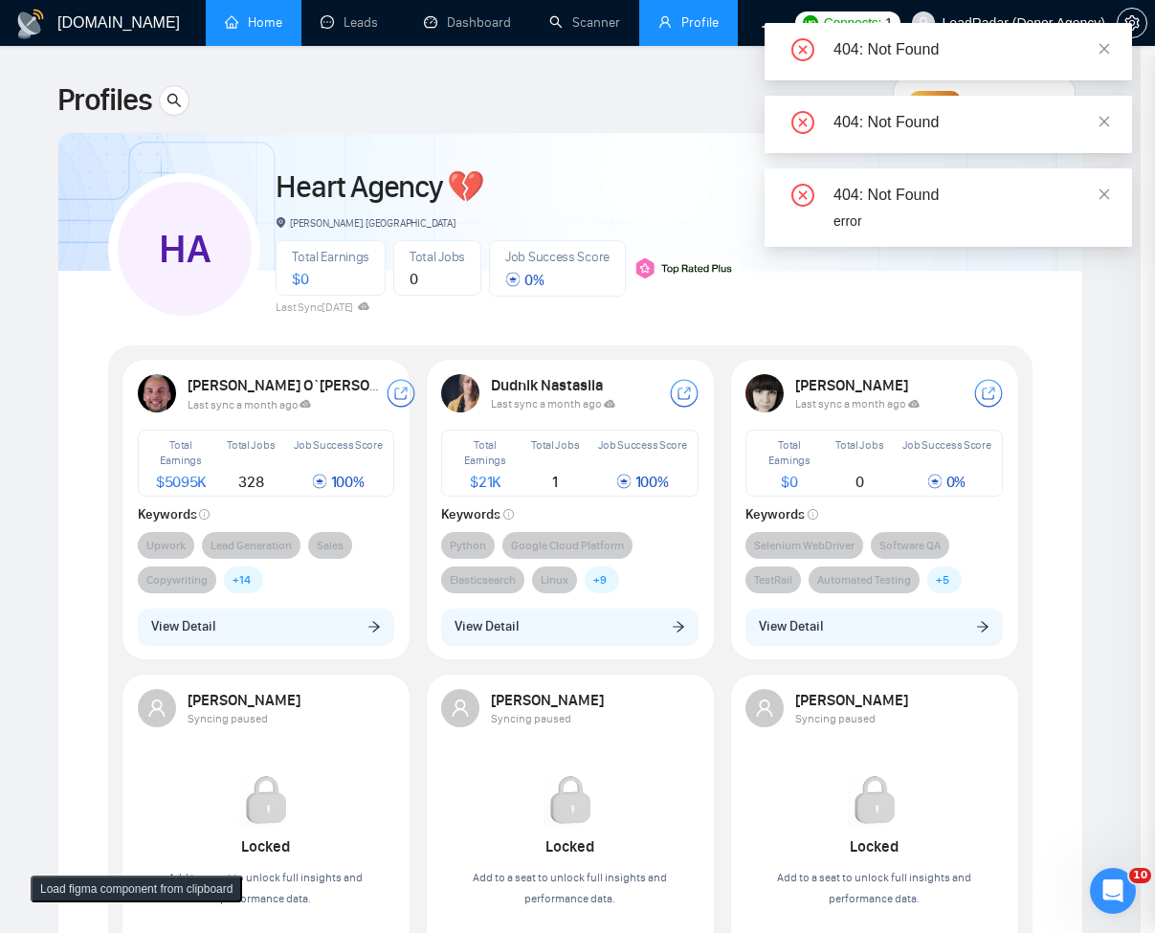
scroll to position [0, 0]
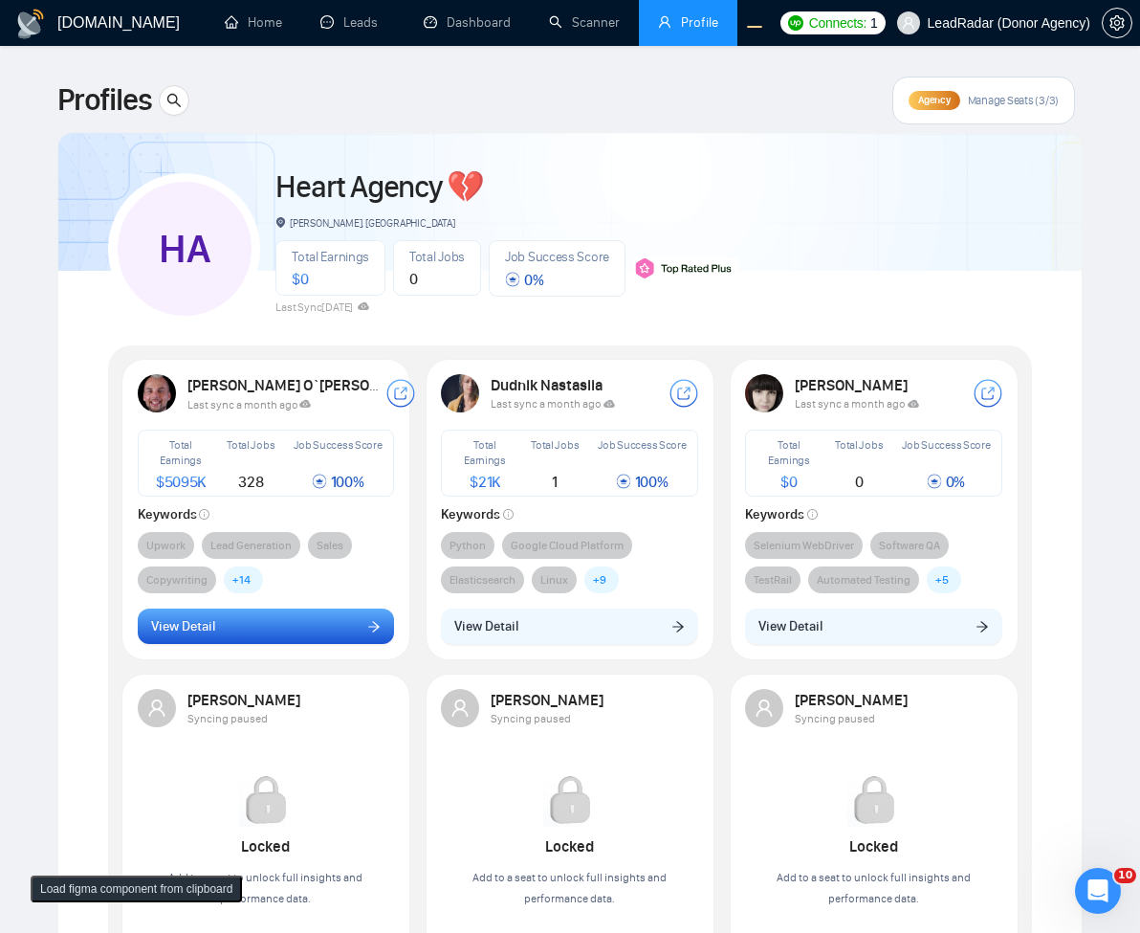
click at [297, 633] on button "View Detail" at bounding box center [266, 627] width 257 height 36
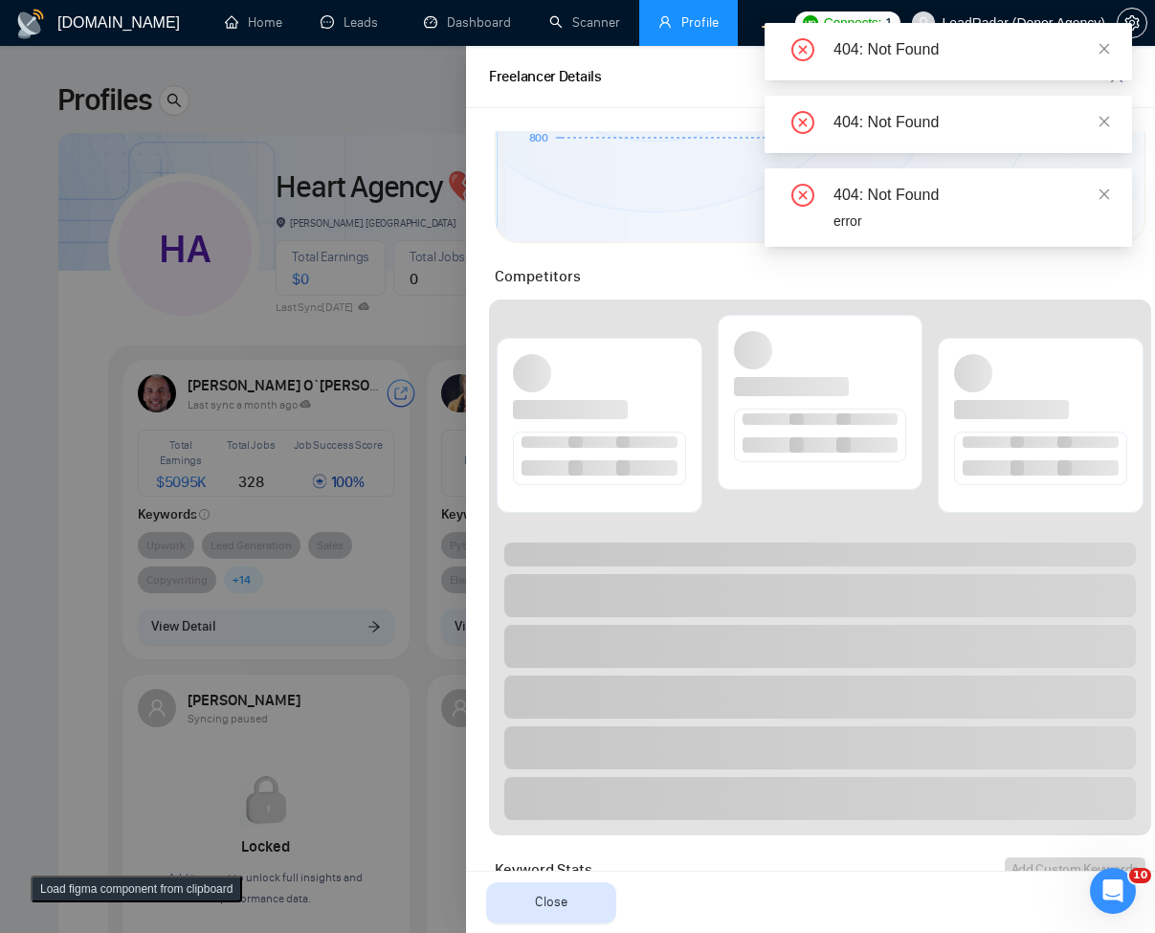
scroll to position [689, 0]
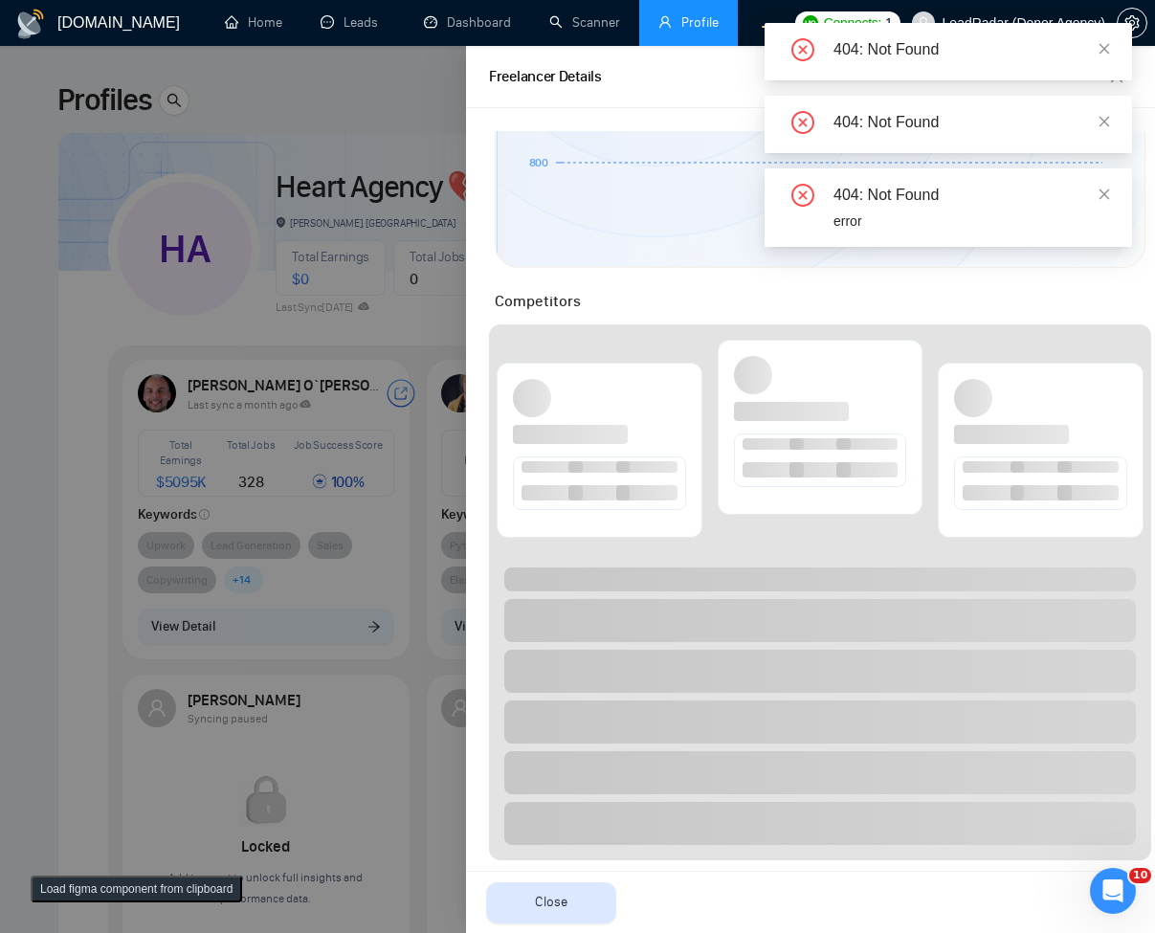
click at [331, 560] on div at bounding box center [577, 489] width 1155 height 887
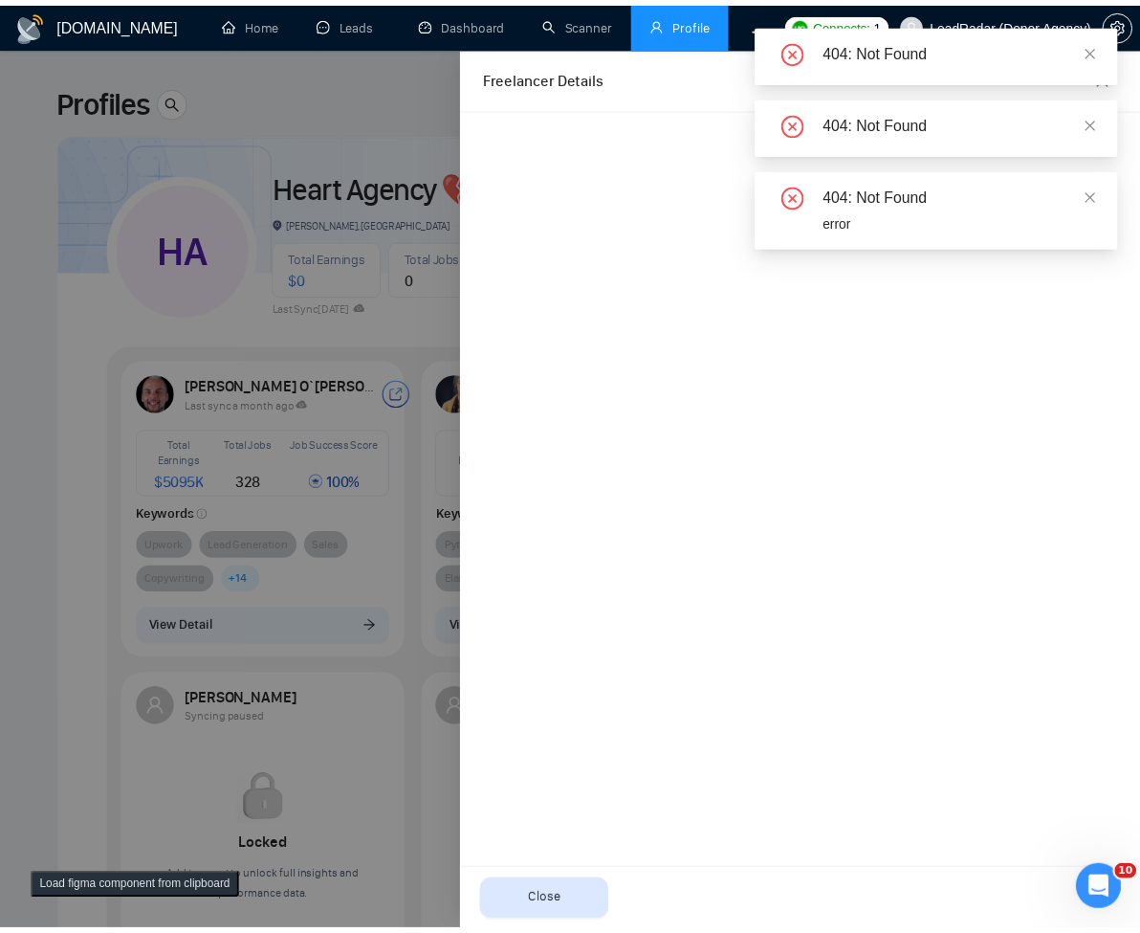
scroll to position [0, 0]
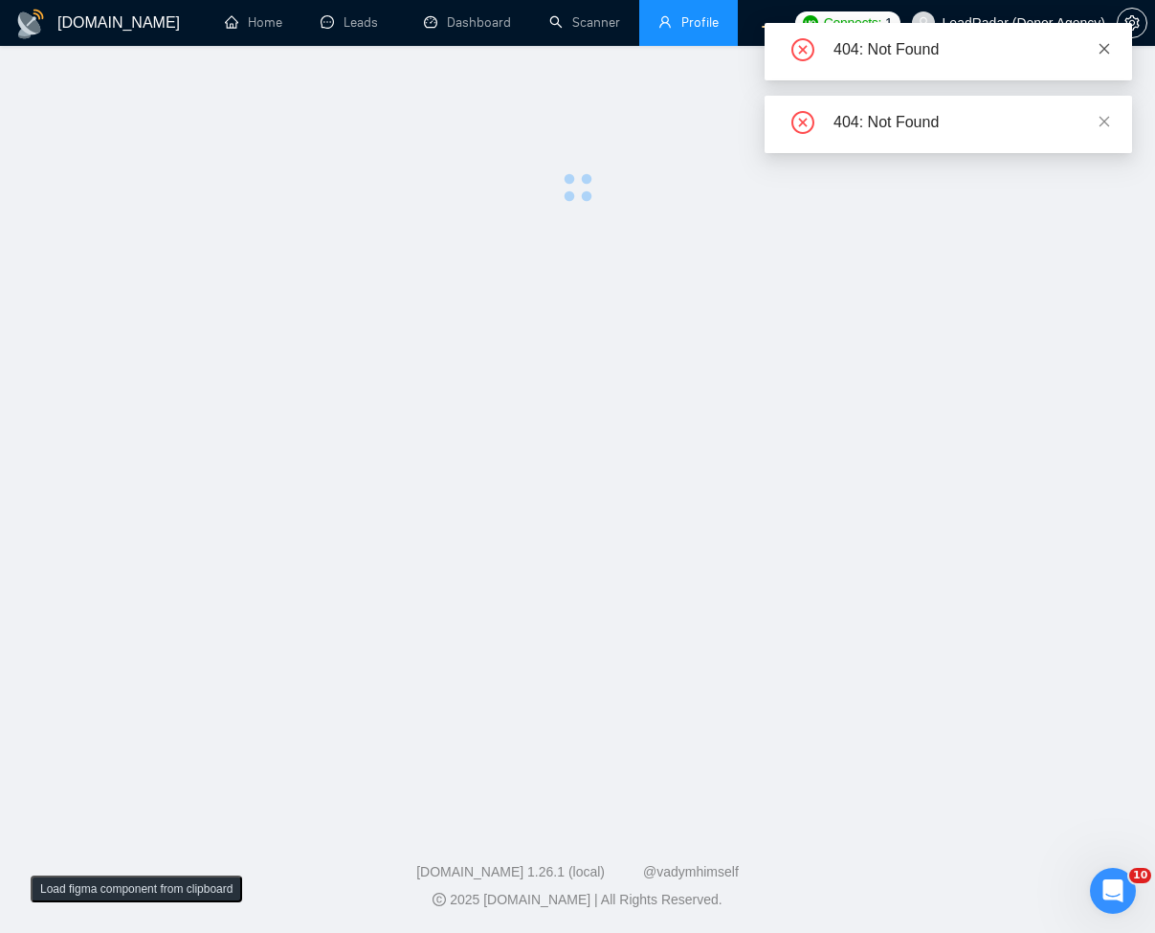
click at [1110, 55] on icon "close" at bounding box center [1103, 48] width 13 height 13
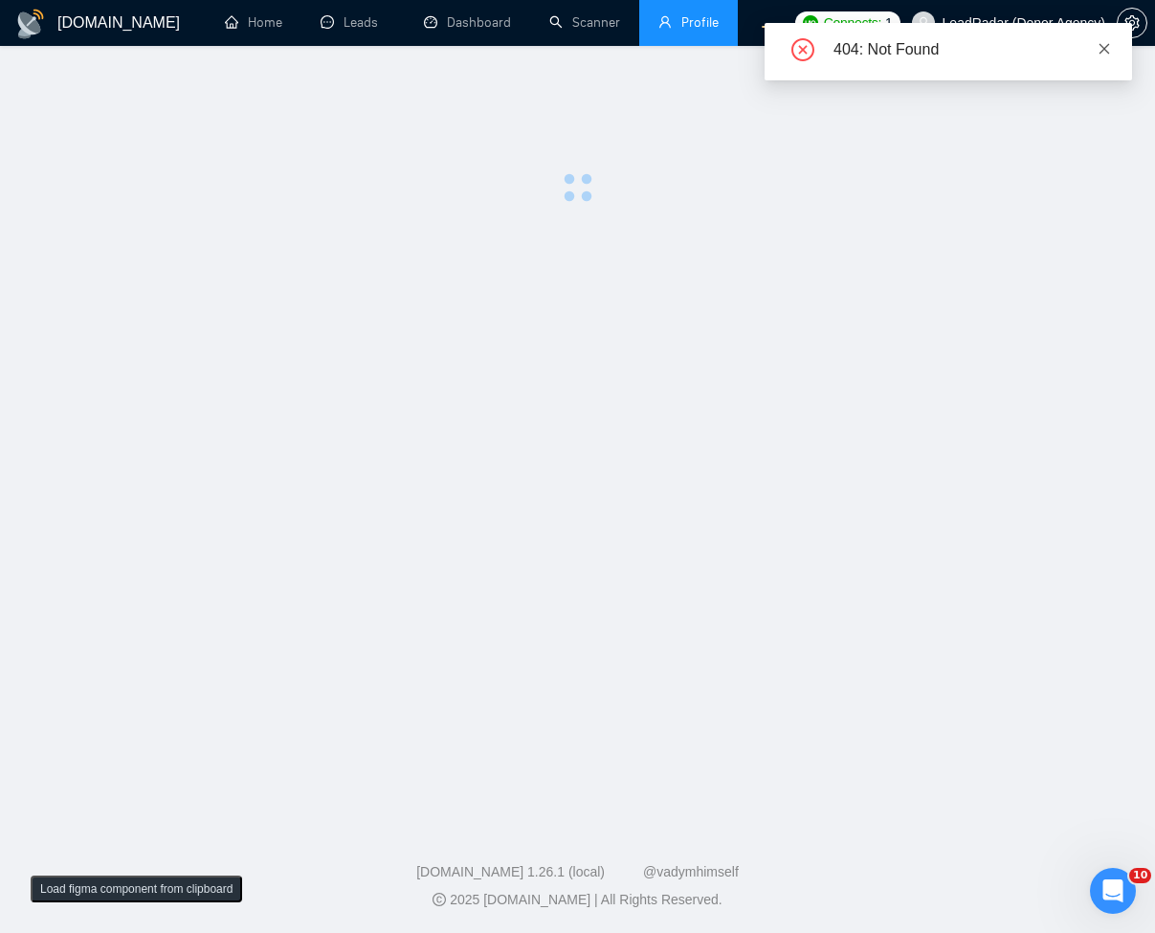
click at [1109, 52] on icon "close" at bounding box center [1103, 48] width 13 height 13
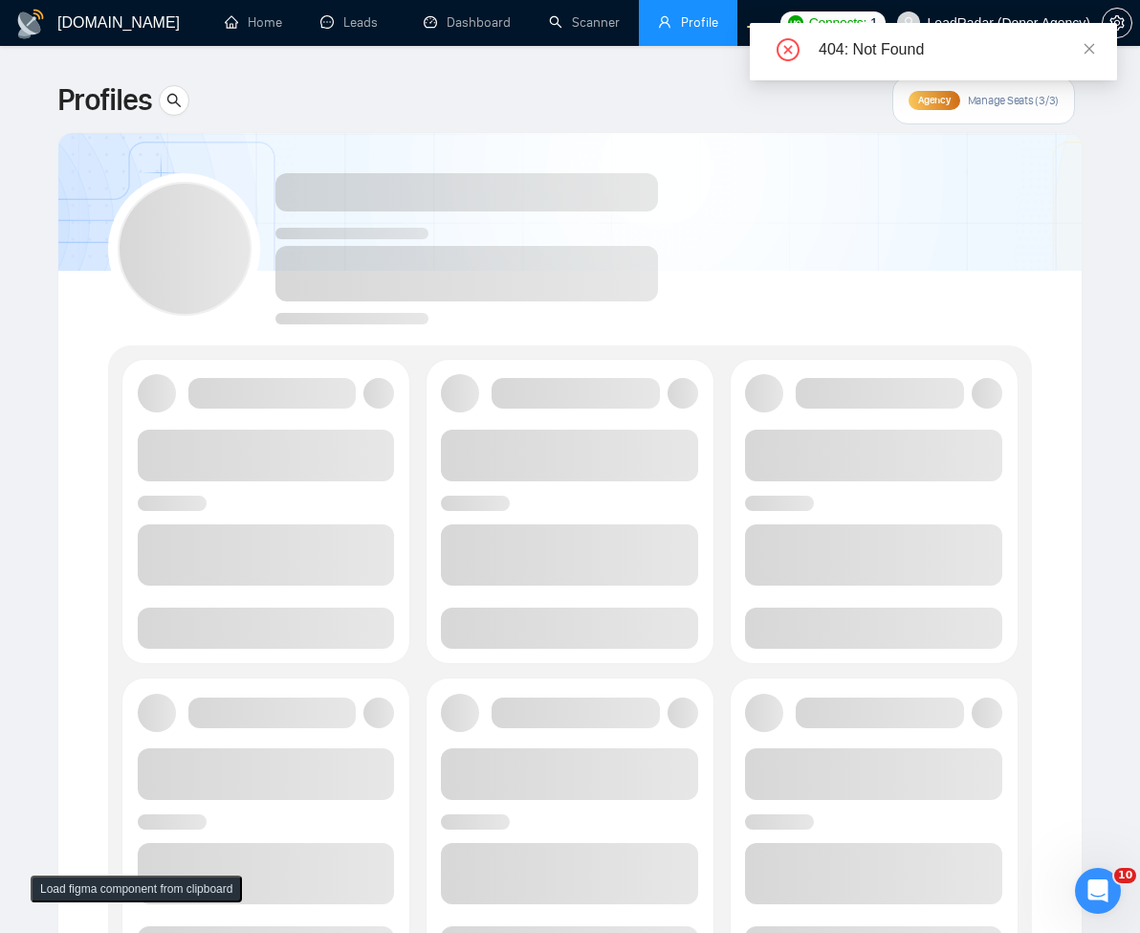
click at [1107, 55] on div "404: Not Found" at bounding box center [933, 51] width 367 height 57
click at [1088, 43] on icon "close" at bounding box center [1089, 48] width 13 height 13
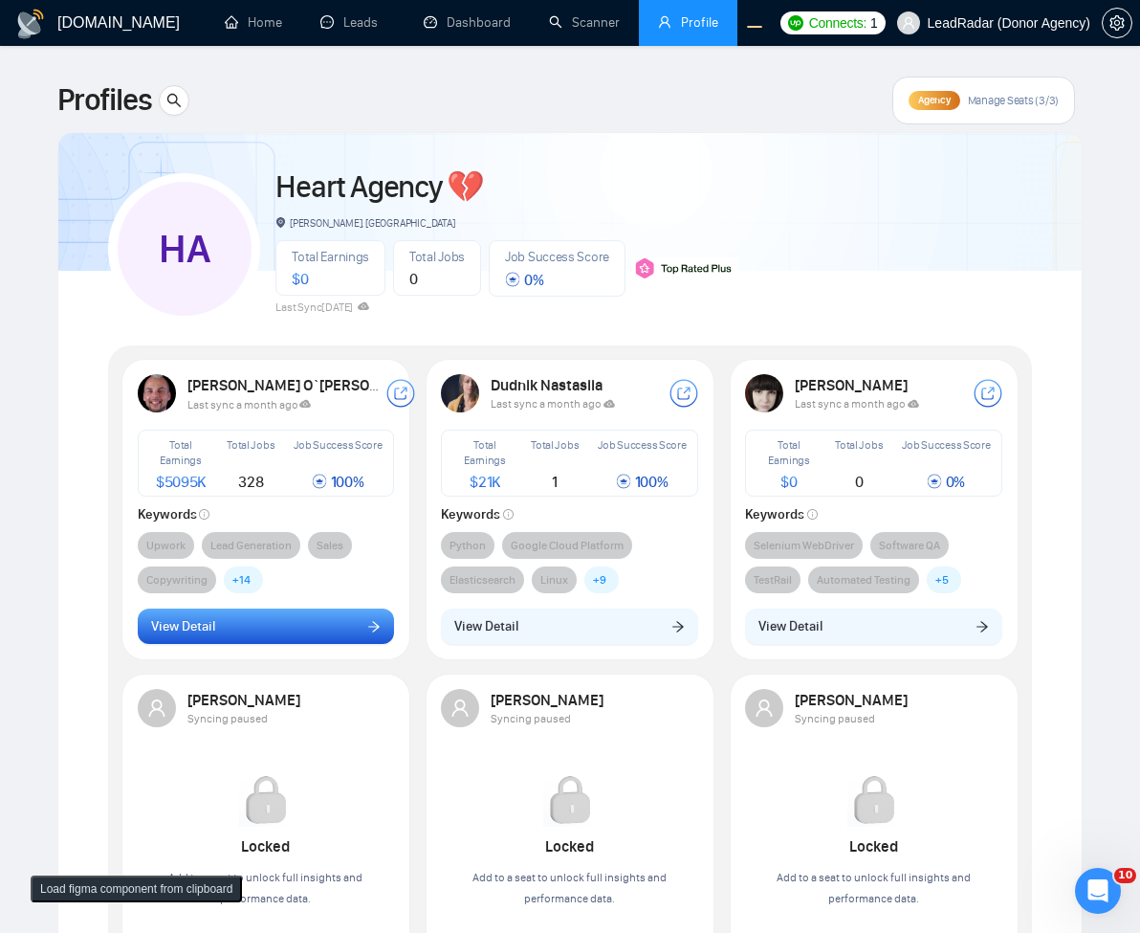
click at [329, 634] on button "View Detail" at bounding box center [266, 627] width 257 height 36
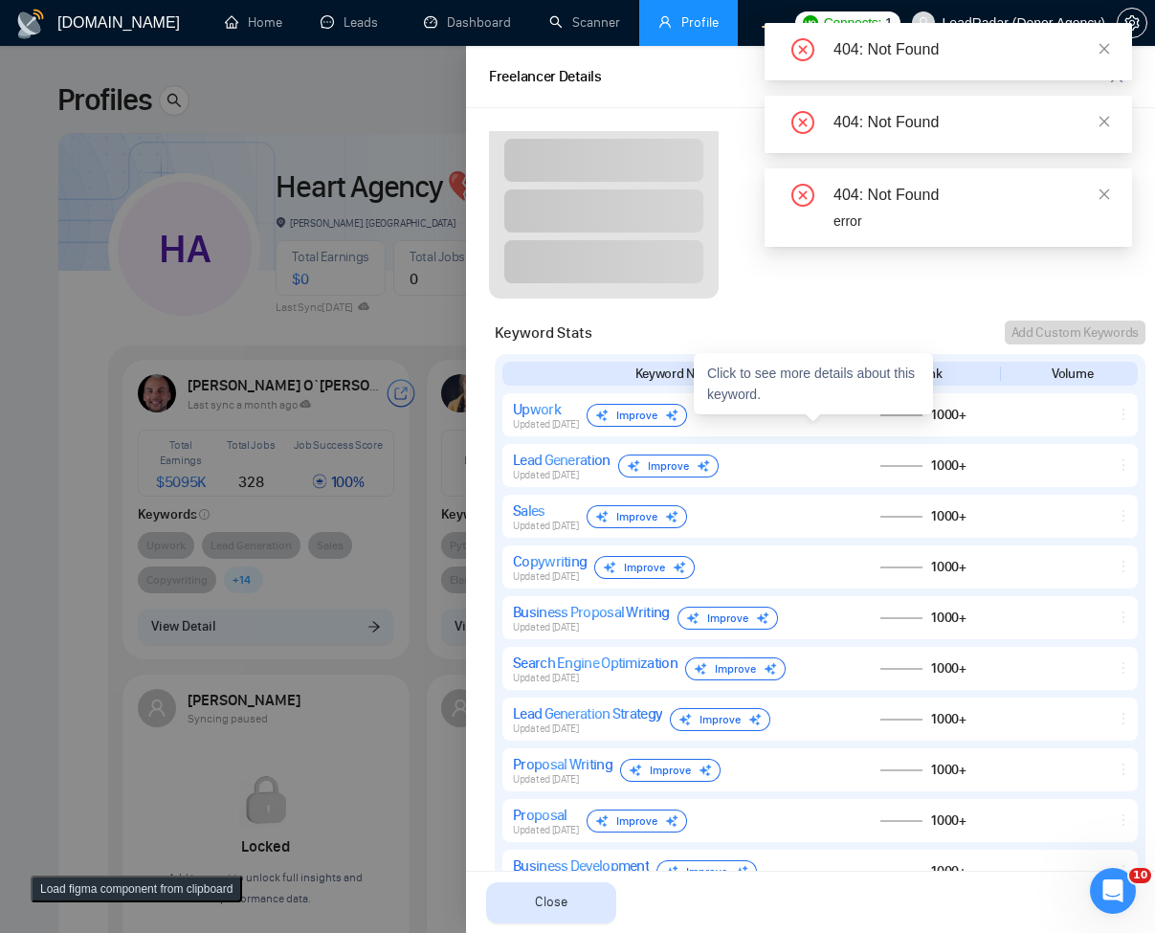
scroll to position [635, 0]
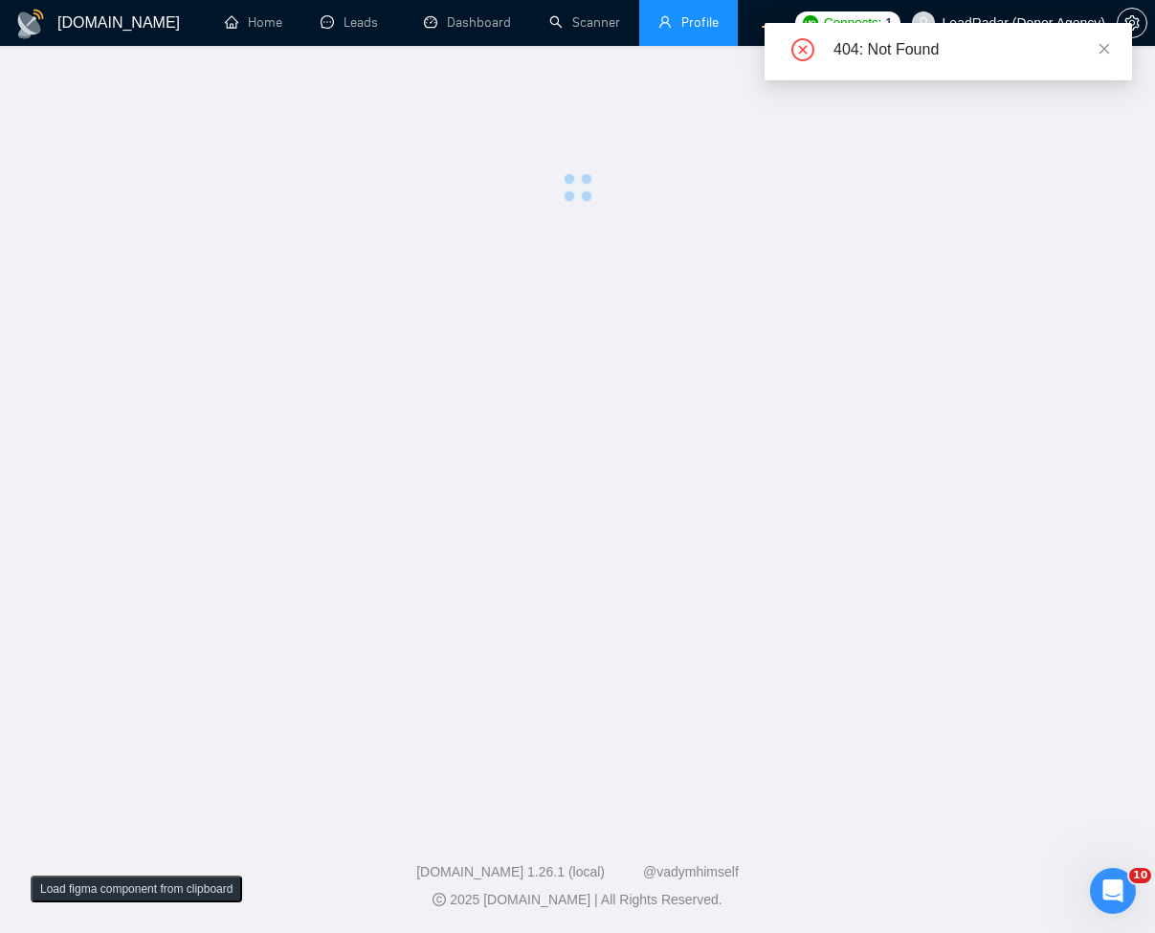
click at [1116, 47] on div "404: Not Found" at bounding box center [947, 51] width 367 height 57
click at [1103, 51] on icon "close" at bounding box center [1103, 48] width 13 height 13
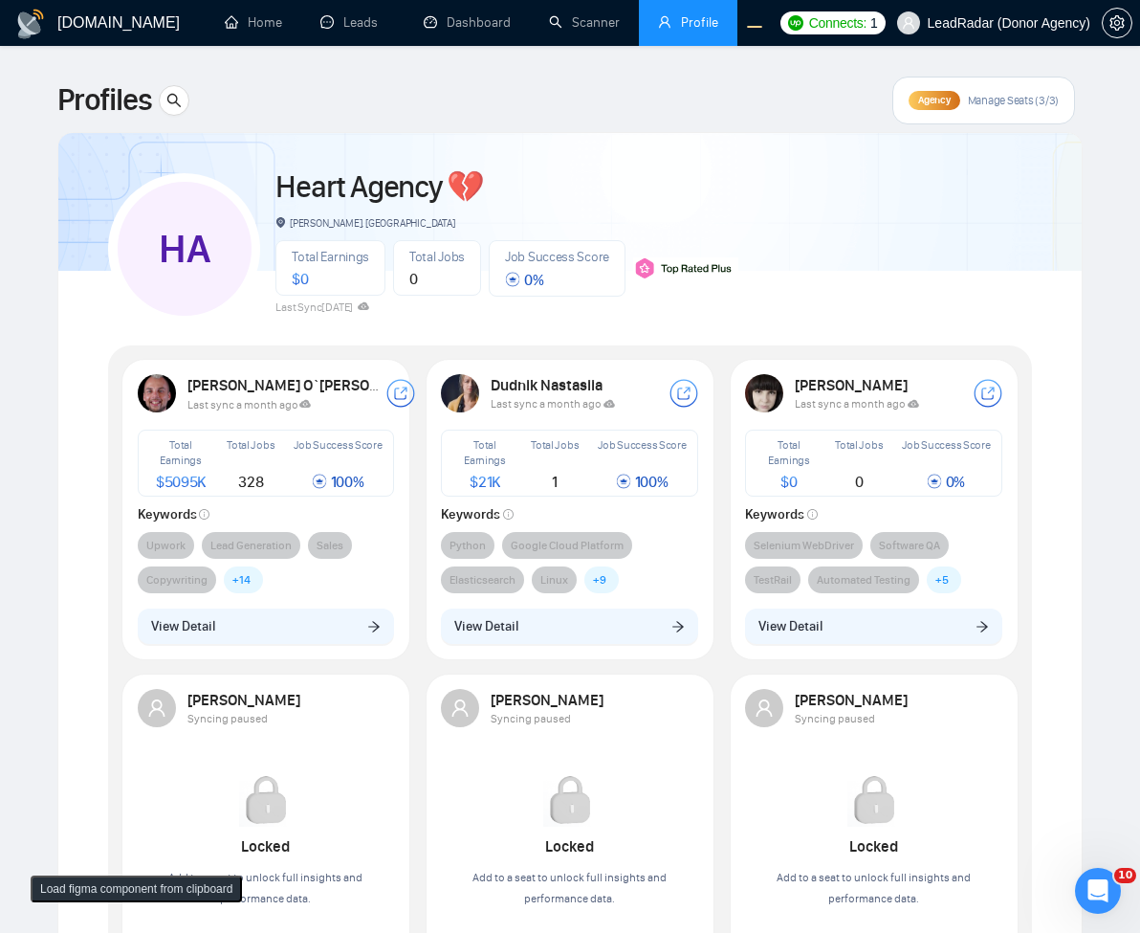
click at [228, 661] on div "[PERSON_NAME] O`[PERSON_NAME] Last sync a month ago Total Earnings $ 5095K Tota…" at bounding box center [266, 516] width 304 height 315
click at [257, 636] on button "View Detail" at bounding box center [266, 627] width 257 height 36
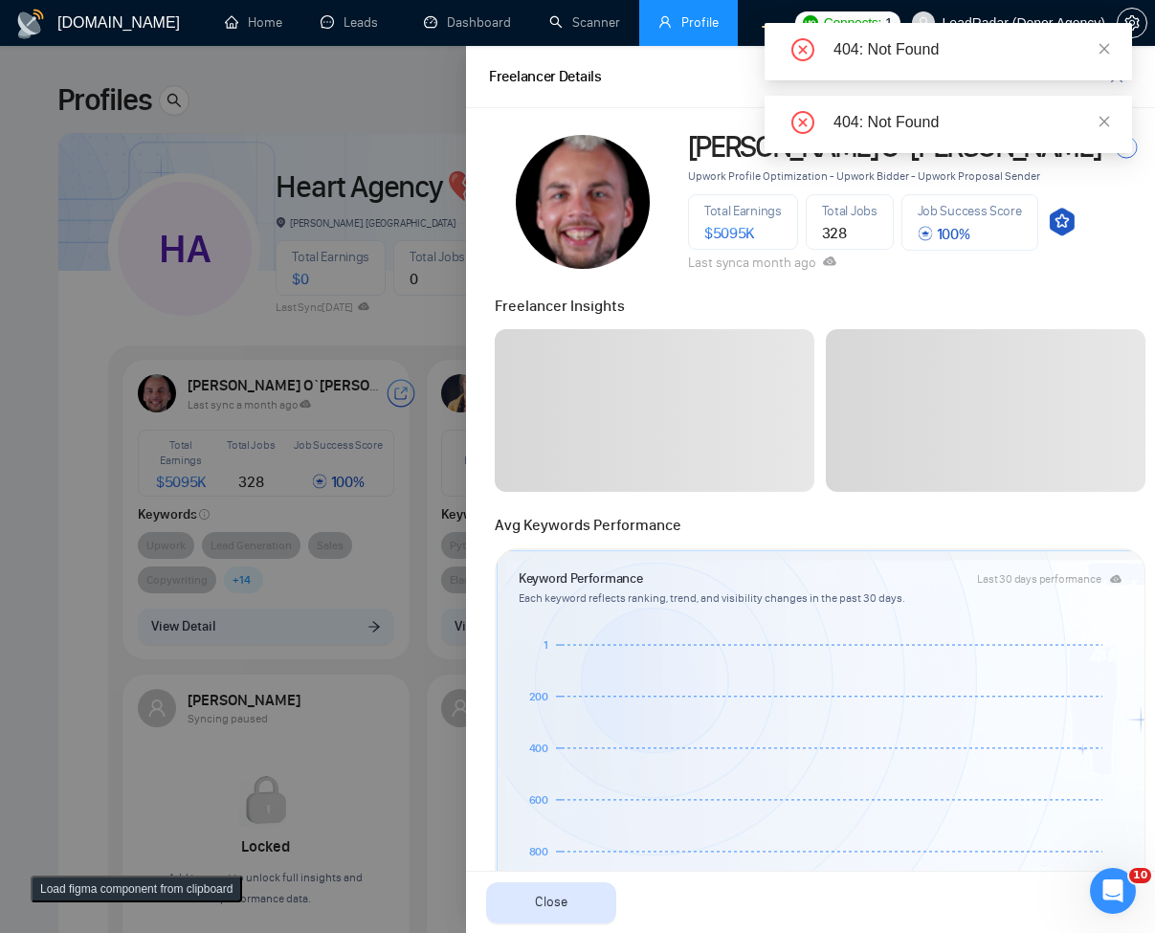
scroll to position [689, 0]
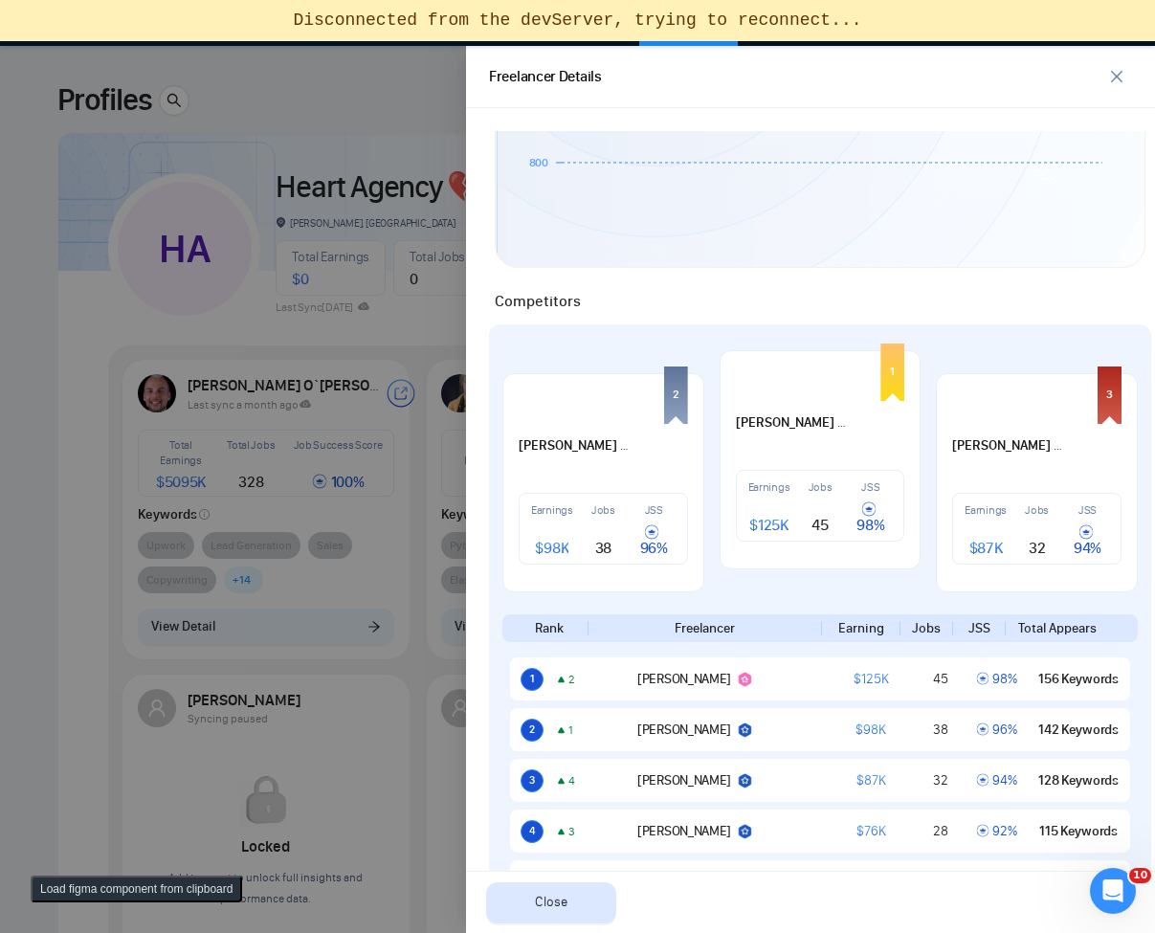
click at [282, 284] on div at bounding box center [577, 489] width 1155 height 887
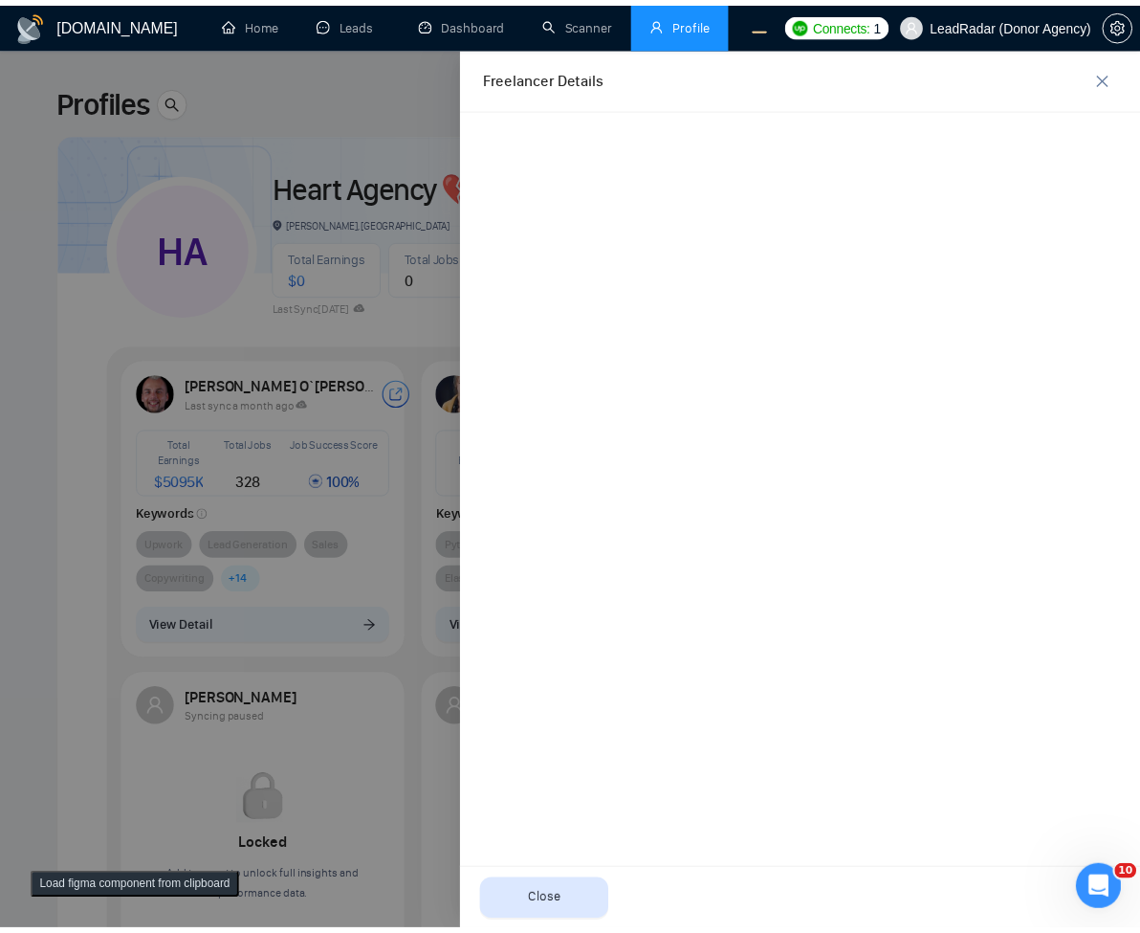
scroll to position [0, 0]
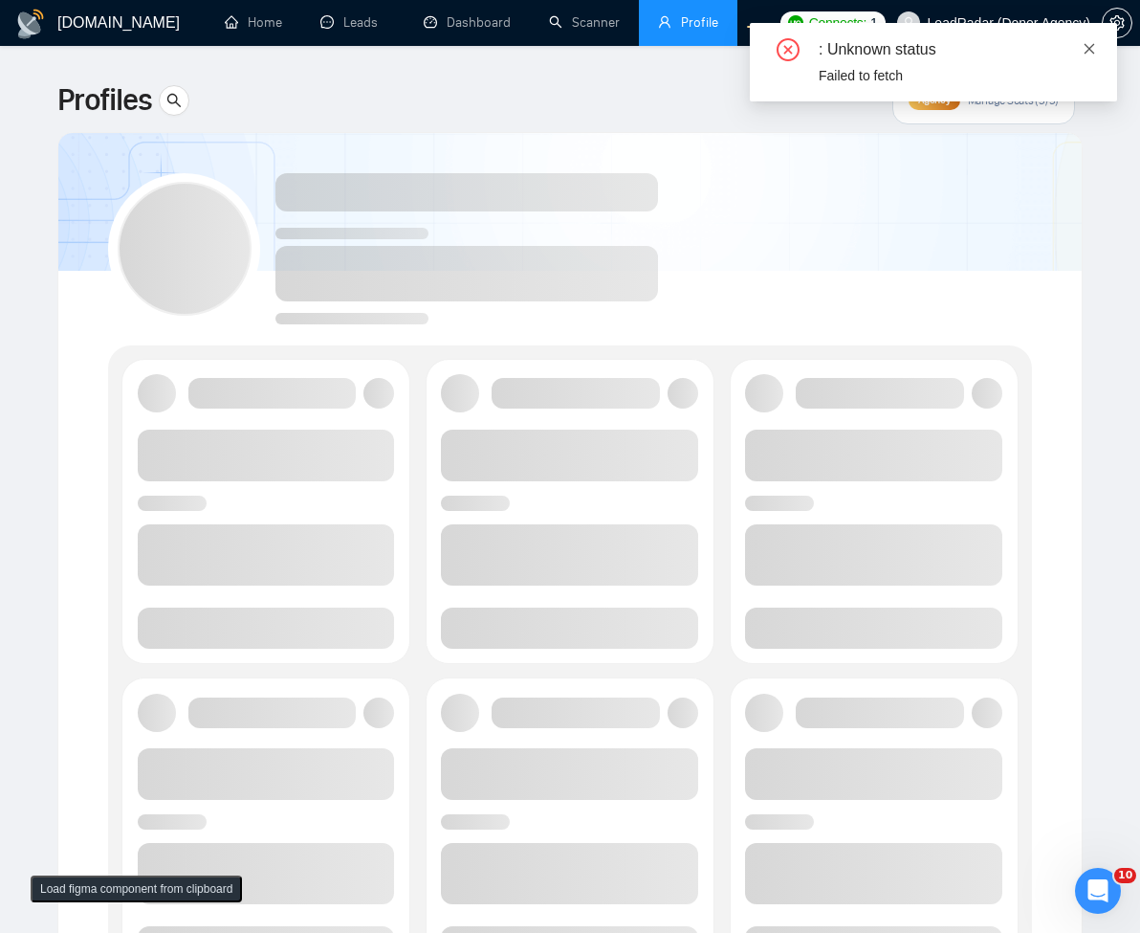
click at [1092, 50] on icon "close" at bounding box center [1090, 48] width 11 height 11
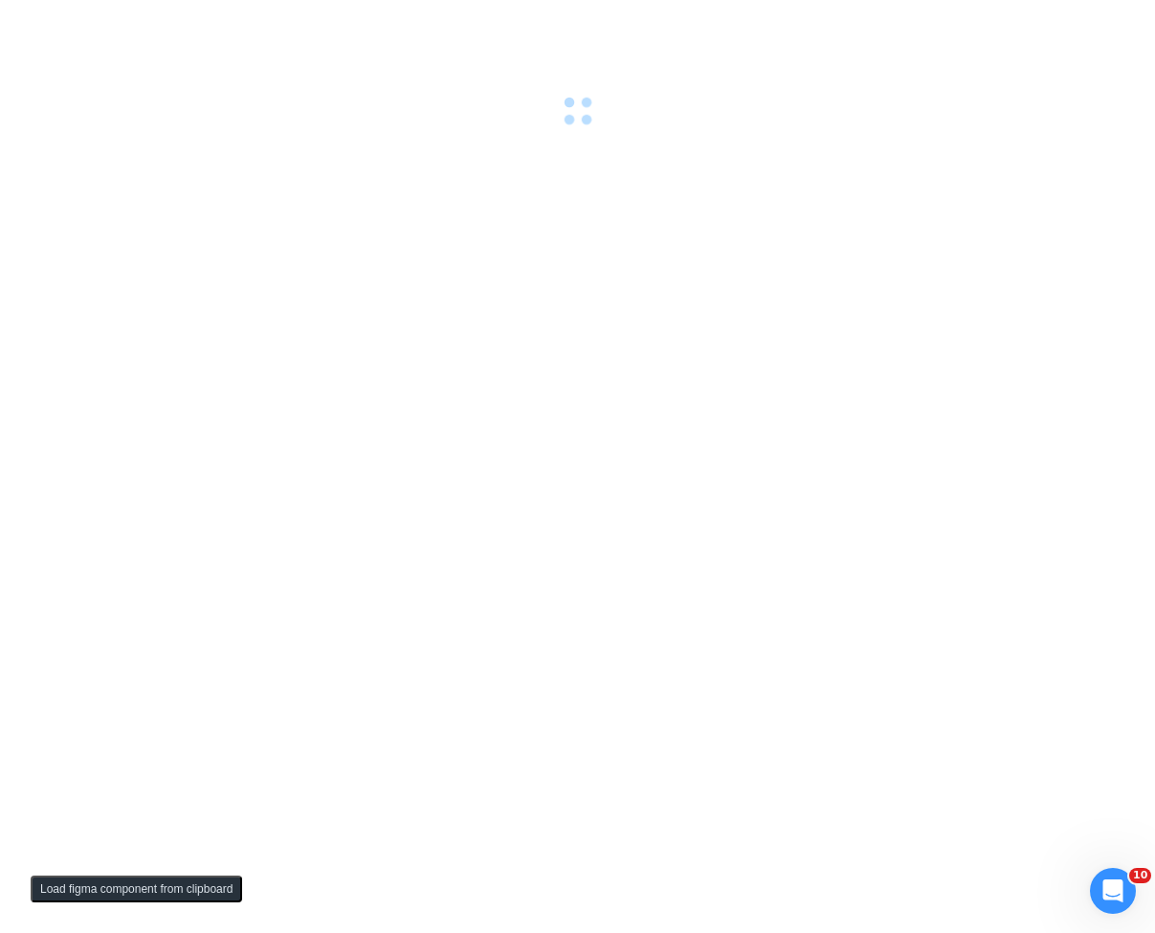
drag, startPoint x: 251, startPoint y: 163, endPoint x: 108, endPoint y: 35, distance: 191.1
click at [250, 164] on div at bounding box center [577, 466] width 1155 height 933
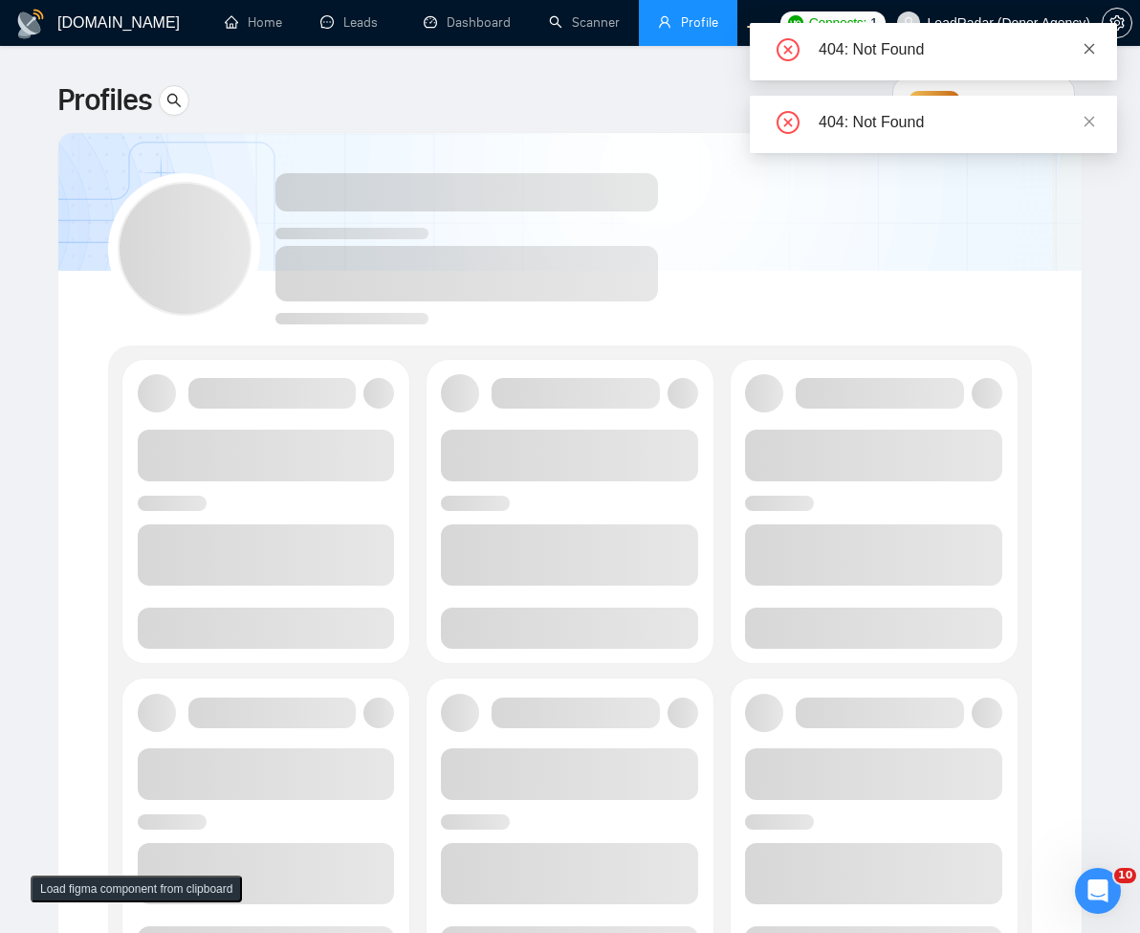
click at [1095, 44] on icon "close" at bounding box center [1089, 48] width 13 height 13
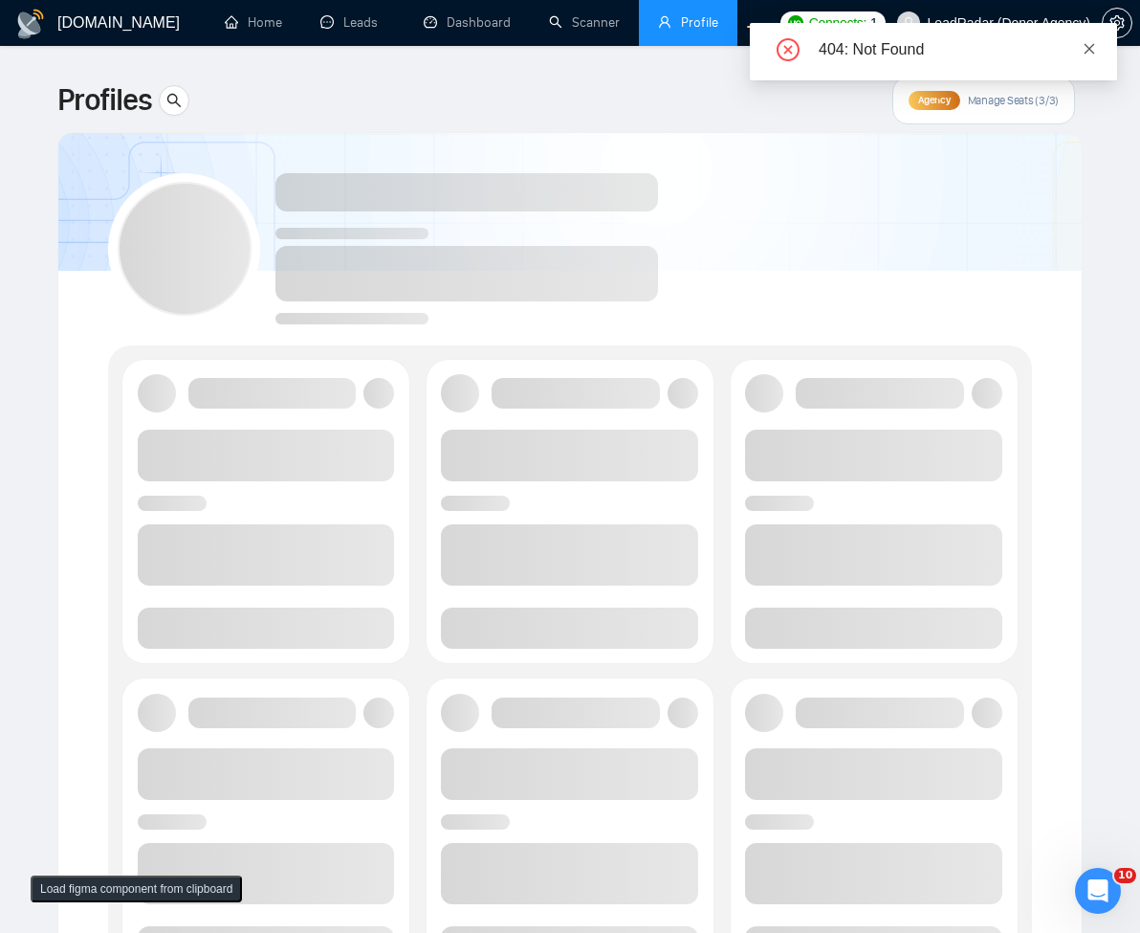
click at [1095, 46] on icon "close" at bounding box center [1089, 48] width 13 height 13
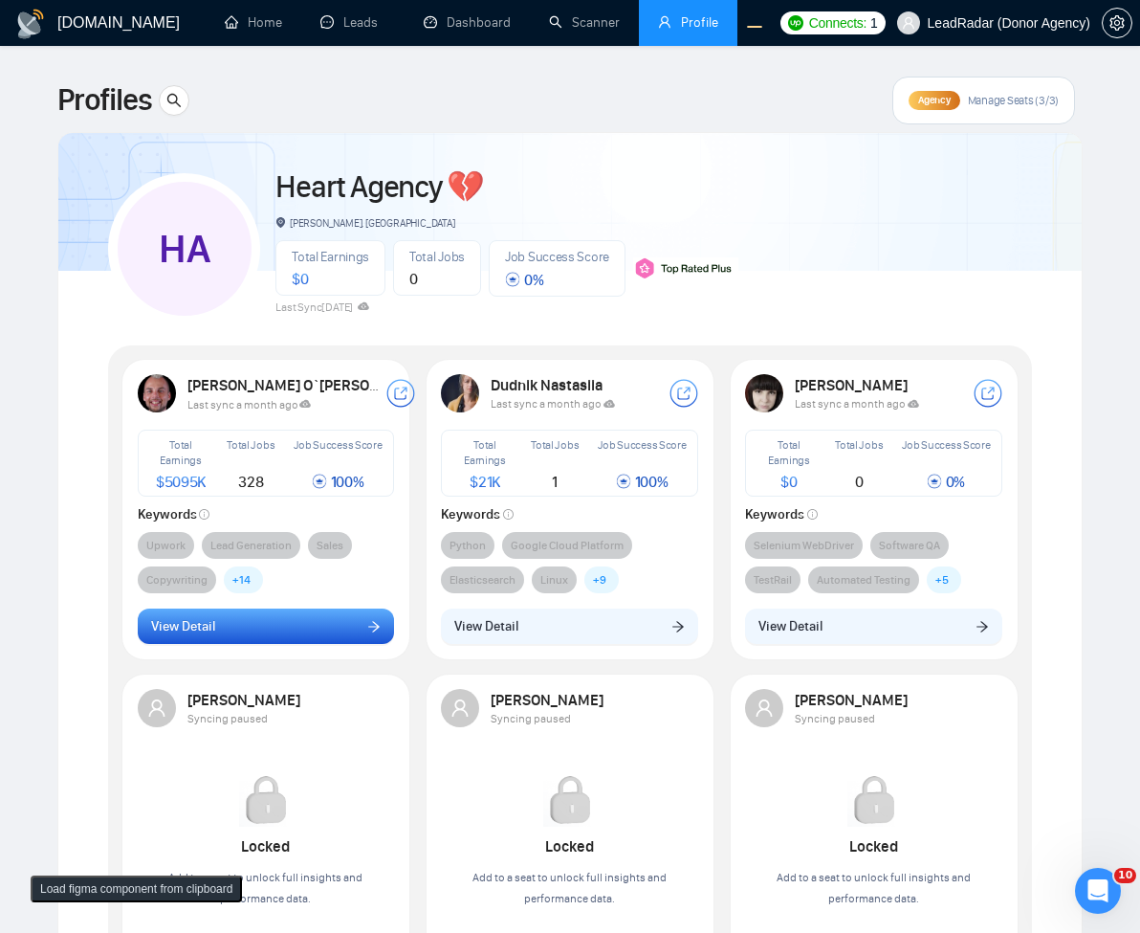
click at [319, 633] on button "View Detail" at bounding box center [266, 627] width 257 height 36
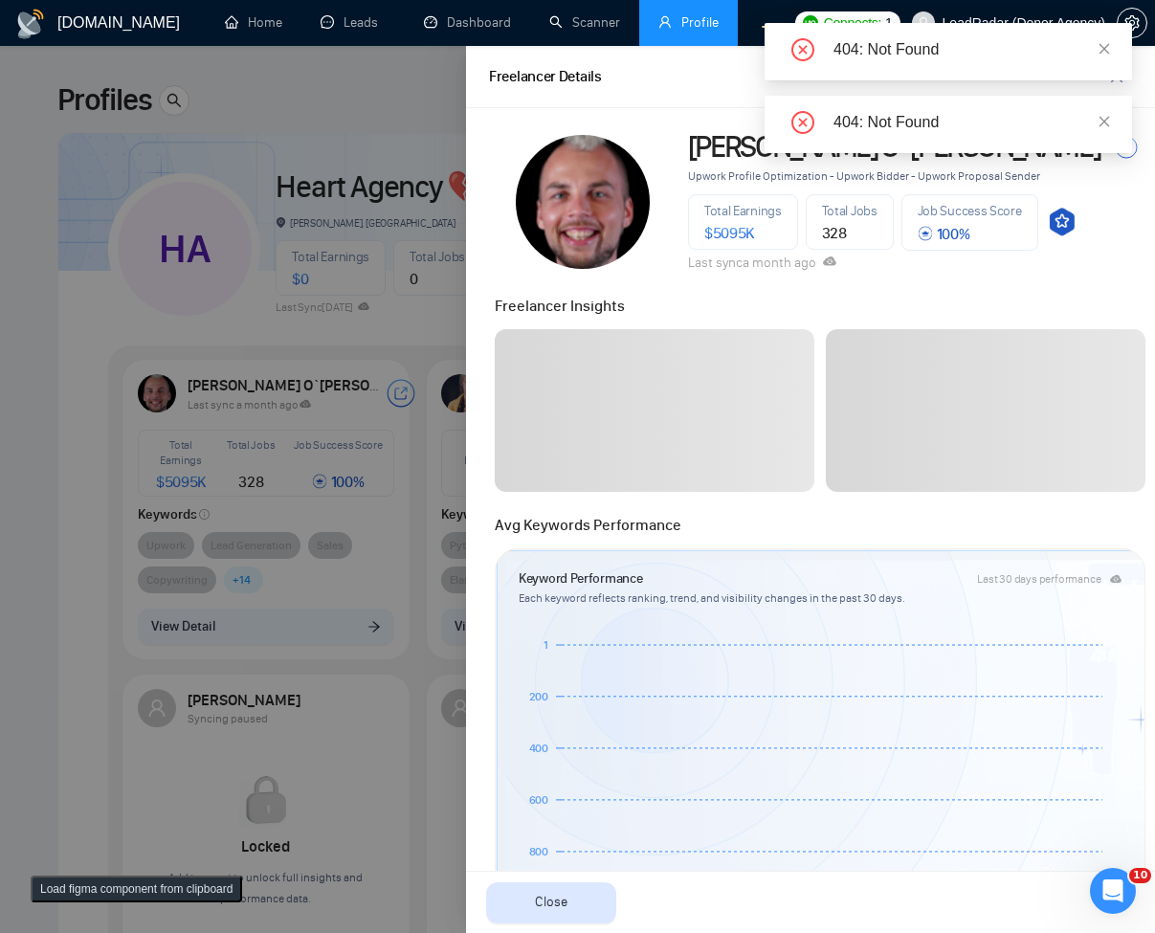
scroll to position [574, 0]
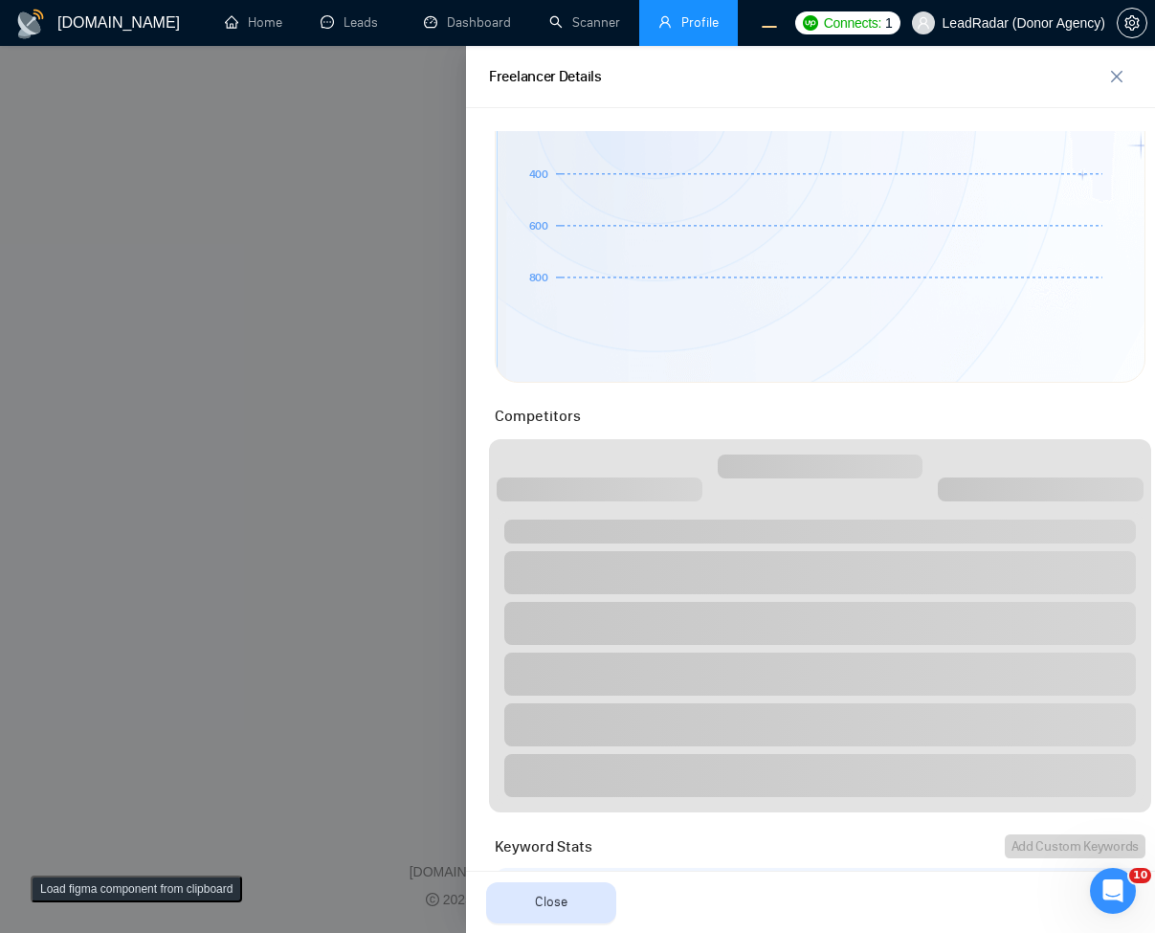
click at [316, 363] on div at bounding box center [577, 489] width 1155 height 887
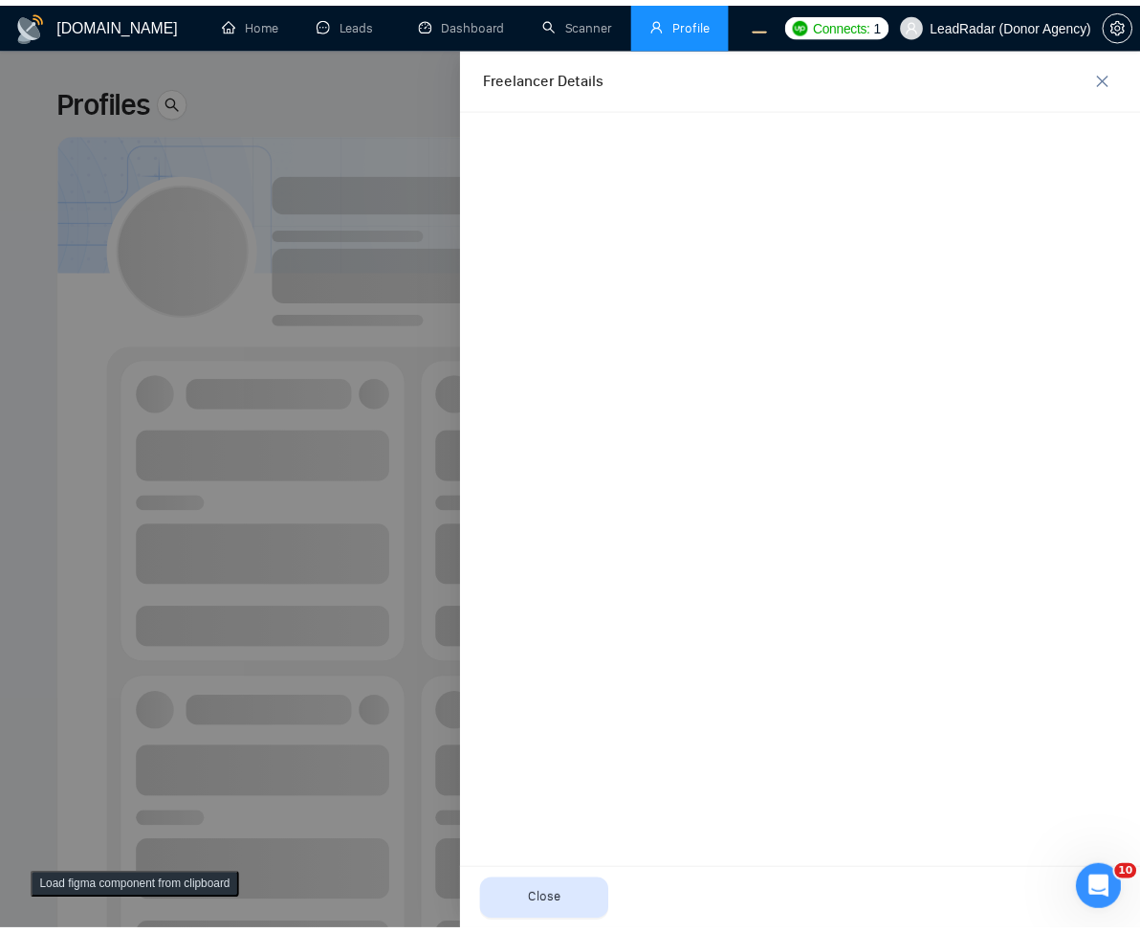
scroll to position [0, 0]
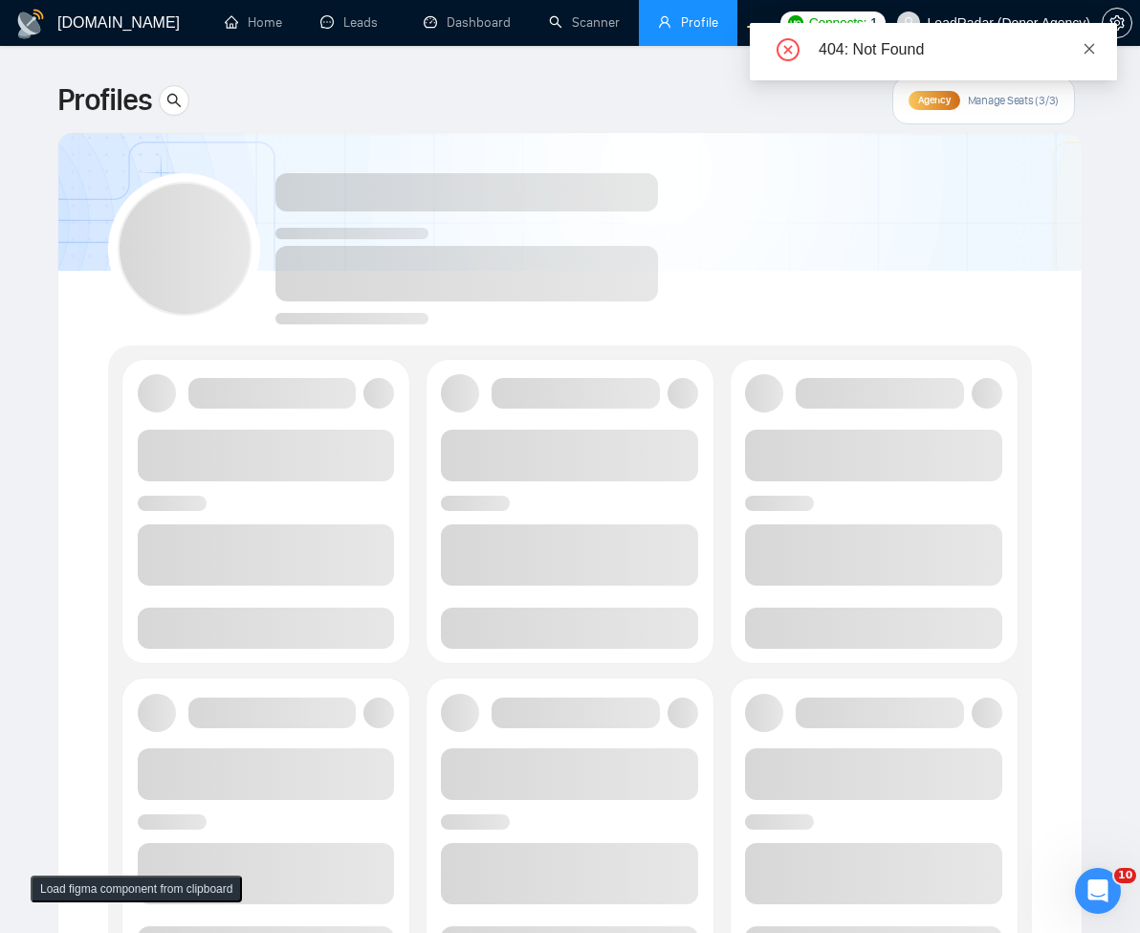
click at [1095, 48] on icon "close" at bounding box center [1089, 48] width 13 height 13
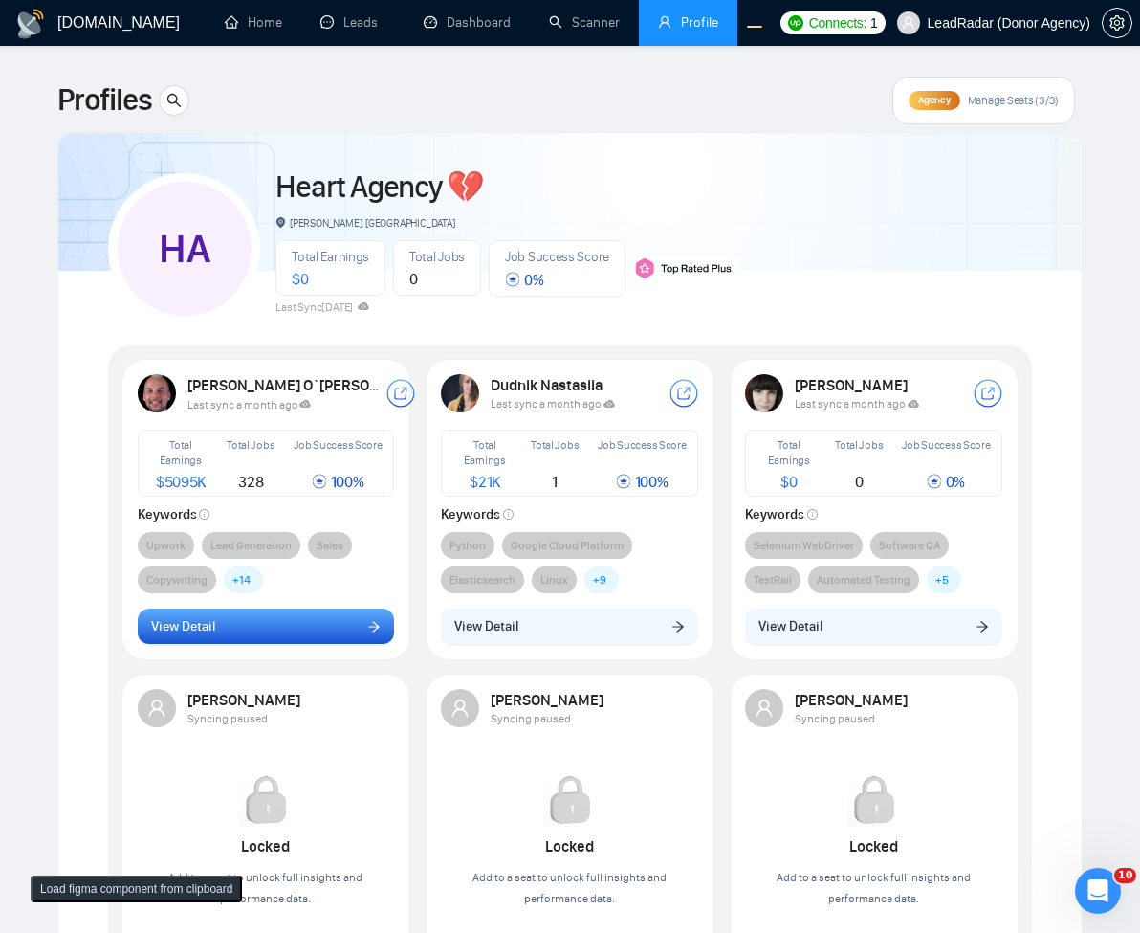
click at [279, 617] on button "View Detail" at bounding box center [266, 627] width 257 height 36
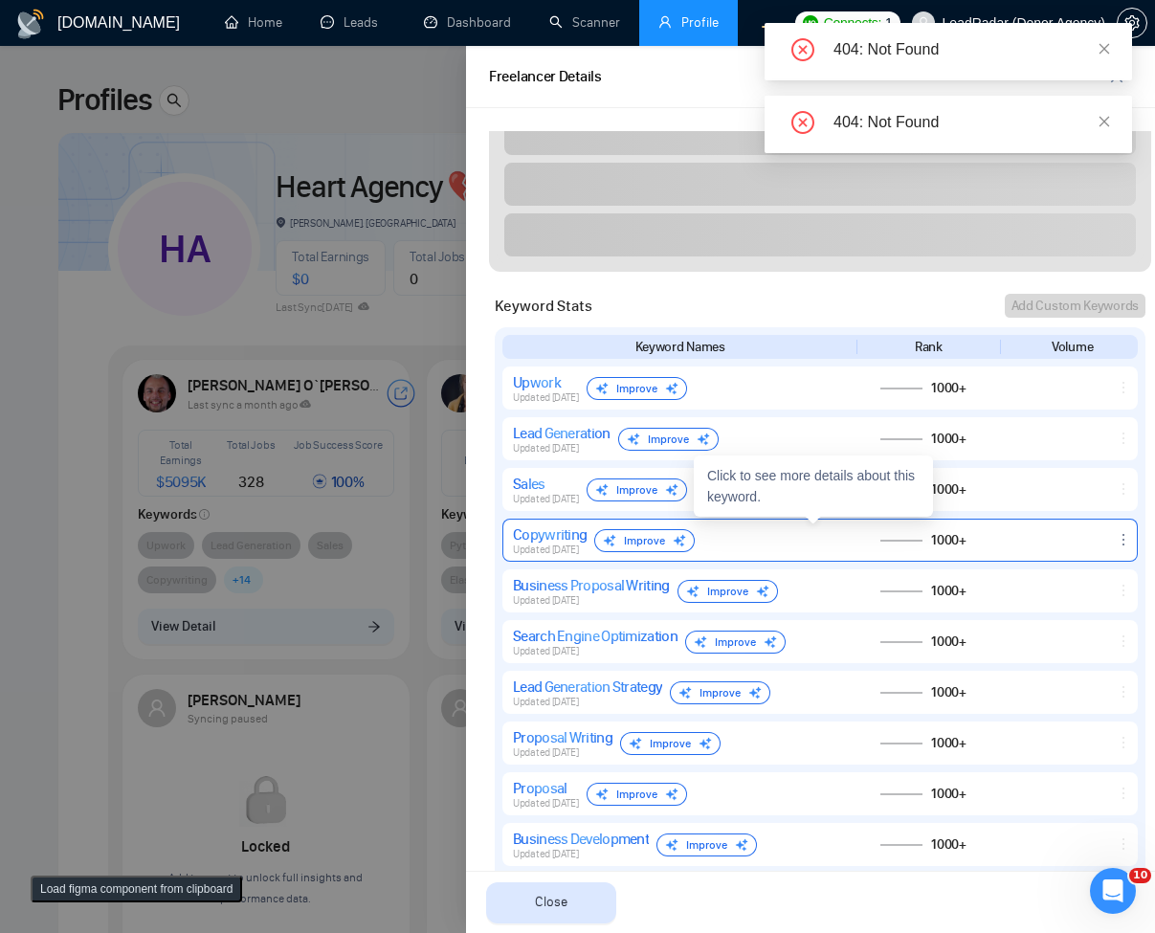
scroll to position [689, 0]
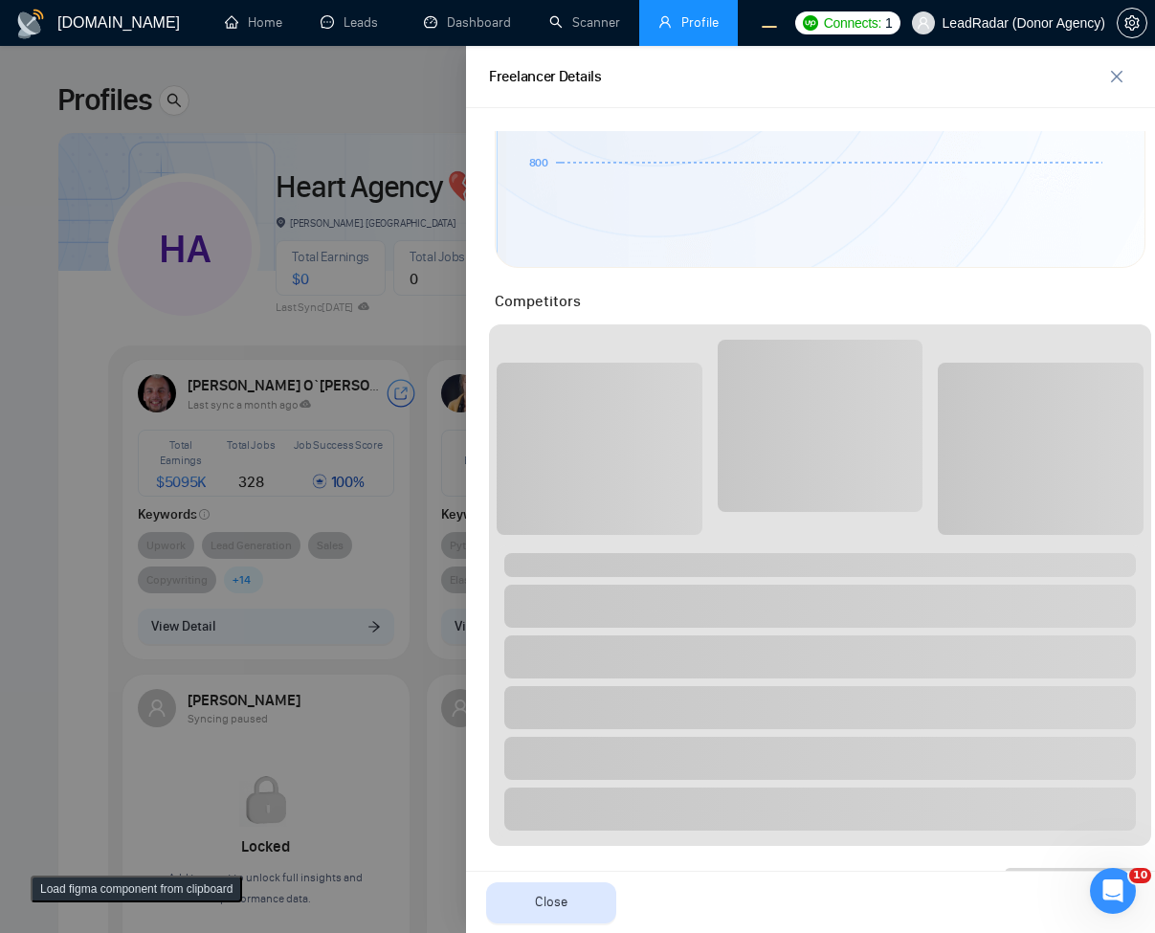
click at [334, 416] on div at bounding box center [577, 489] width 1155 height 887
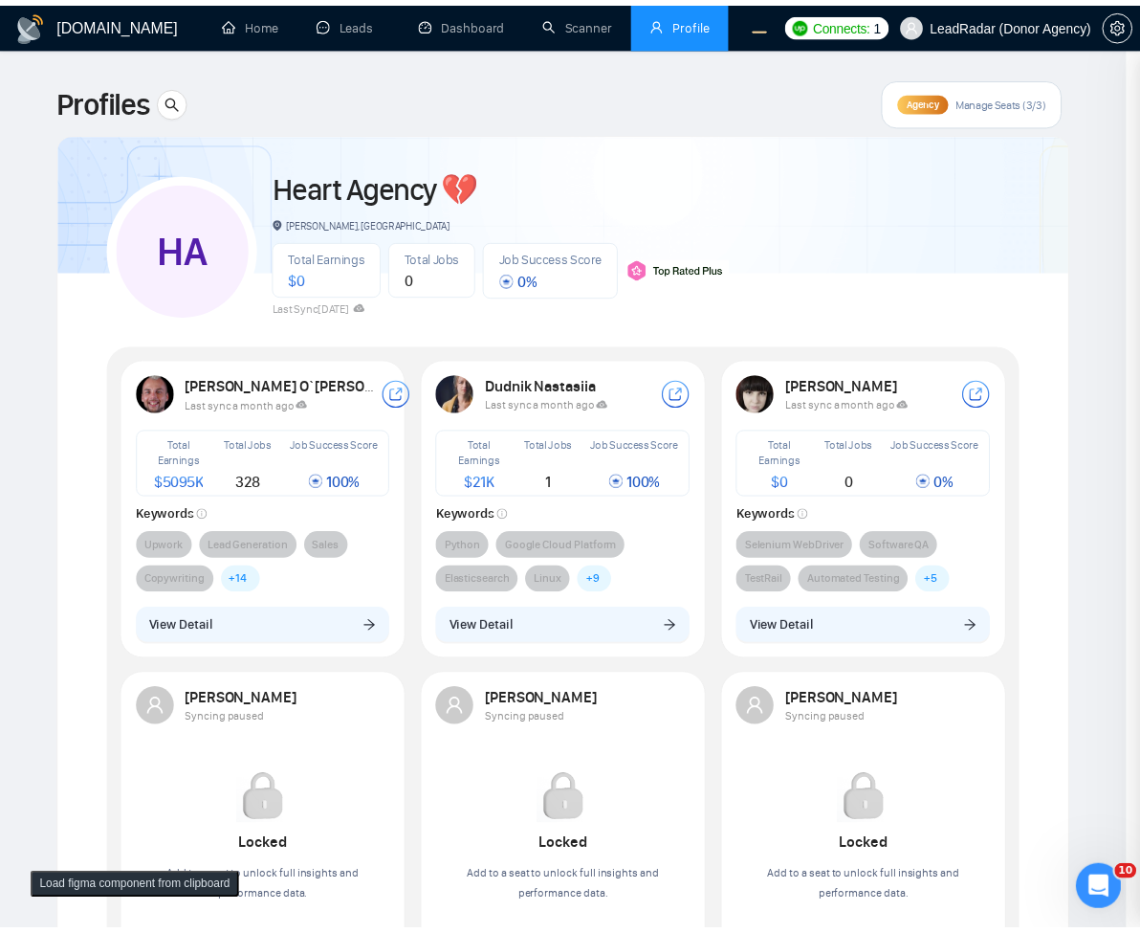
scroll to position [0, 0]
